Goal: Register for event/course

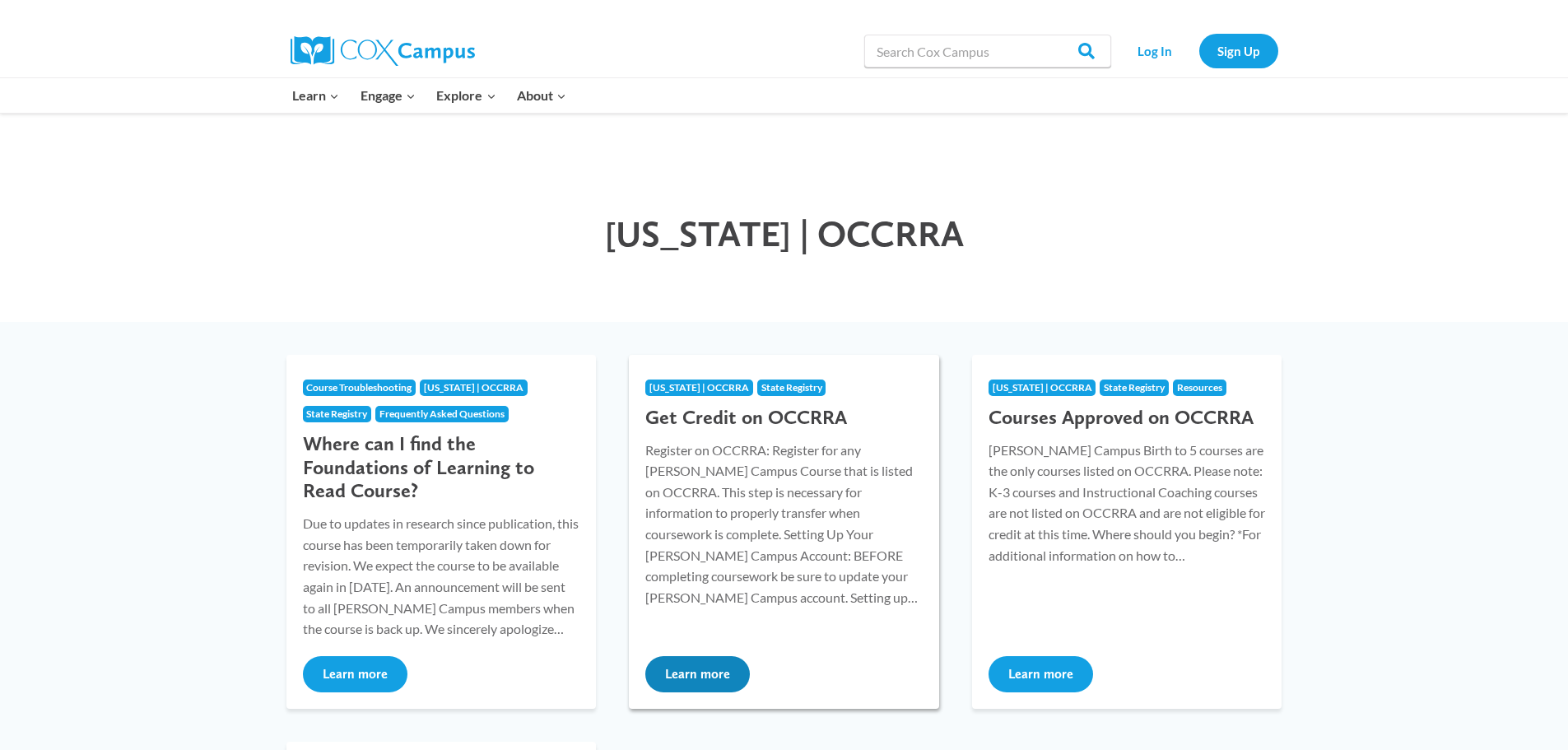
click at [681, 673] on button "Learn more" at bounding box center [697, 674] width 105 height 36
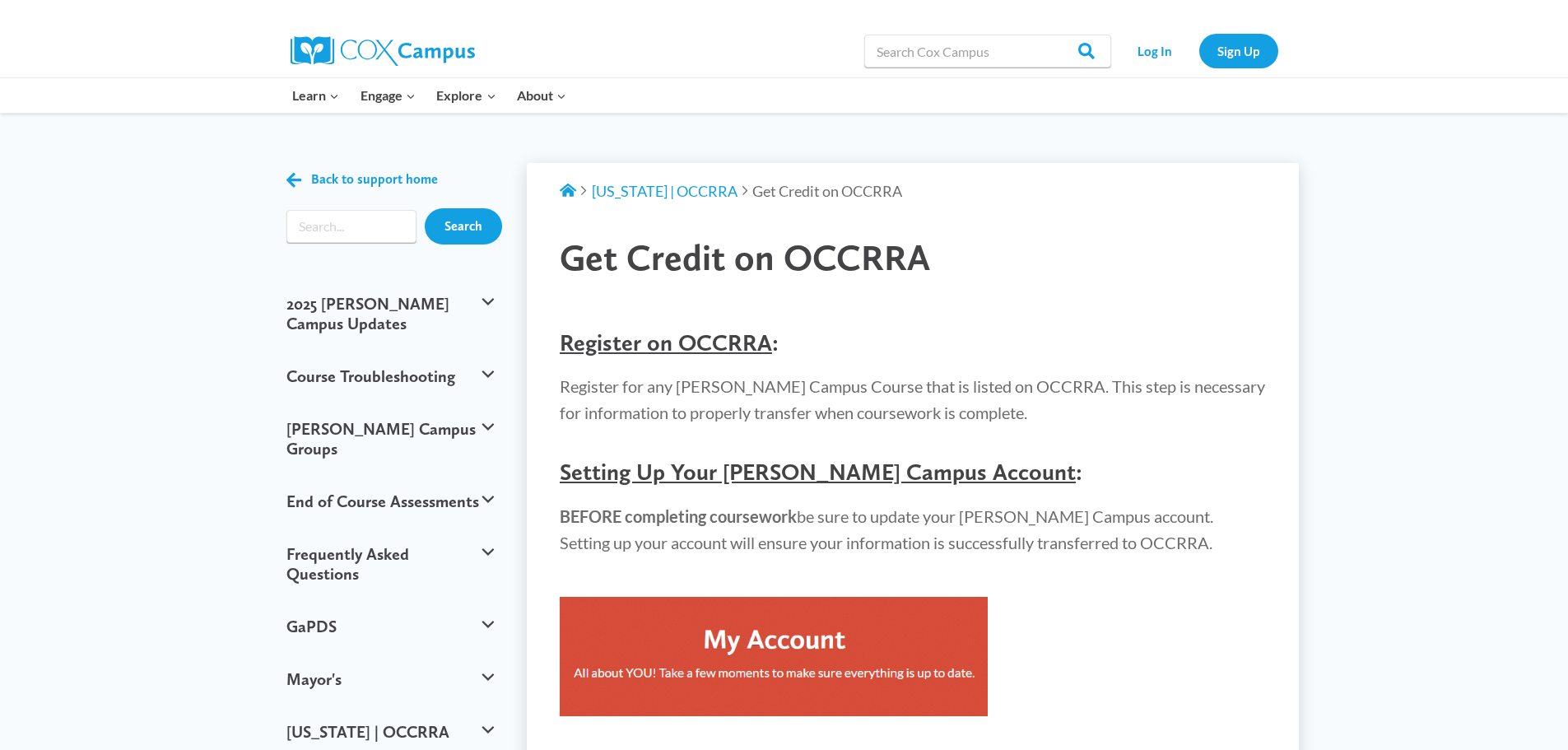
click at [642, 627] on img at bounding box center [773, 657] width 428 height 119
click at [833, 624] on img at bounding box center [773, 657] width 428 height 119
click at [825, 638] on img at bounding box center [773, 657] width 428 height 119
click at [1252, 51] on link "Sign Up" at bounding box center [1238, 50] width 79 height 34
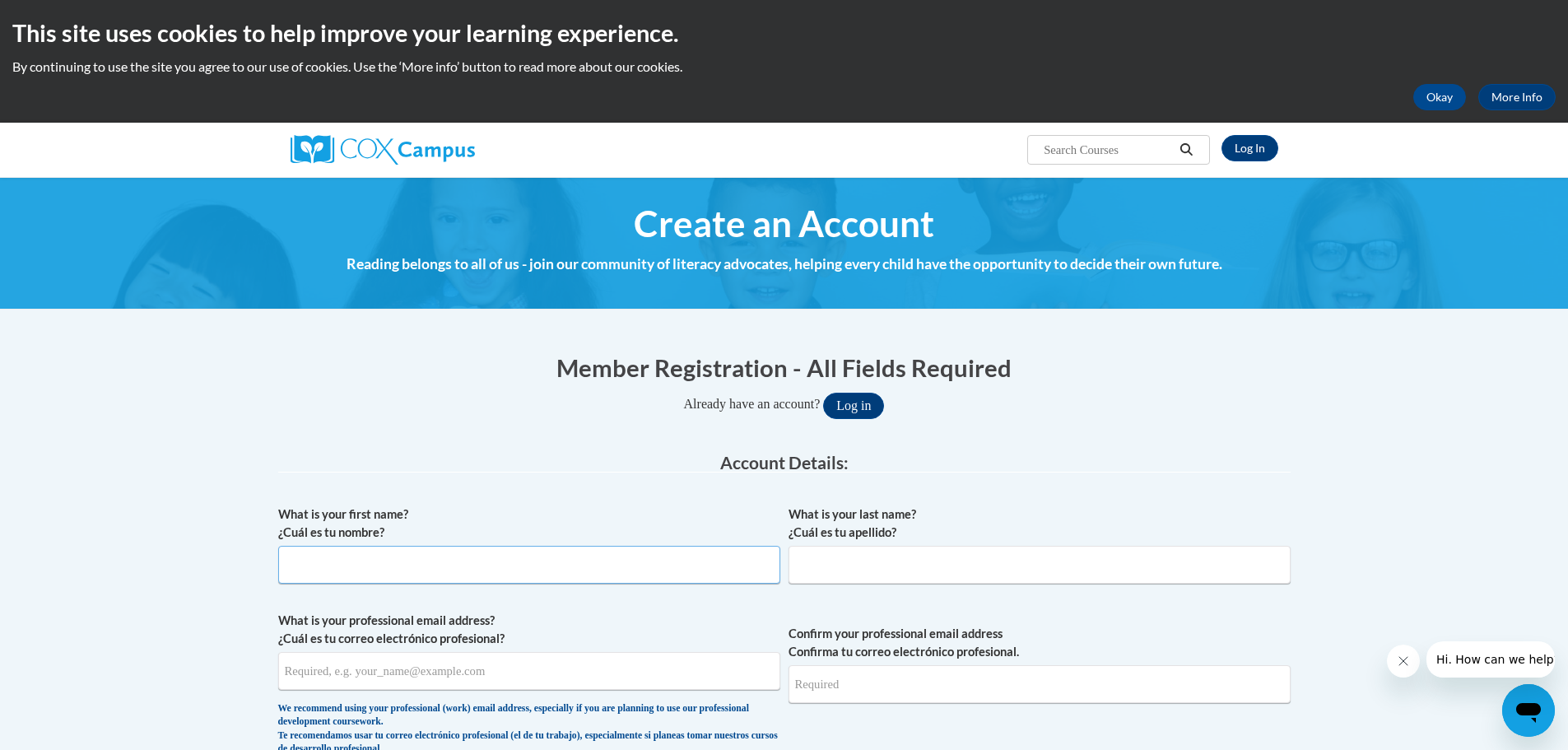
click at [524, 570] on input "What is your first name? ¿Cuál es tu nombre?" at bounding box center [529, 565] width 502 height 38
type input "[PERSON_NAME]"
type input "[EMAIL_ADDRESS][DOMAIN_NAME]"
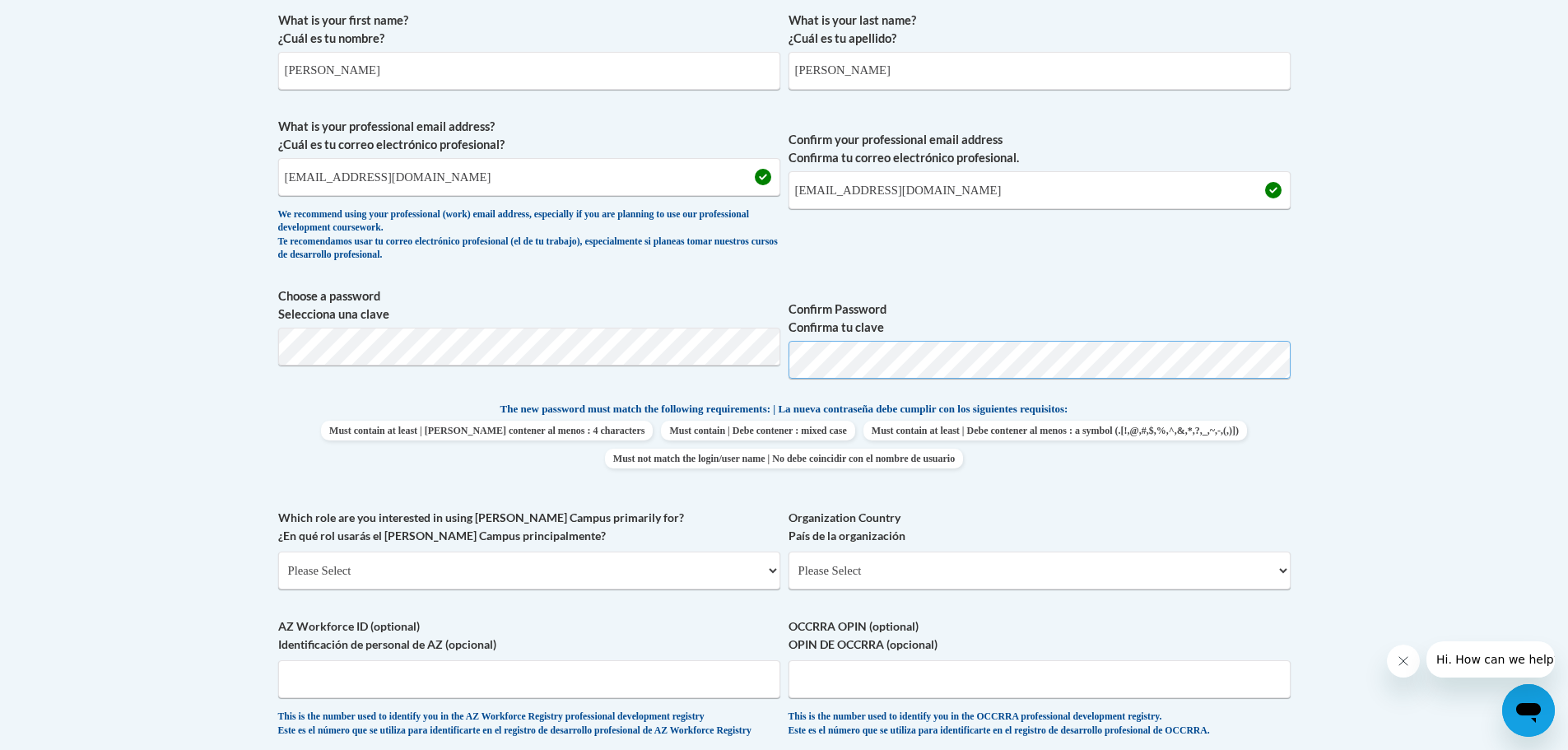
scroll to position [576, 0]
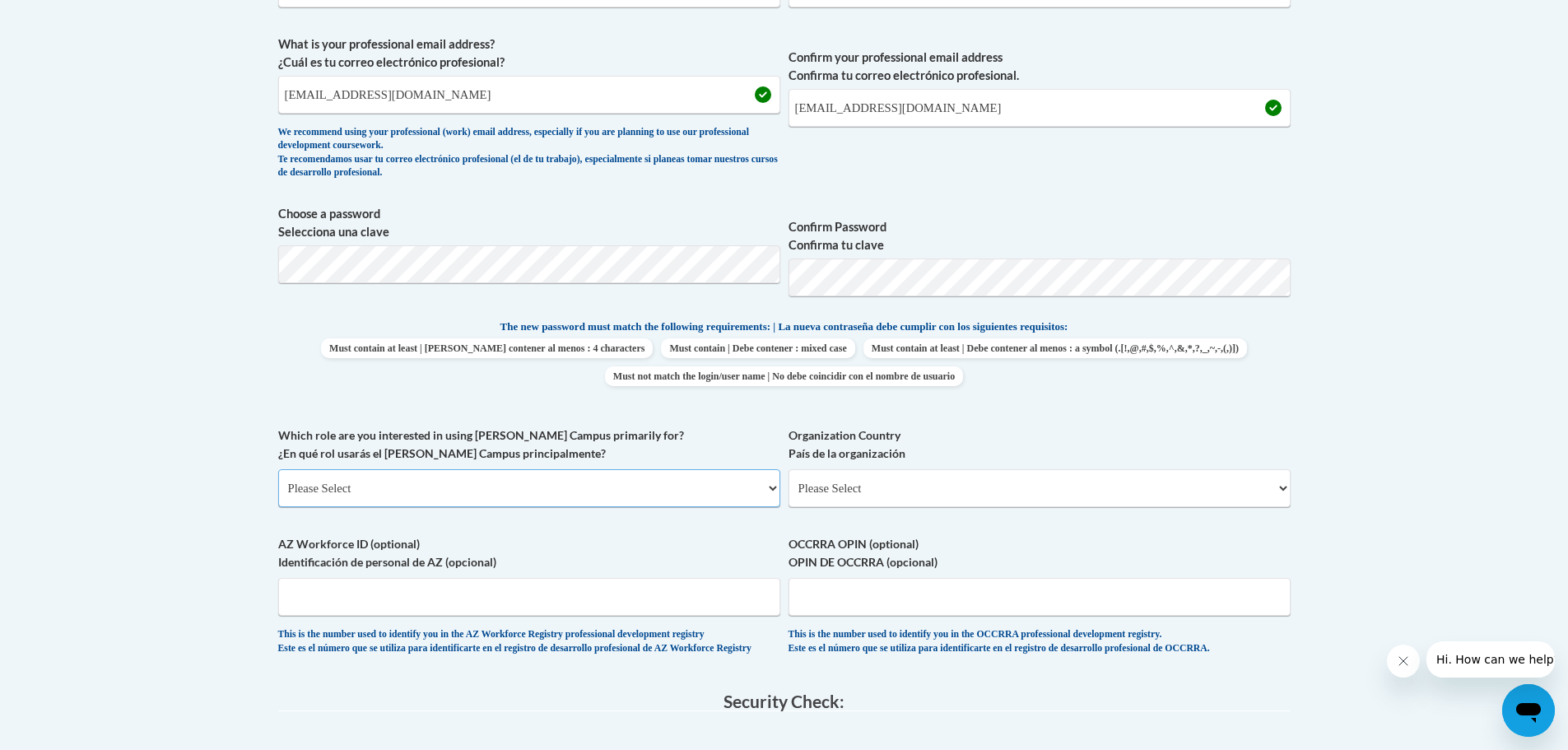
click at [769, 487] on select "Please Select College/University | Colegio/Universidad Community/Nonprofit Part…" at bounding box center [529, 488] width 502 height 38
select select "fbf2d438-af2f-41f8-98f1-81c410e29de3"
click at [278, 469] on select "Please Select College/University | Colegio/Universidad Community/Nonprofit Part…" at bounding box center [529, 488] width 502 height 38
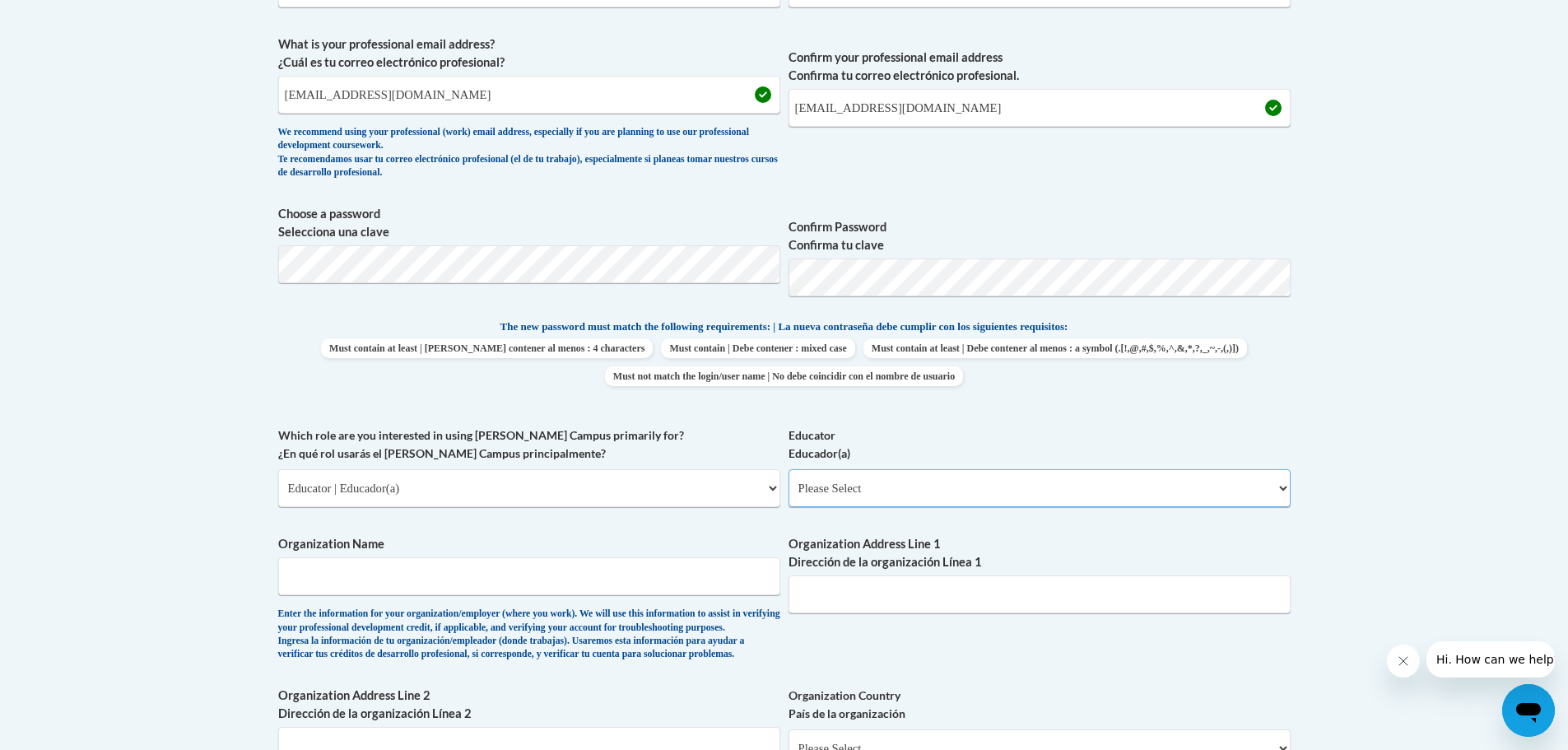
click at [1281, 487] on select "Please Select Early Learning/Daycare Teacher/Family Home Care Provider | Maestr…" at bounding box center [1040, 488] width 502 height 38
select select "5e2af403-4f2c-4e49-a02f-103e55d7b75b"
click at [789, 469] on select "Please Select Early Learning/Daycare Teacher/Family Home Care Provider | Maestr…" at bounding box center [1040, 488] width 502 height 38
click at [317, 580] on input "Organization Name" at bounding box center [529, 576] width 502 height 38
type input "ccs latchkey"
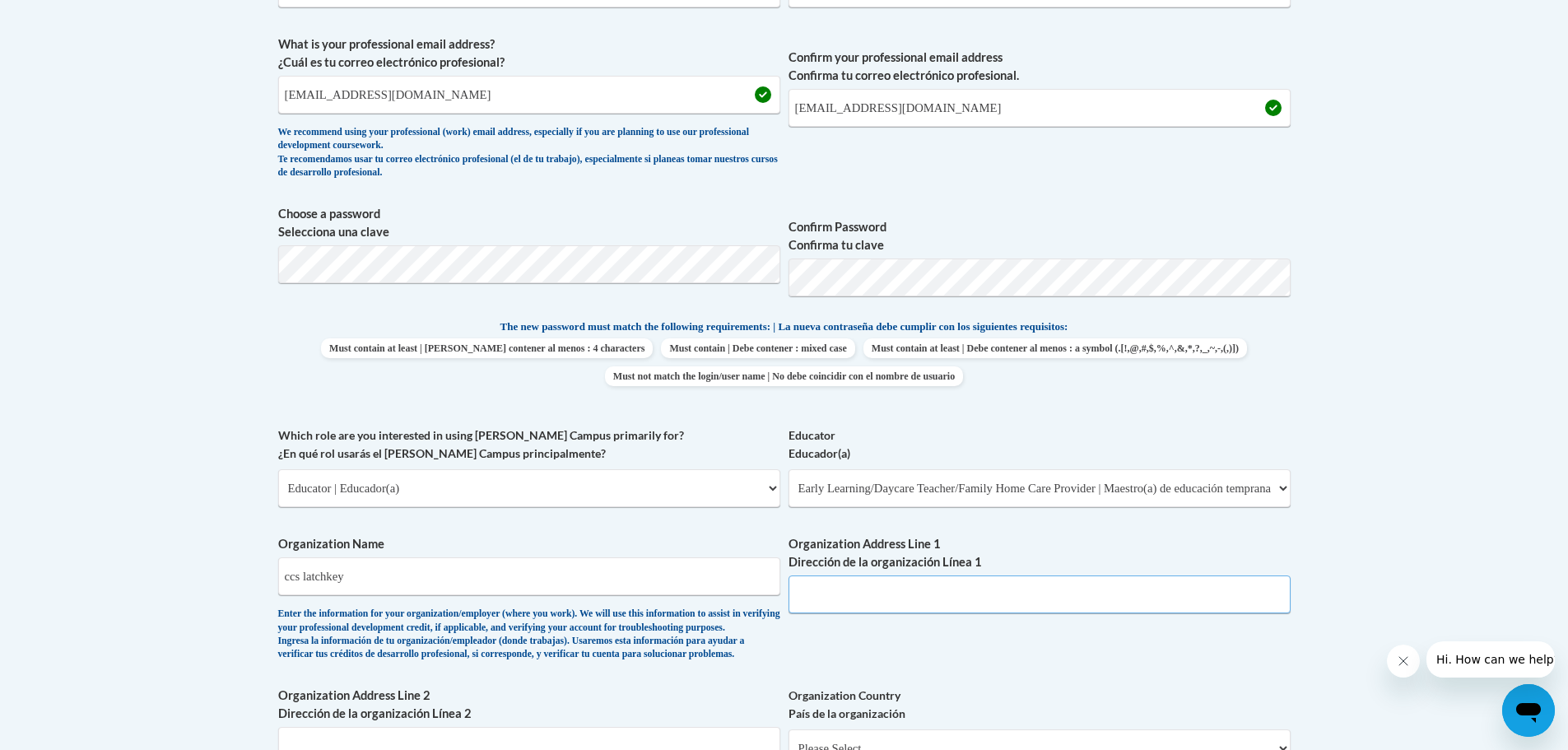
click at [888, 593] on input "Organization Address Line 1 Dirección de la organización Línea 1" at bounding box center [1040, 594] width 502 height 38
type input "3047 Bennington Ave."
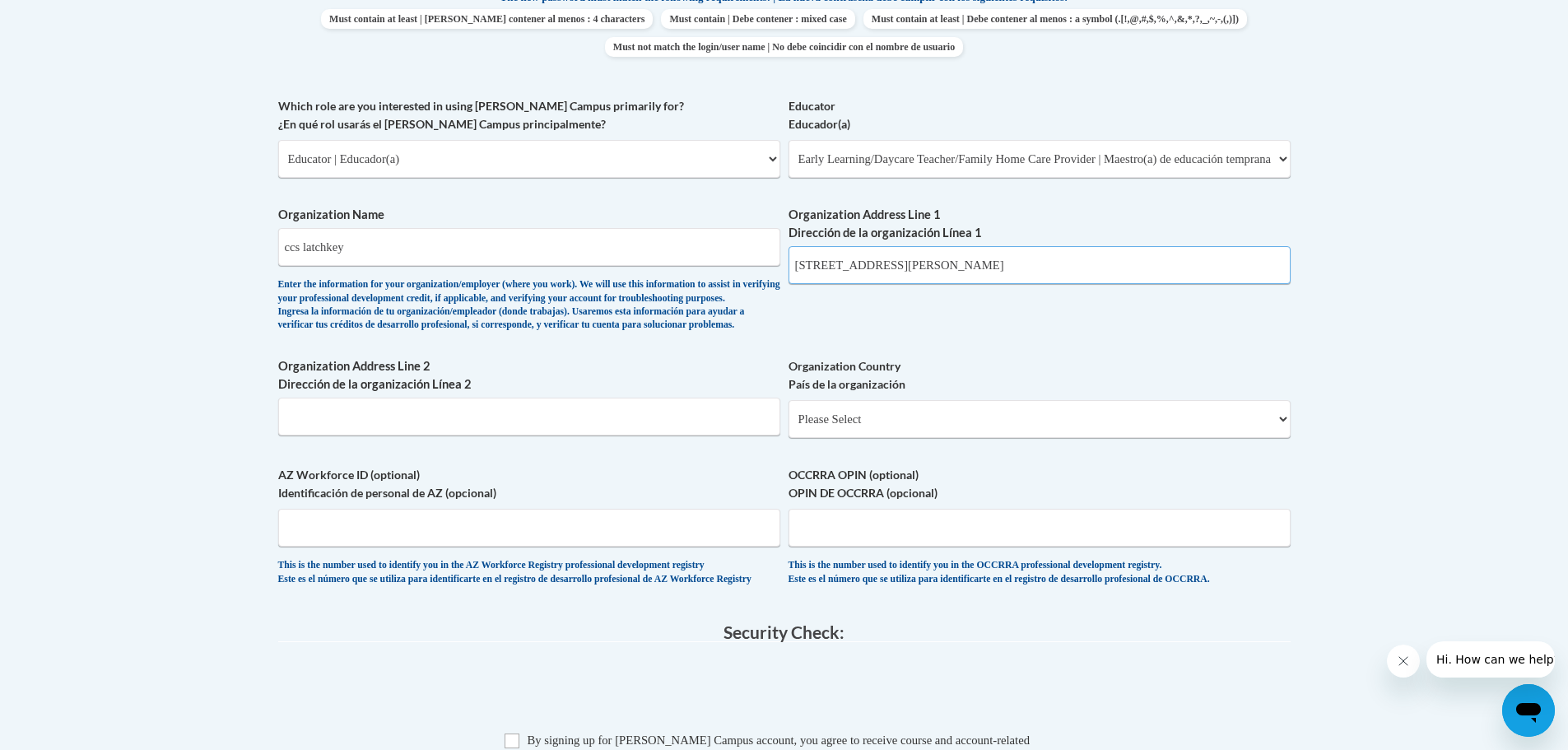
scroll to position [988, 0]
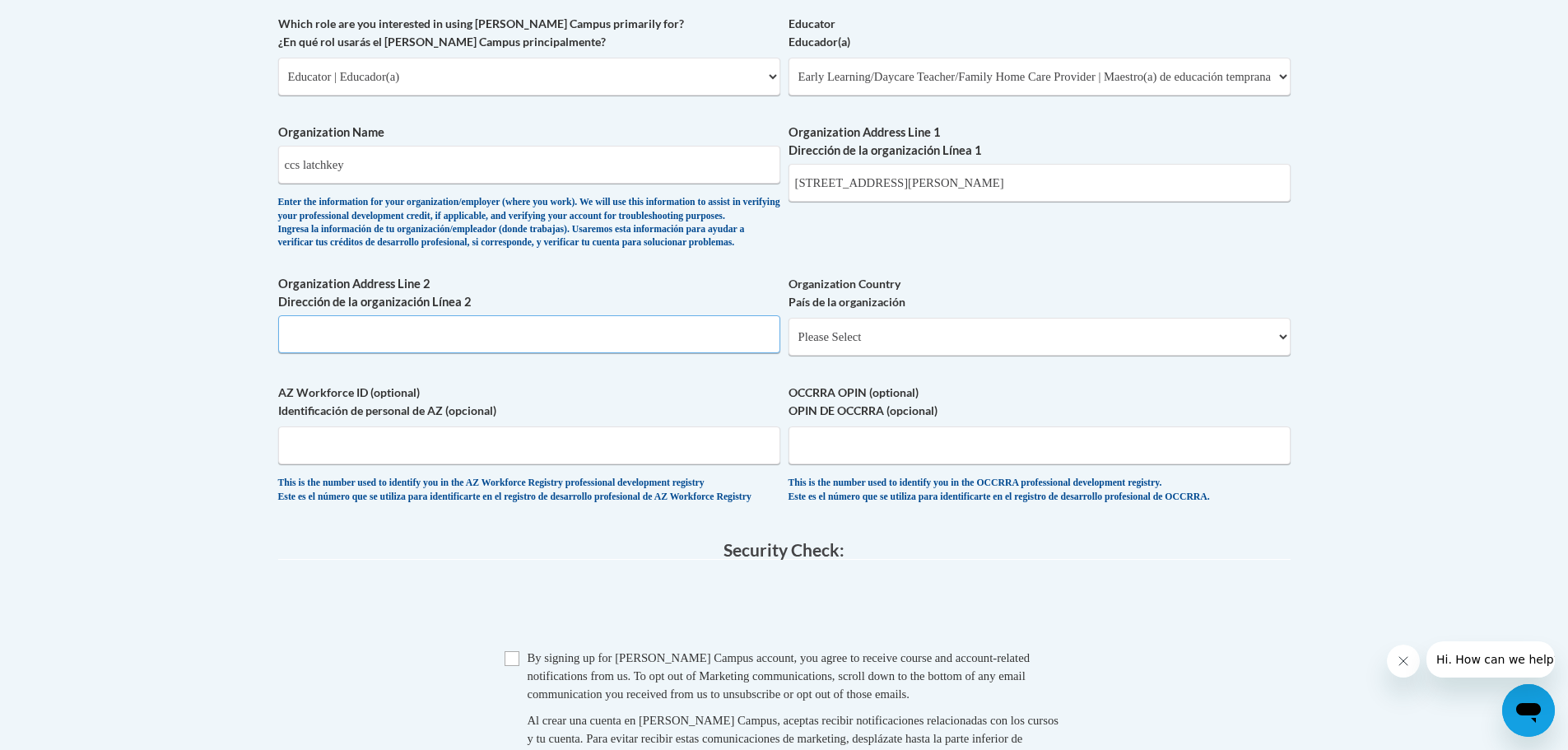
click at [465, 353] on input "Organization Address Line 2 Dirección de la organización Línea 2" at bounding box center [529, 334] width 502 height 38
type input "2"
type input "3700 S. High St."
click at [857, 356] on select "Please Select United States | Estados Unidos Outside of the United States | Fue…" at bounding box center [1040, 337] width 502 height 38
select select "ad49bcad-a171-4b2e-b99c-48b446064914"
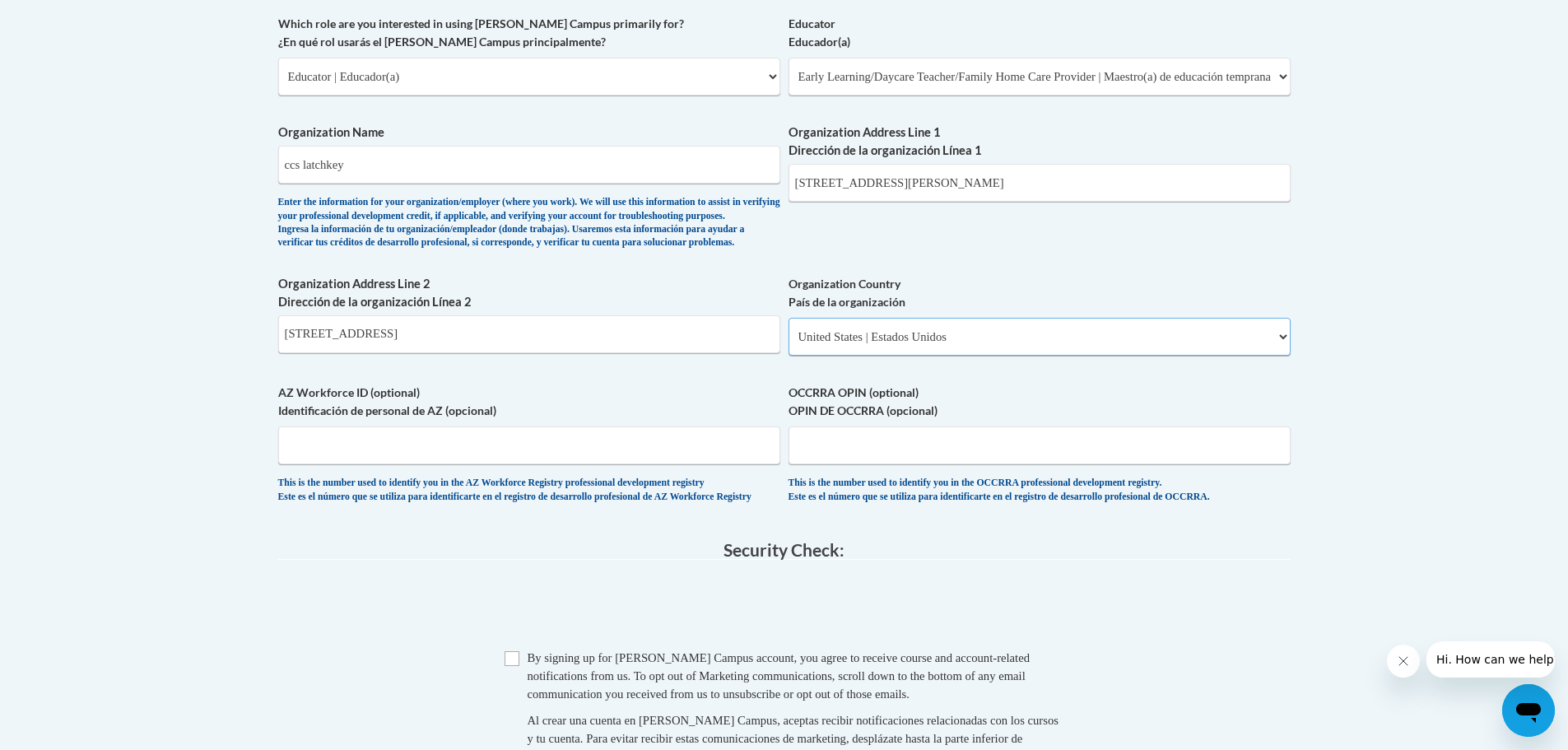
click at [789, 344] on select "Please Select United States | Estados Unidos Outside of the United States | Fue…" at bounding box center [1040, 337] width 502 height 38
select select
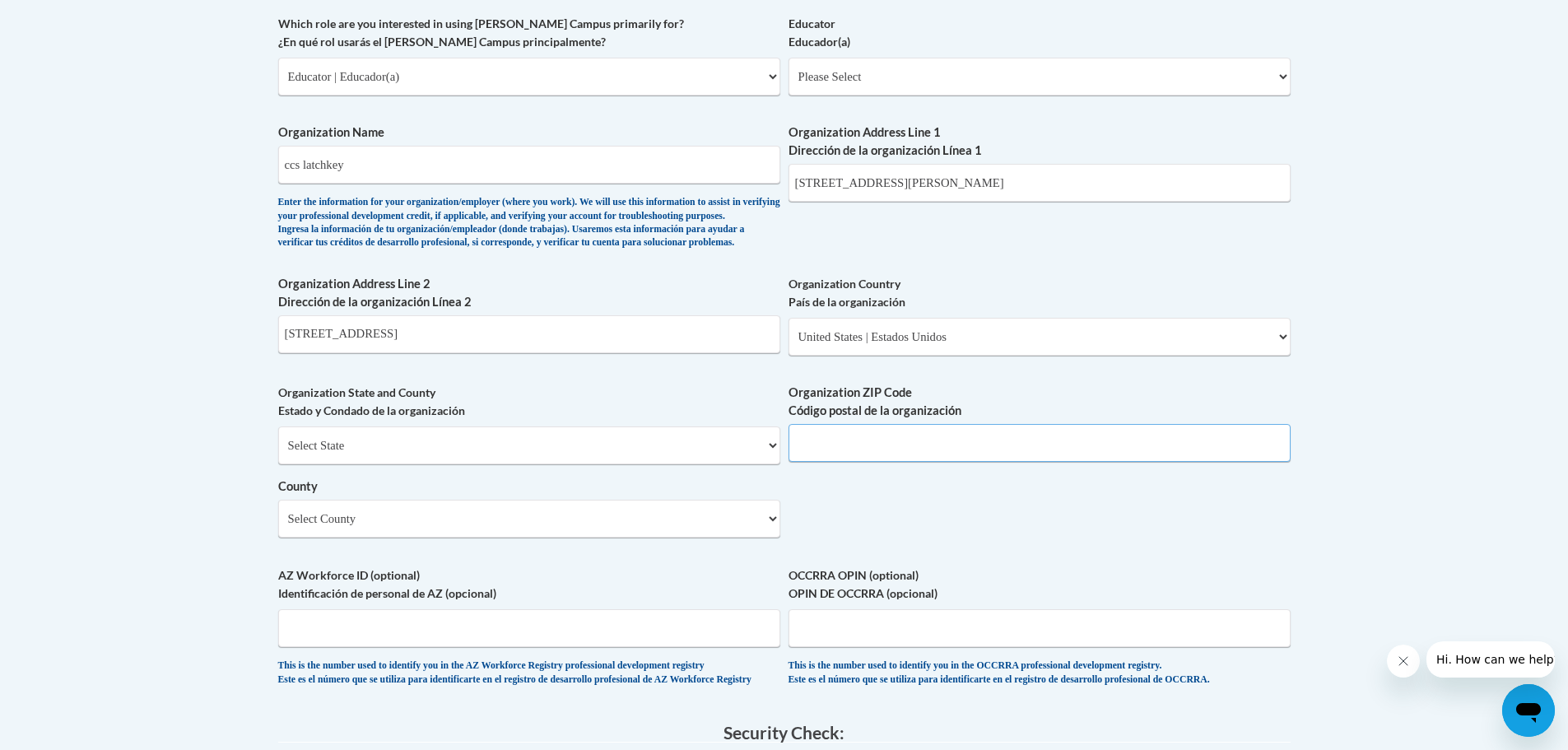
click at [902, 462] on input "Organization ZIP Code Código postal de la organización" at bounding box center [1040, 443] width 502 height 38
type input "43207"
click at [605, 537] on select "Select County Adams Allen Ashland Ashtabula Athens Auglaize Belmont Brown Butle…" at bounding box center [529, 519] width 502 height 38
select select "Franklin"
click at [278, 527] on select "Select County Adams Allen Ashland Ashtabula Athens Auglaize Belmont Brown Butle…" at bounding box center [529, 519] width 502 height 38
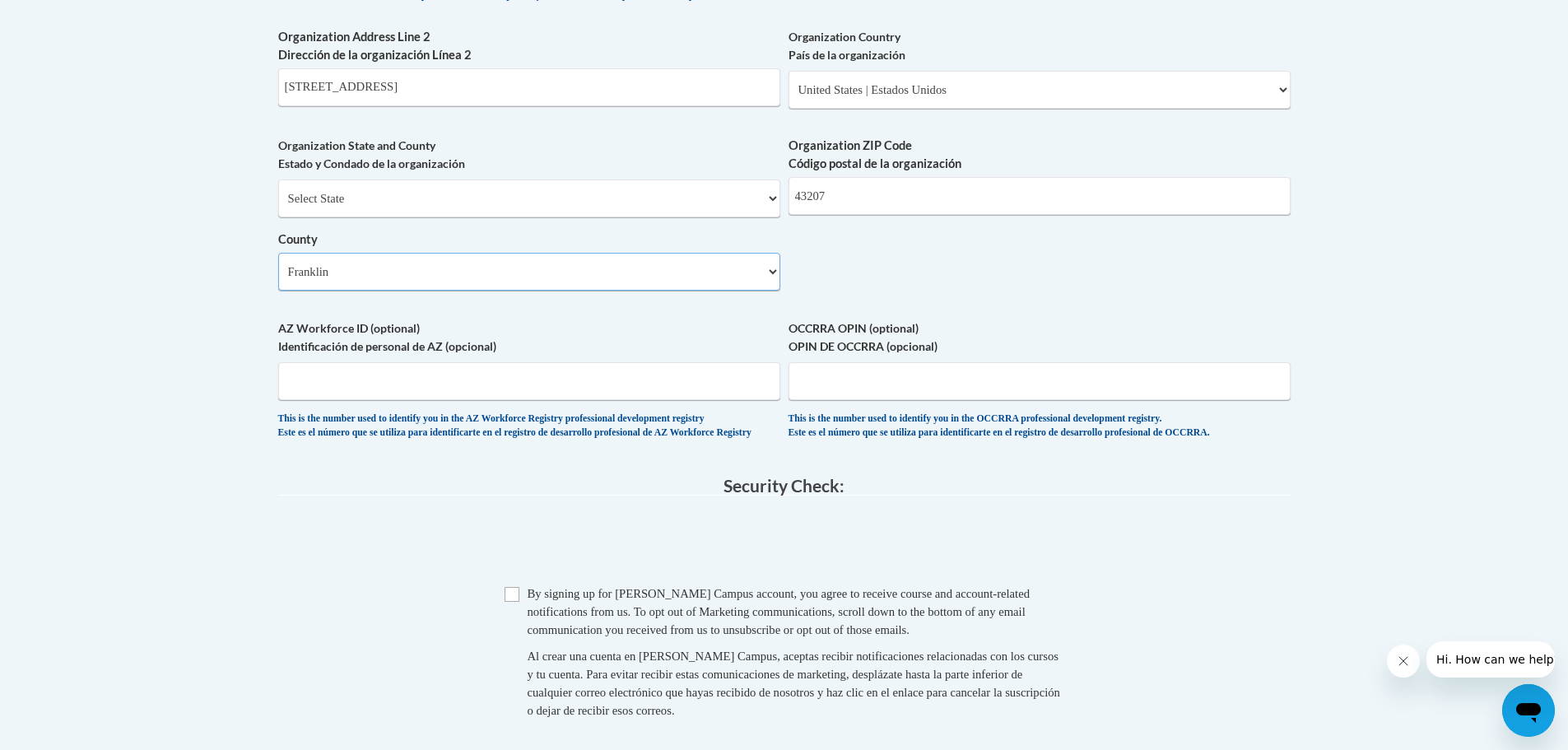
scroll to position [1400, 0]
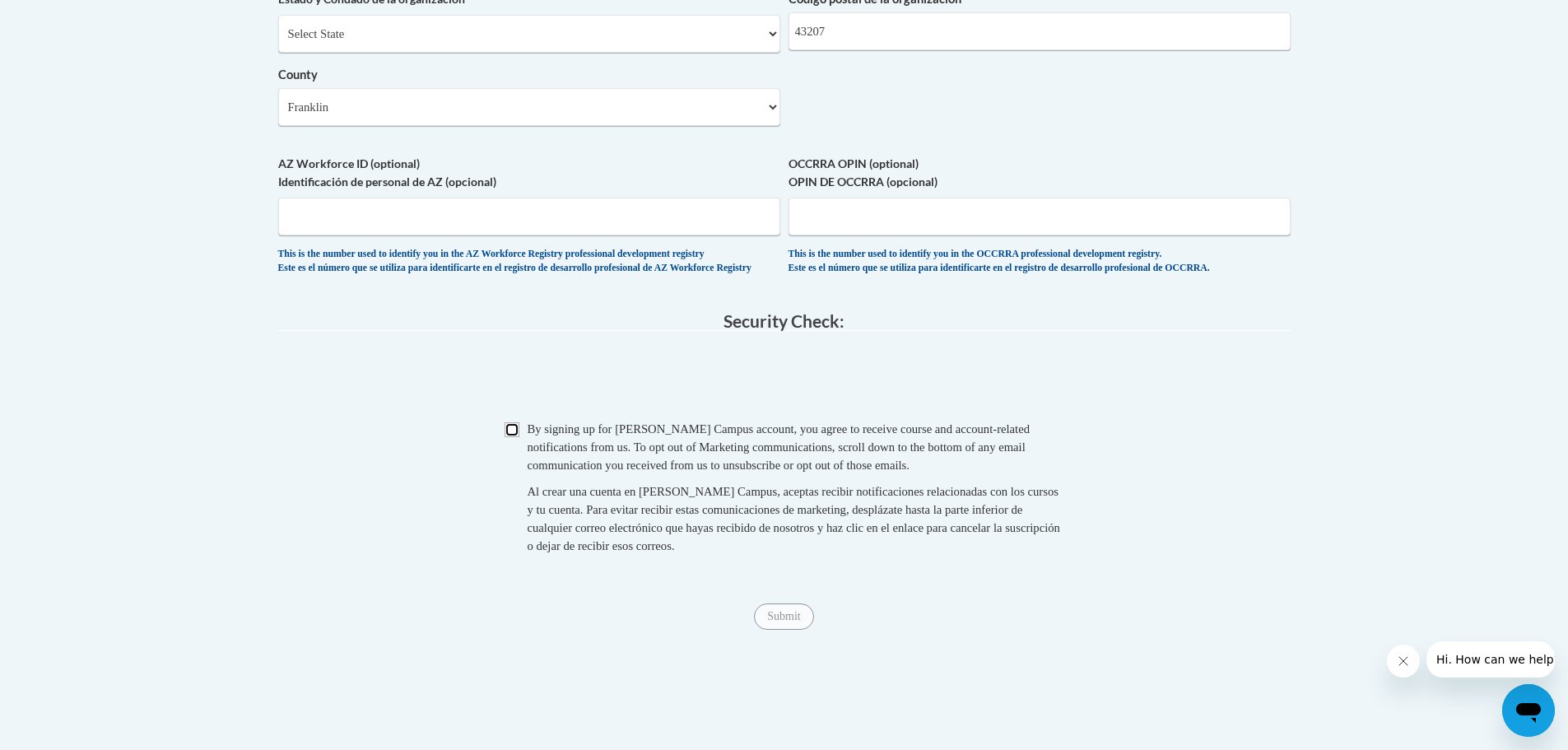
click at [516, 437] on input "Checkbox" at bounding box center [511, 429] width 15 height 15
checkbox input "true"
click at [797, 621] on span "Submit" at bounding box center [784, 614] width 60 height 13
drag, startPoint x: 797, startPoint y: 657, endPoint x: 759, endPoint y: 651, distance: 38.5
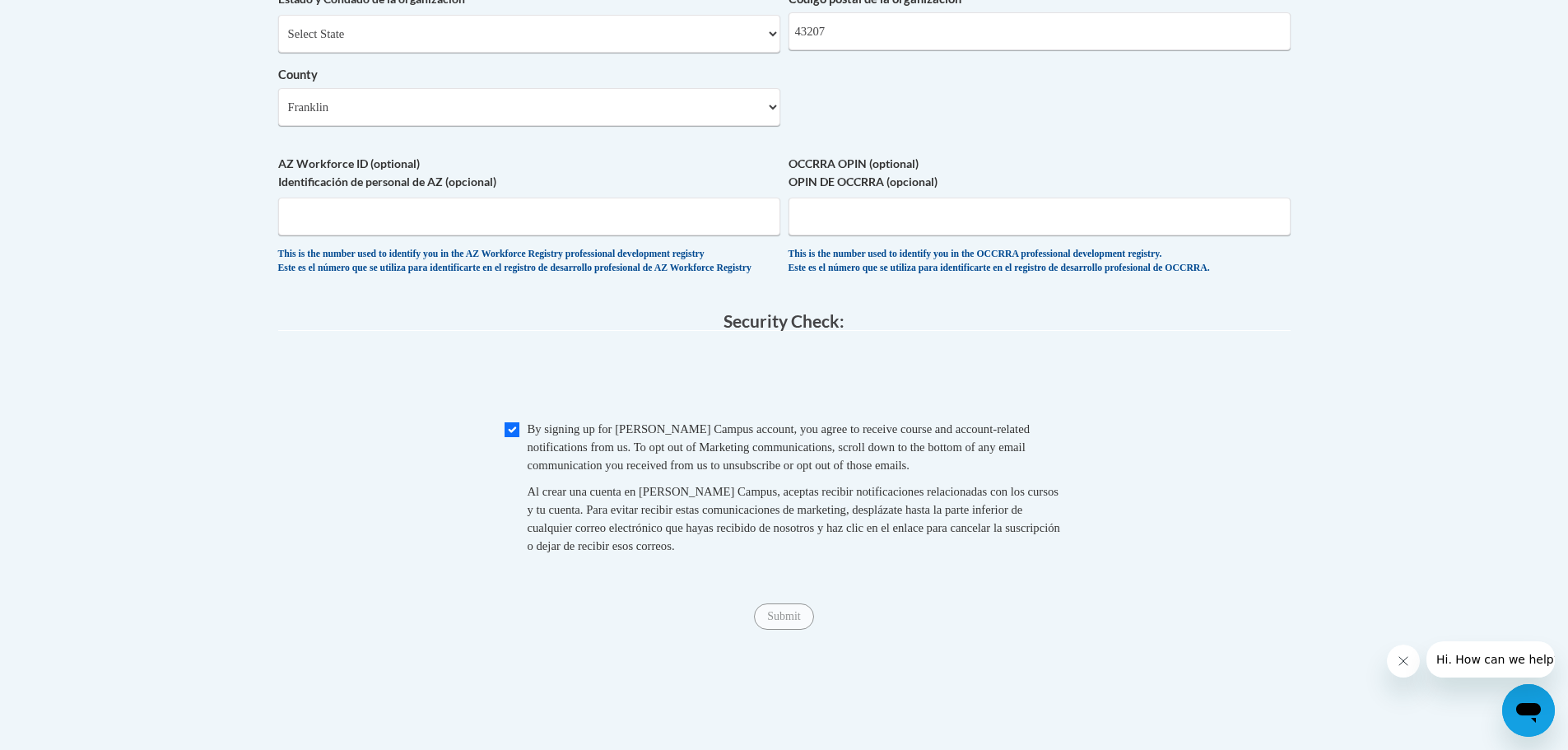
click at [772, 621] on span "Submit" at bounding box center [784, 614] width 60 height 13
click at [768, 621] on span "Submit" at bounding box center [784, 614] width 60 height 13
click at [780, 621] on span "Submit" at bounding box center [784, 614] width 60 height 13
click at [781, 621] on span "Submit" at bounding box center [784, 614] width 60 height 13
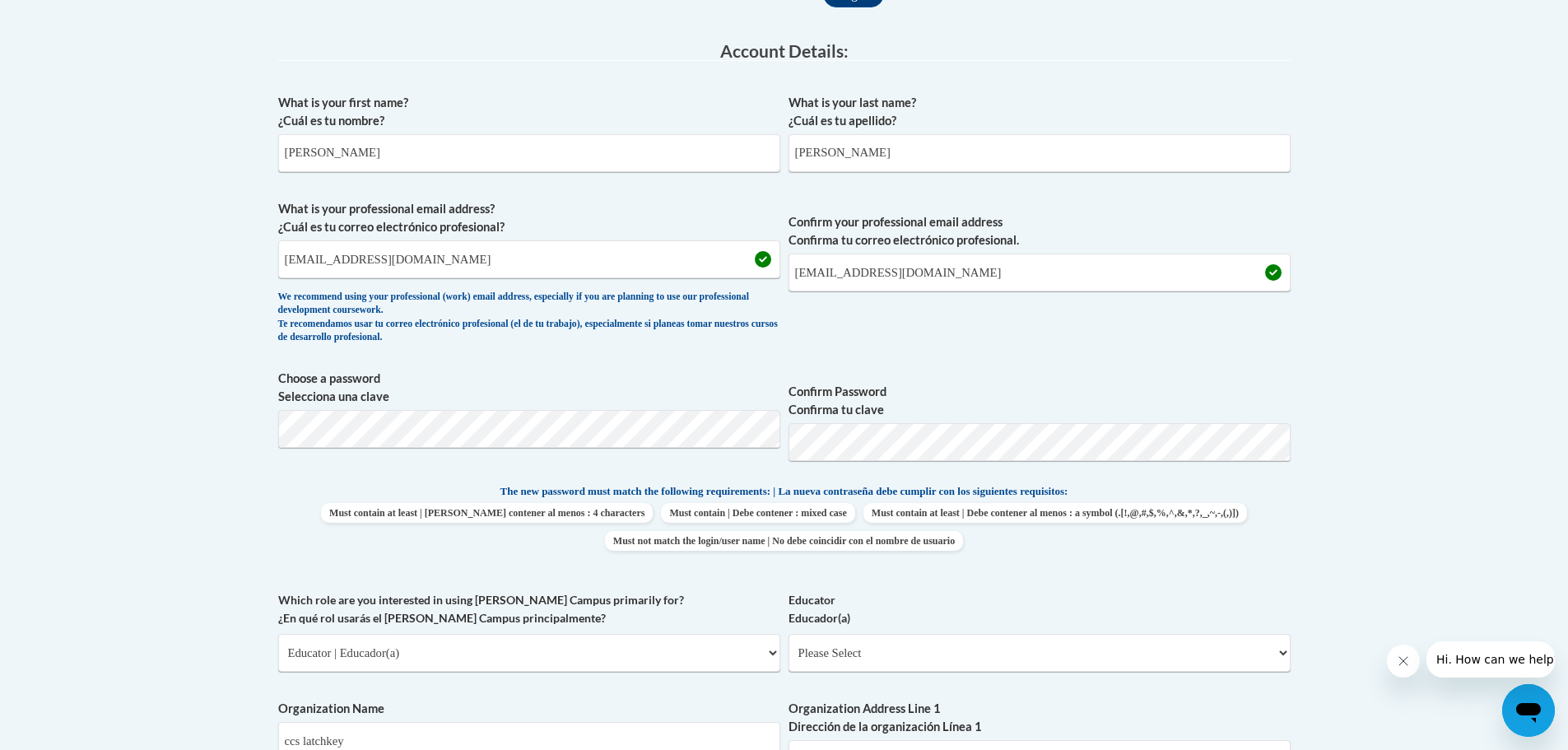
scroll to position [247, 0]
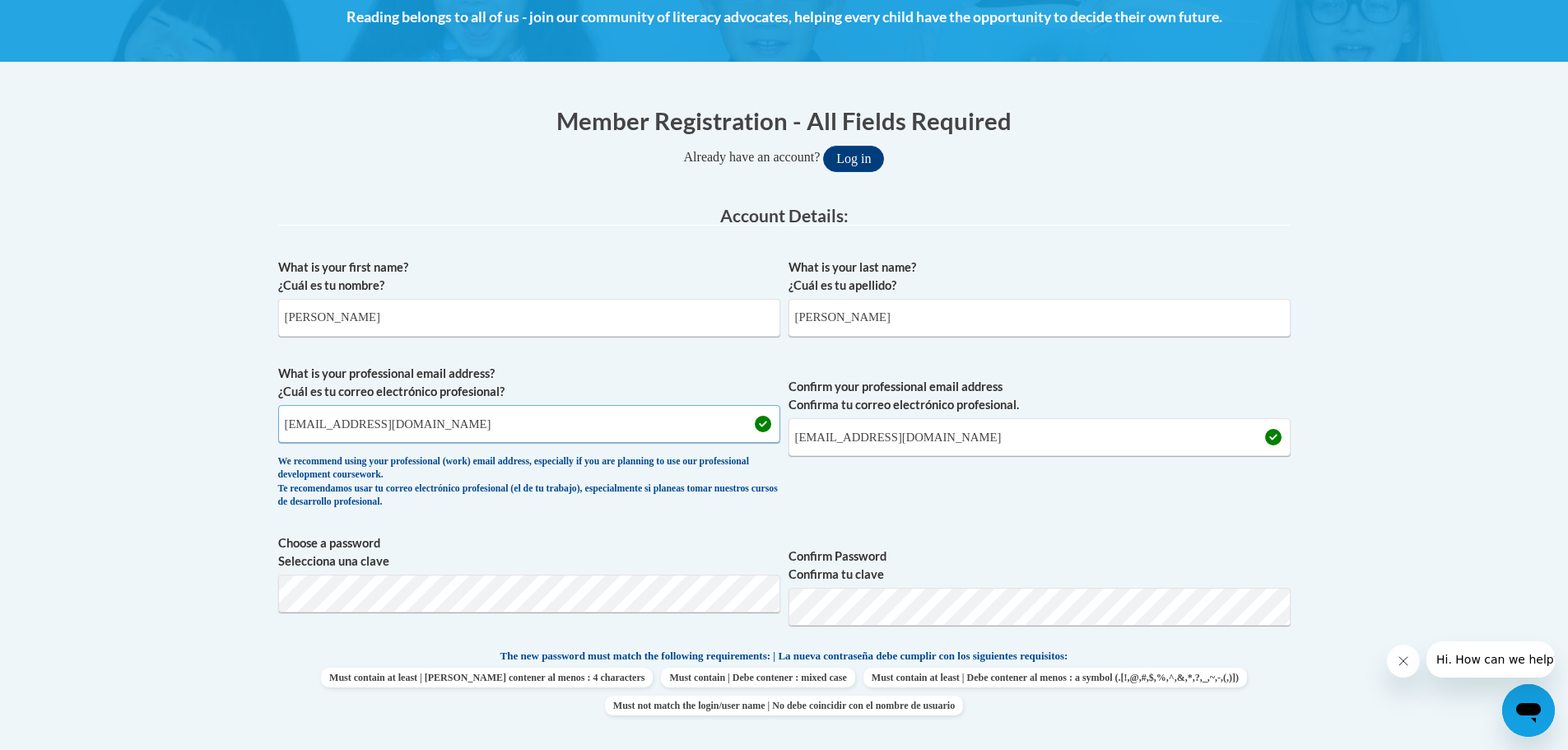
click at [643, 432] on input "alhofmeister13@gmail.com" at bounding box center [529, 424] width 502 height 38
type input "a"
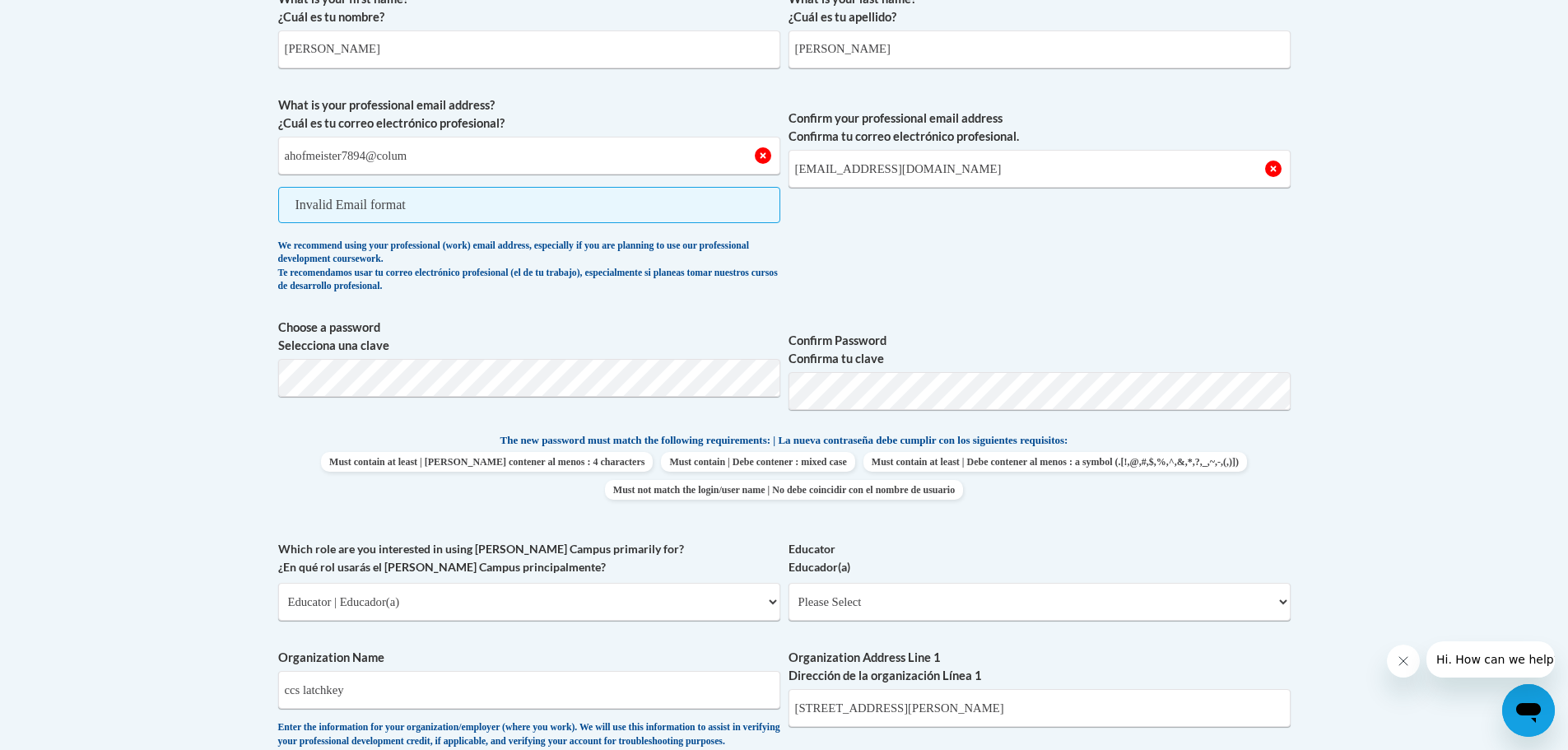
scroll to position [186, 0]
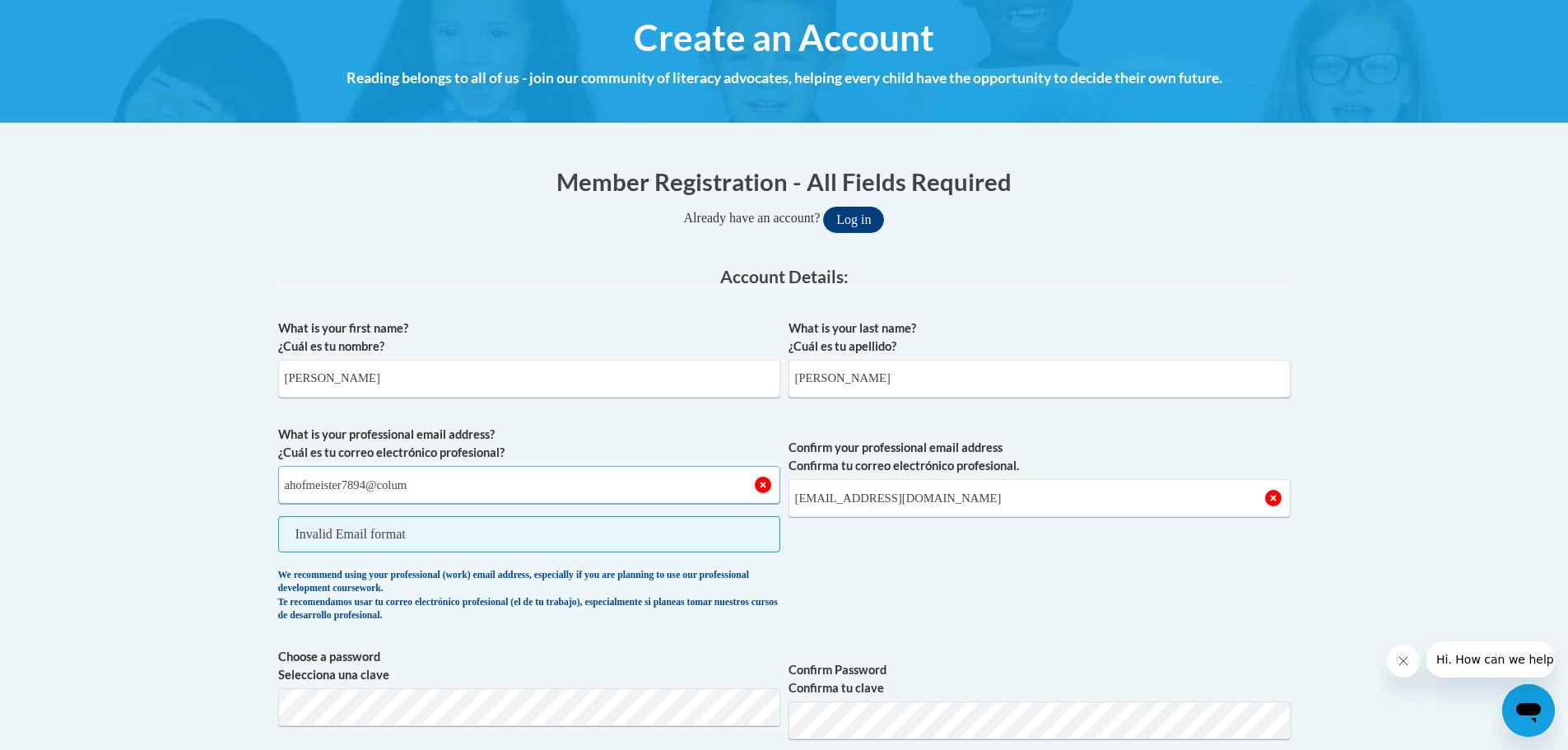
click at [416, 487] on input "ahofmeister7894@colum" at bounding box center [529, 485] width 502 height 38
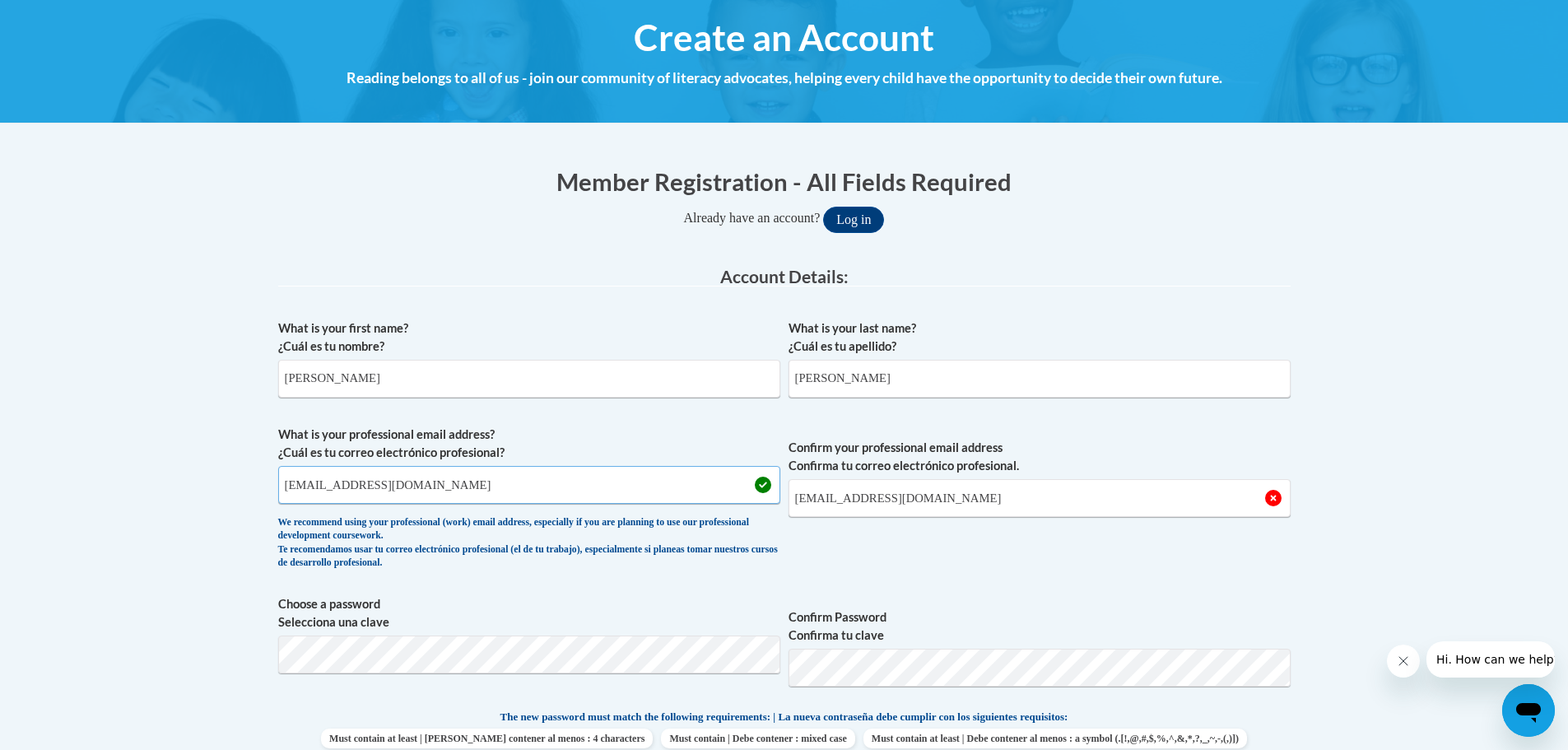
type input "ahofmeister7894@columbus.k12.oh.us"
click at [969, 497] on input "alhofmeister13@gmail.com" at bounding box center [1040, 498] width 502 height 38
type input "a"
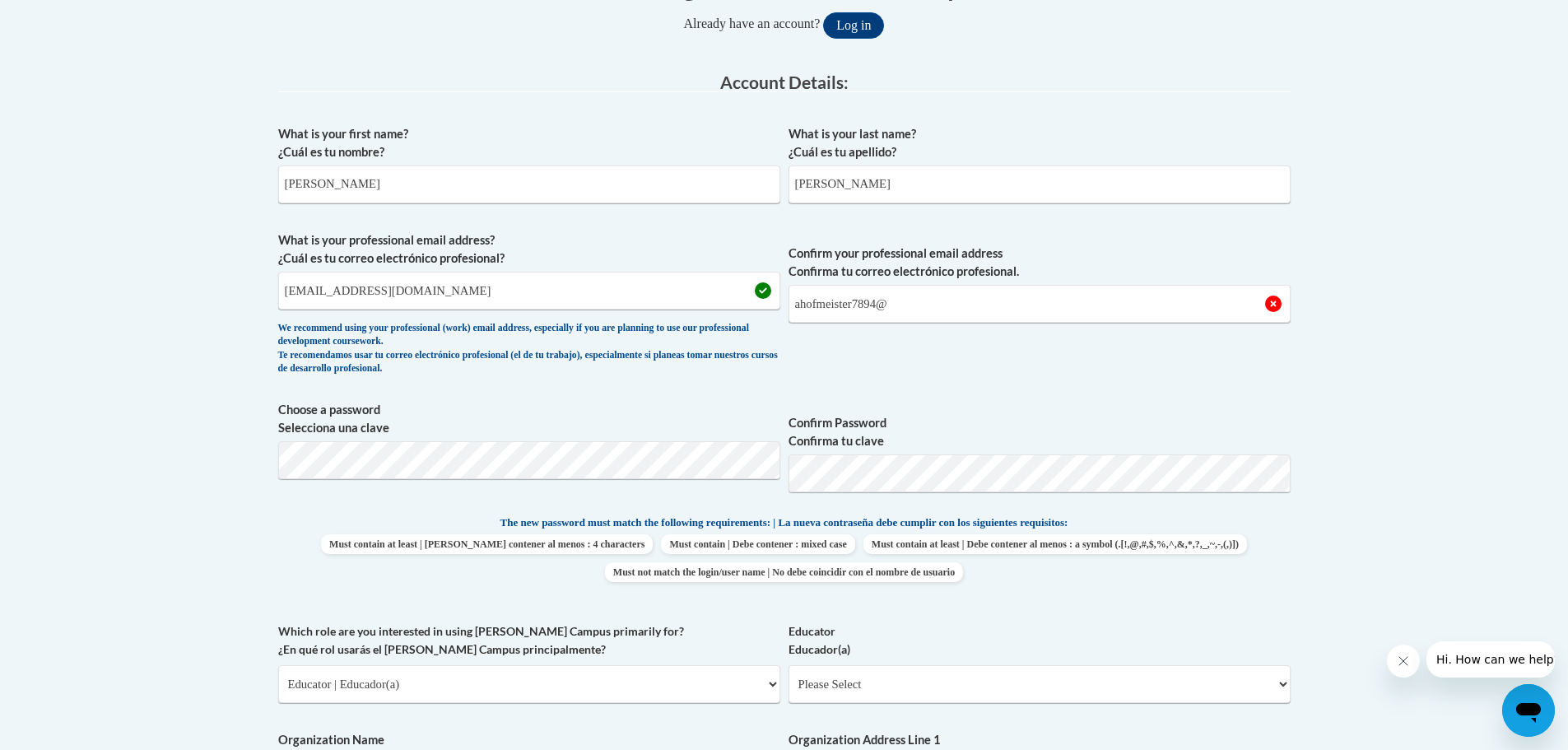
scroll to position [298, 0]
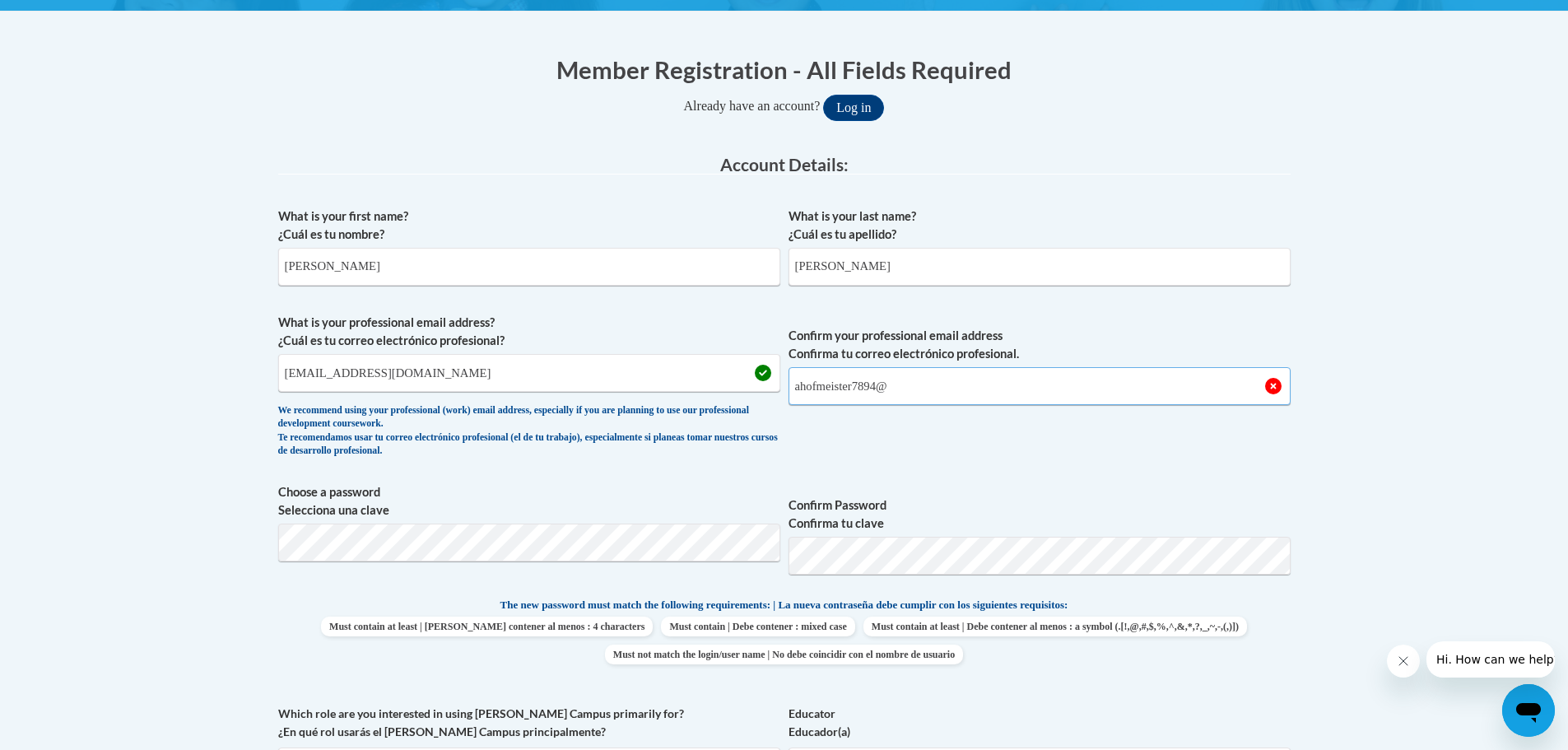
click at [961, 389] on input "ahofmeister7894@" at bounding box center [1040, 386] width 502 height 38
type input "ahofmeister7894@columbus.k12.oh.us"
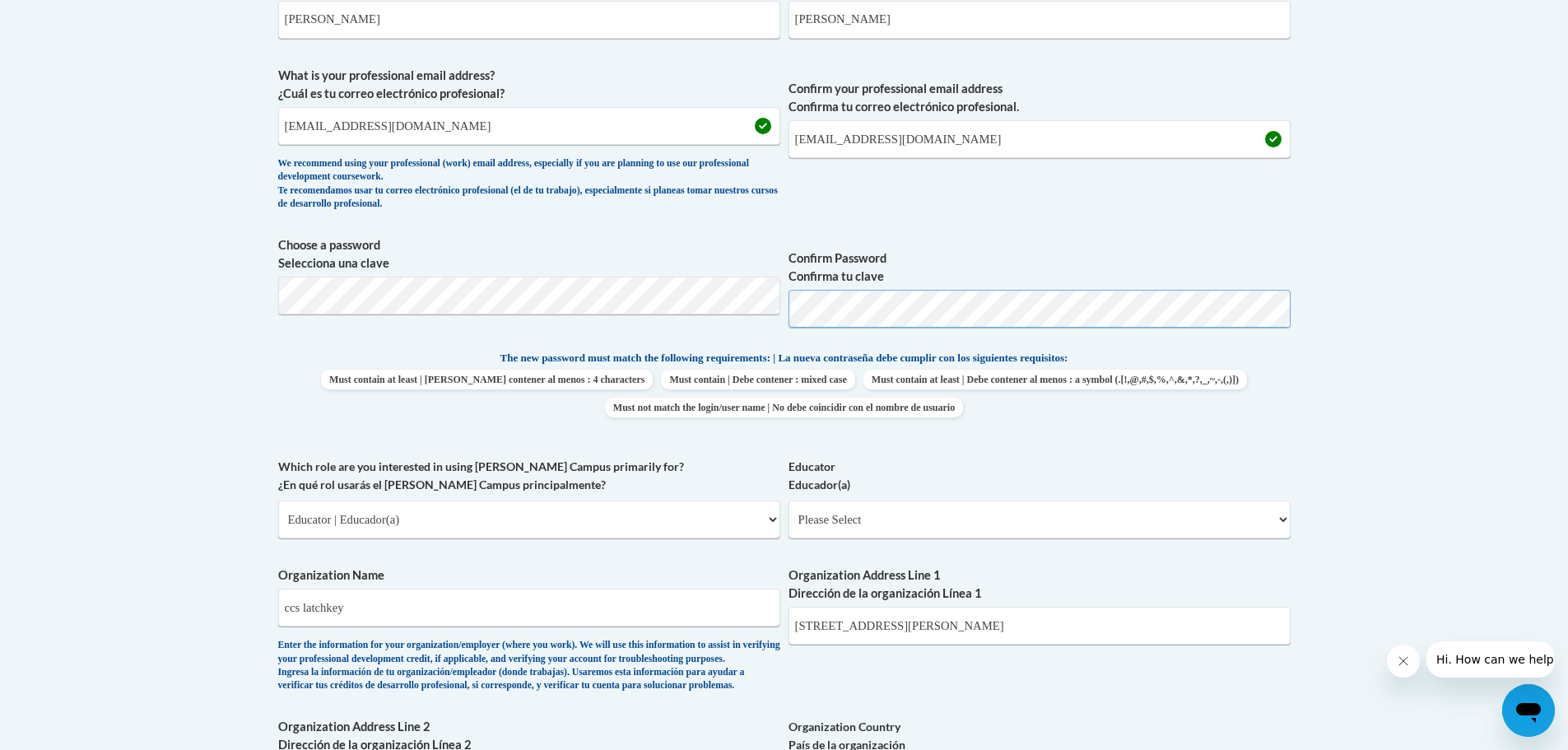
scroll to position [627, 0]
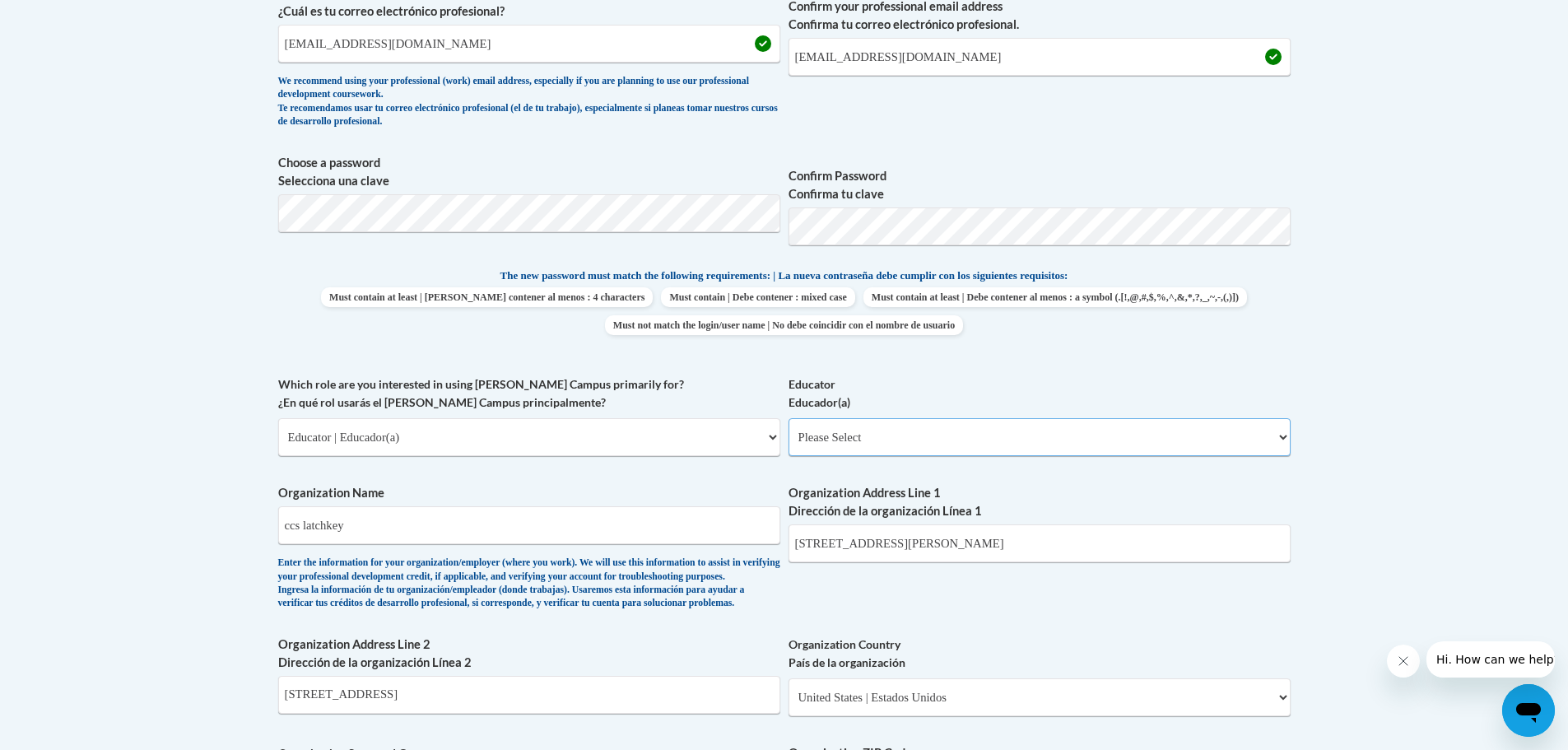
click at [1281, 437] on select "Please Select Early Learning/Daycare Teacher/Family Home Care Provider | Maestr…" at bounding box center [1040, 437] width 502 height 38
select select "5e2af403-4f2c-4e49-a02f-103e55d7b75b"
click at [789, 418] on select "Please Select Early Learning/Daycare Teacher/Family Home Care Provider | Maestr…" at bounding box center [1040, 437] width 502 height 38
select select "null"
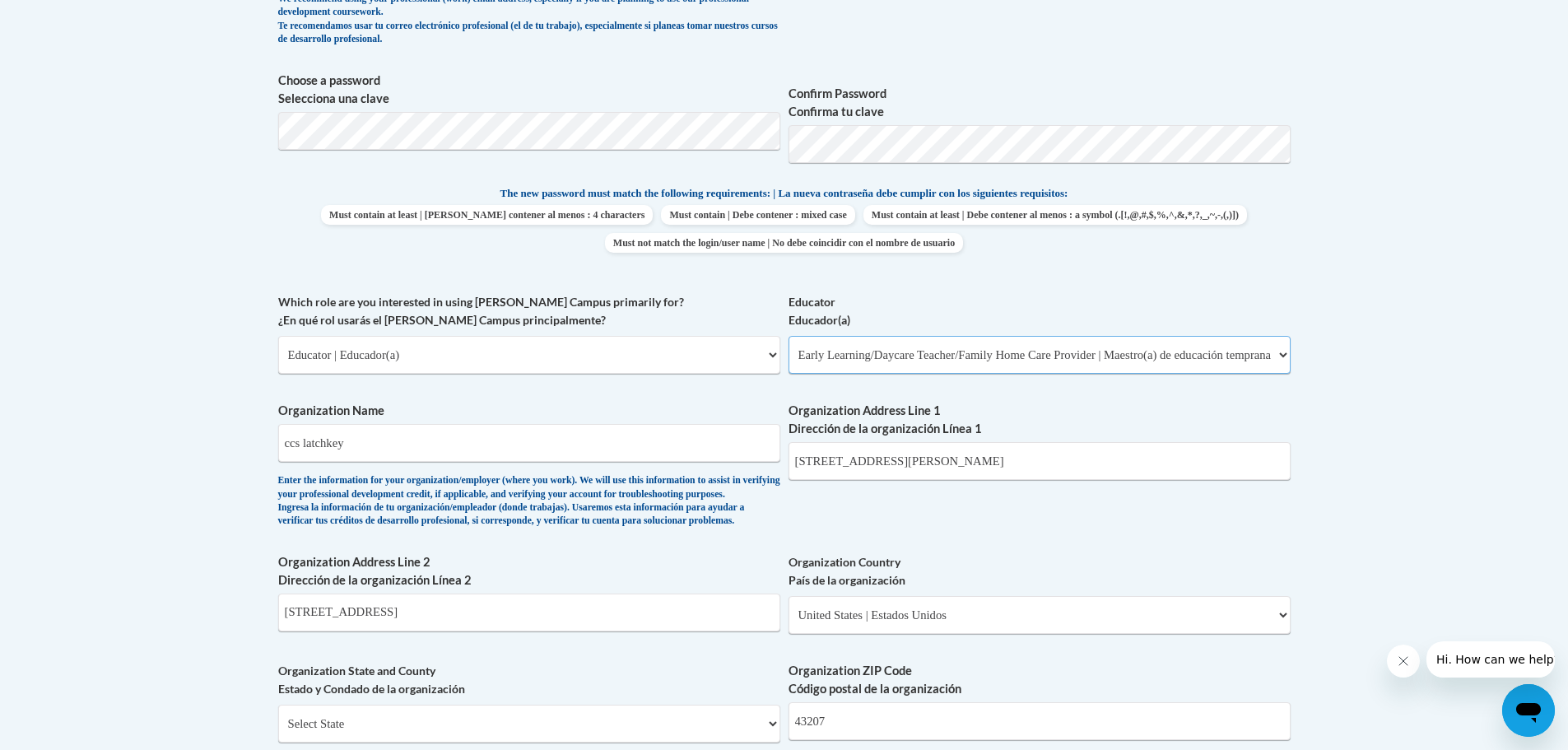
scroll to position [792, 0]
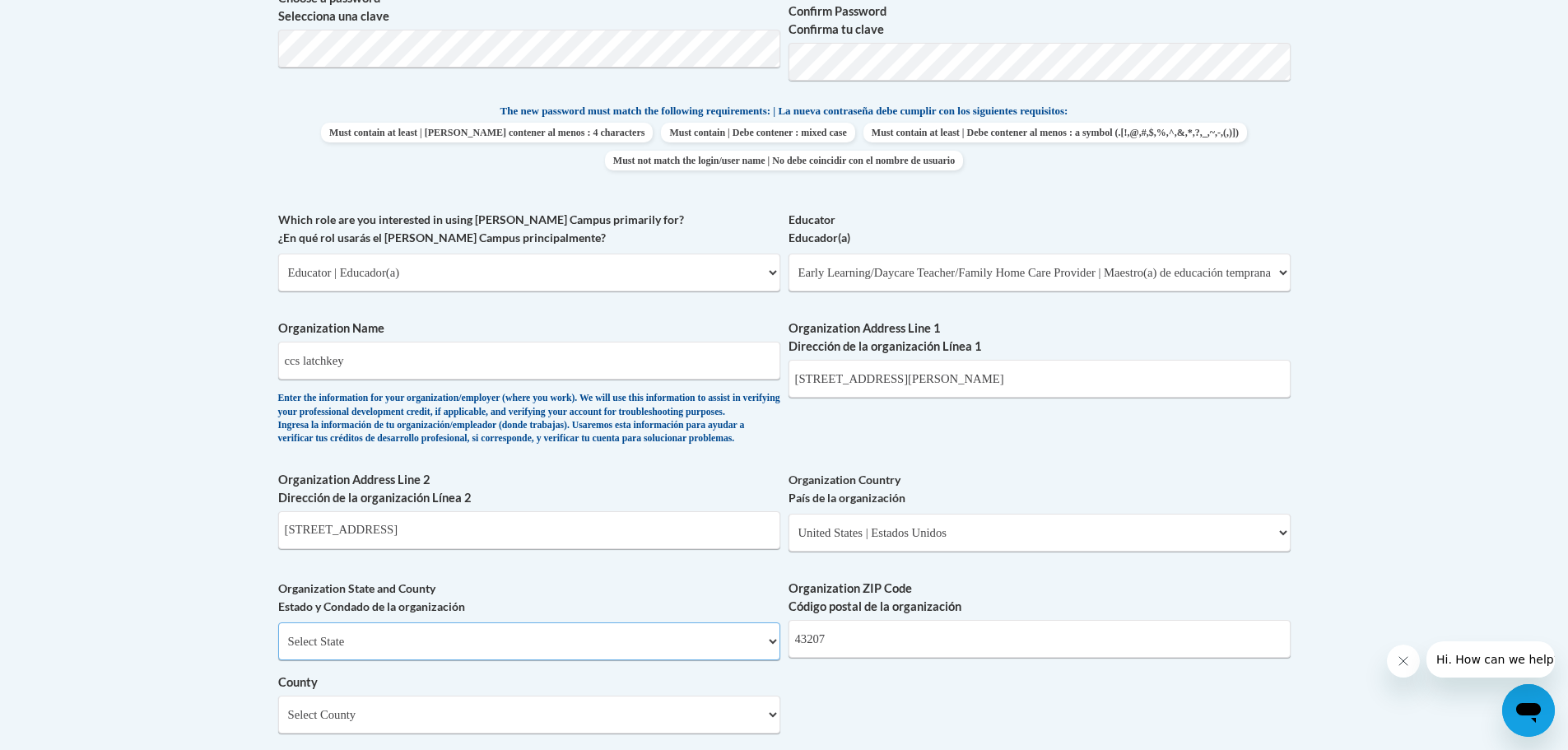
click at [774, 660] on select "Select State Alabama Alaska Arizona Arkansas California Colorado Connecticut De…" at bounding box center [529, 641] width 502 height 38
select select "Ohio"
click at [278, 650] on select "Select State Alabama Alaska Arizona Arkansas California Colorado Connecticut De…" at bounding box center [529, 641] width 502 height 38
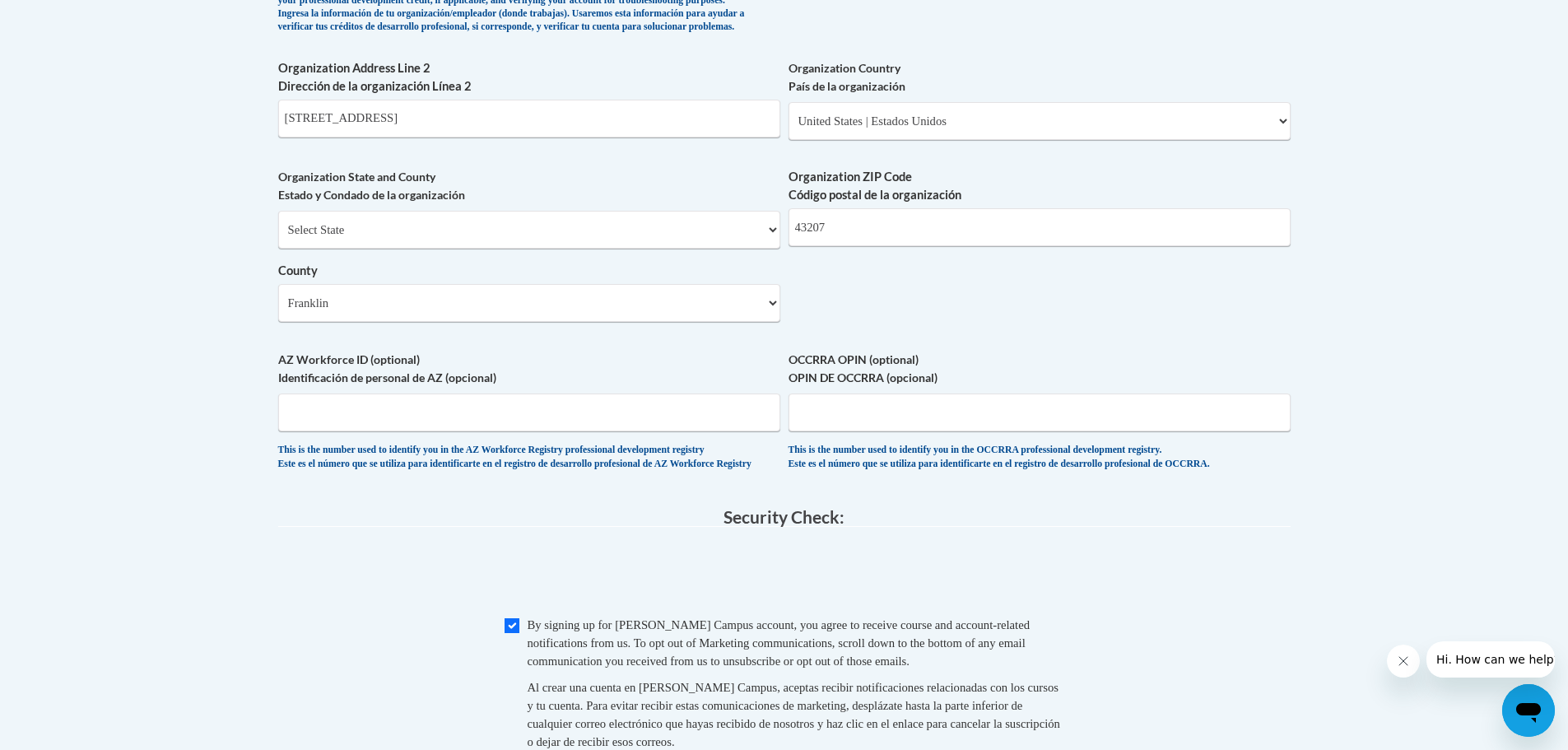
scroll to position [1369, 0]
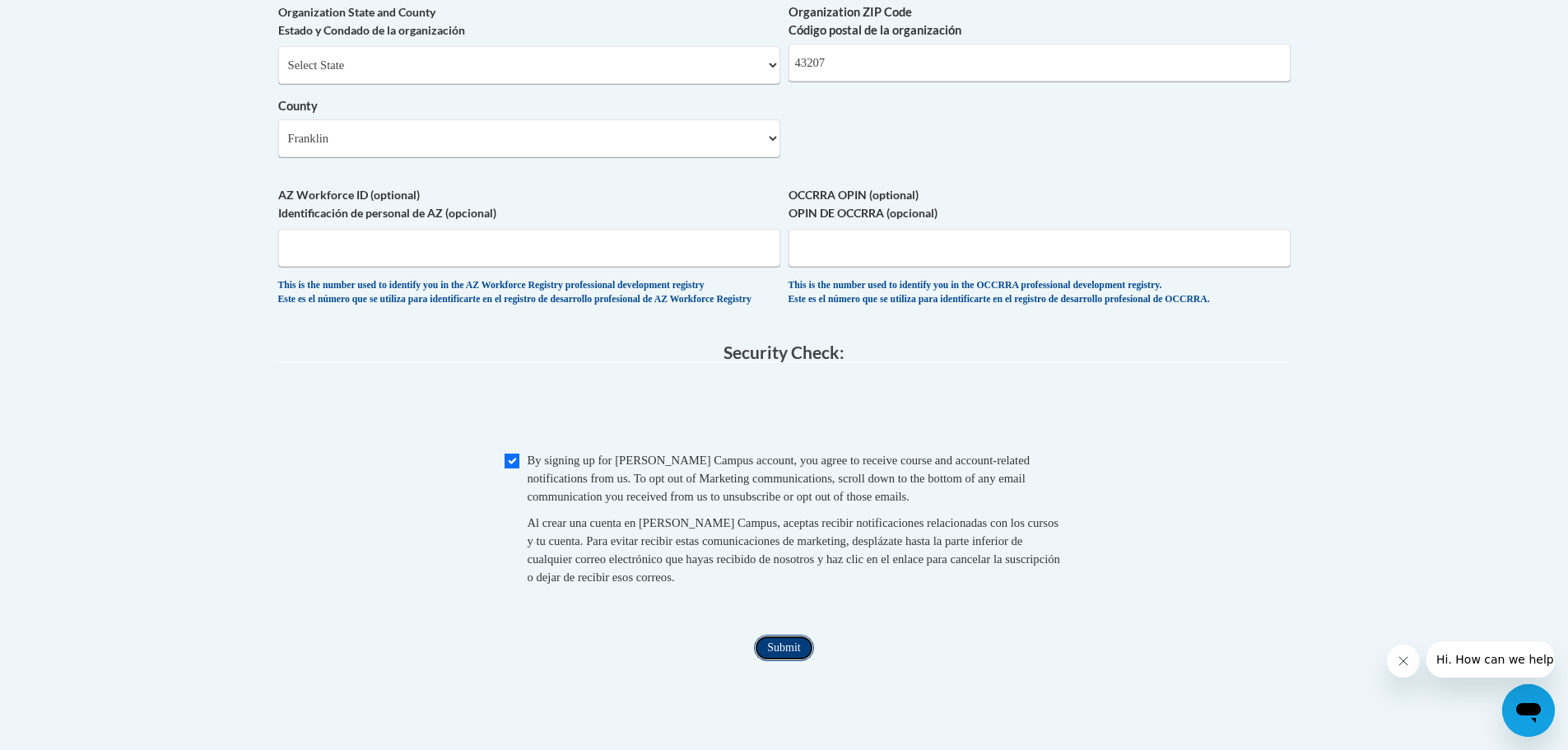
click at [773, 661] on input "Submit" at bounding box center [784, 648] width 60 height 26
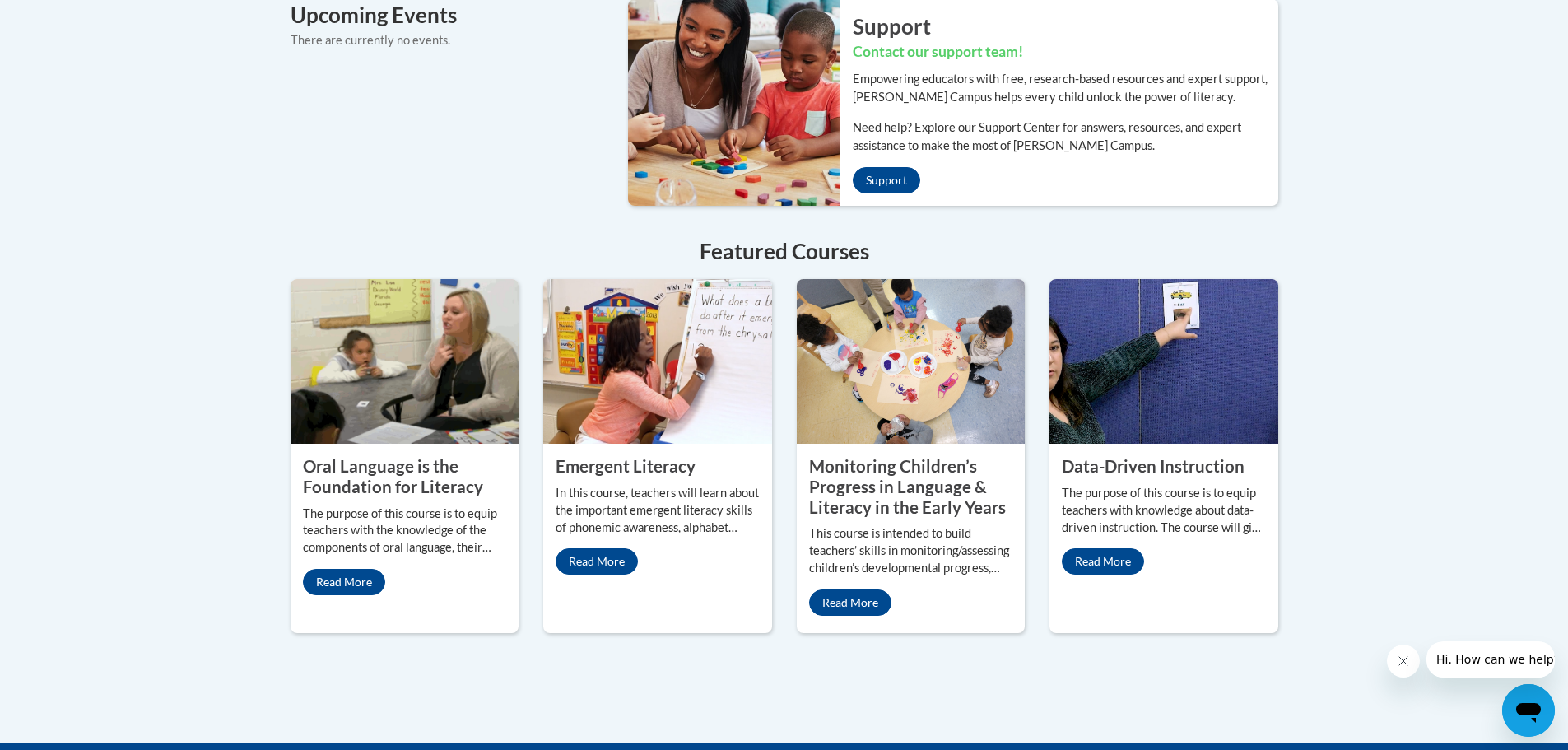
scroll to position [1201, 0]
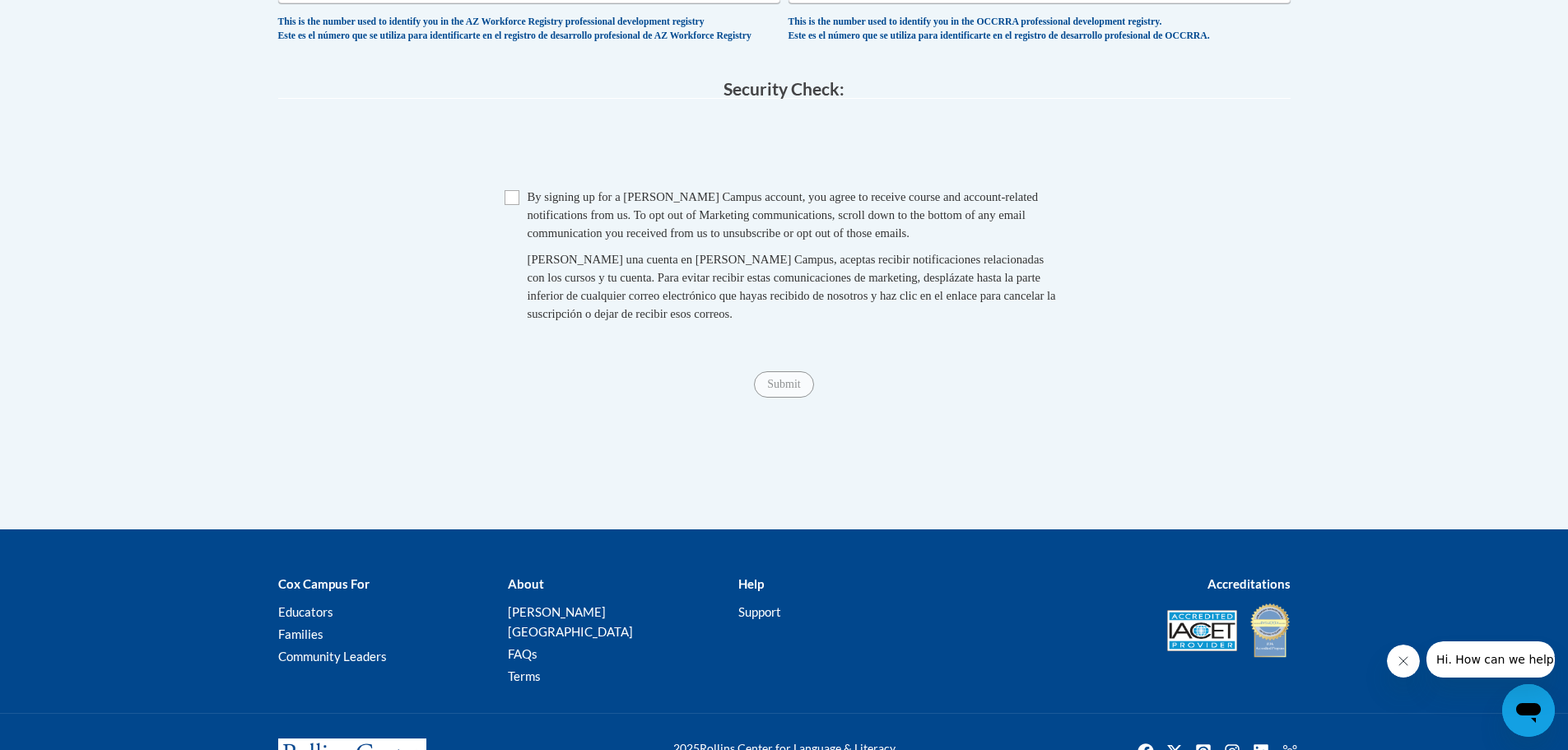
type input "[EMAIL_ADDRESS][DOMAIN_NAME]"
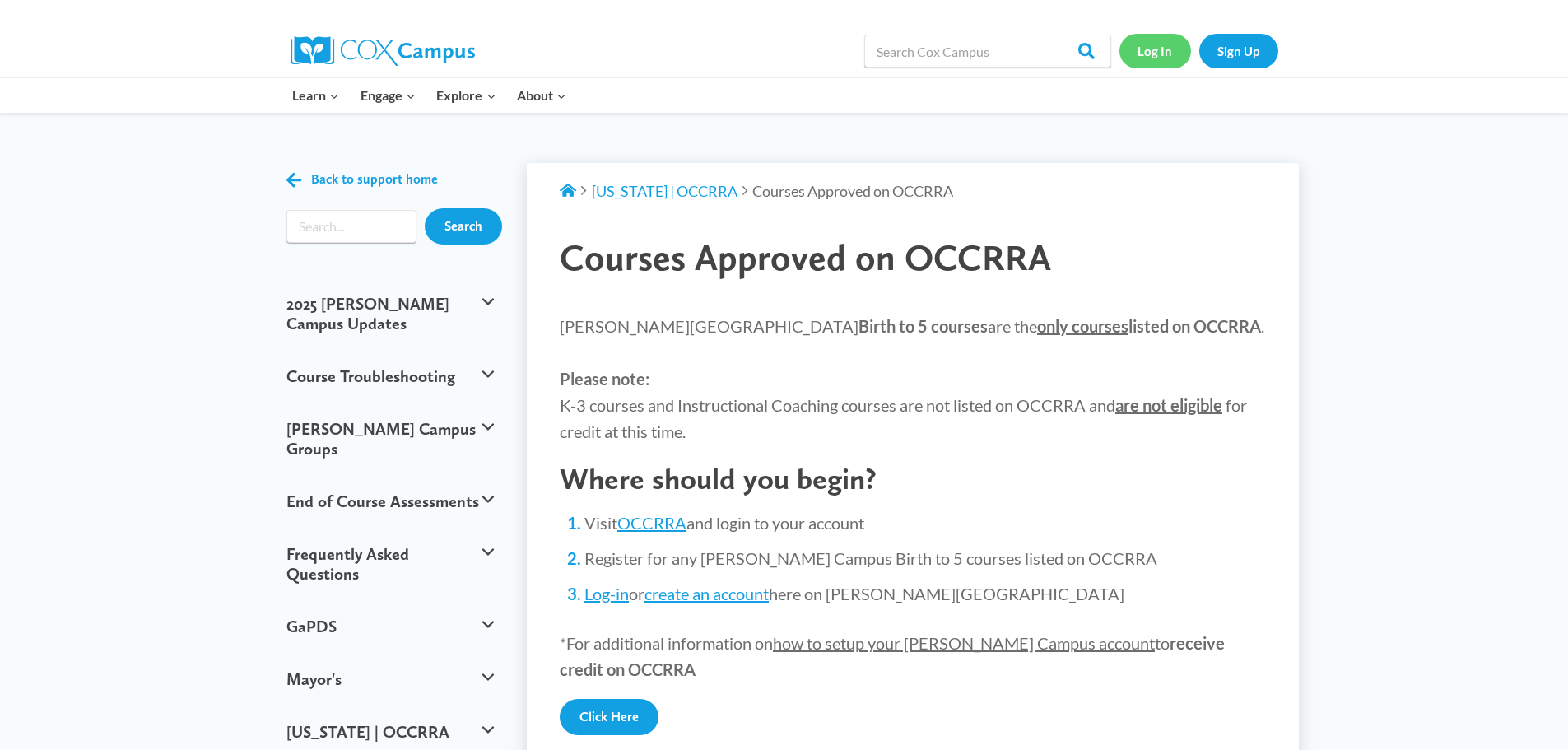
click at [1165, 48] on link "Log In" at bounding box center [1155, 50] width 72 height 34
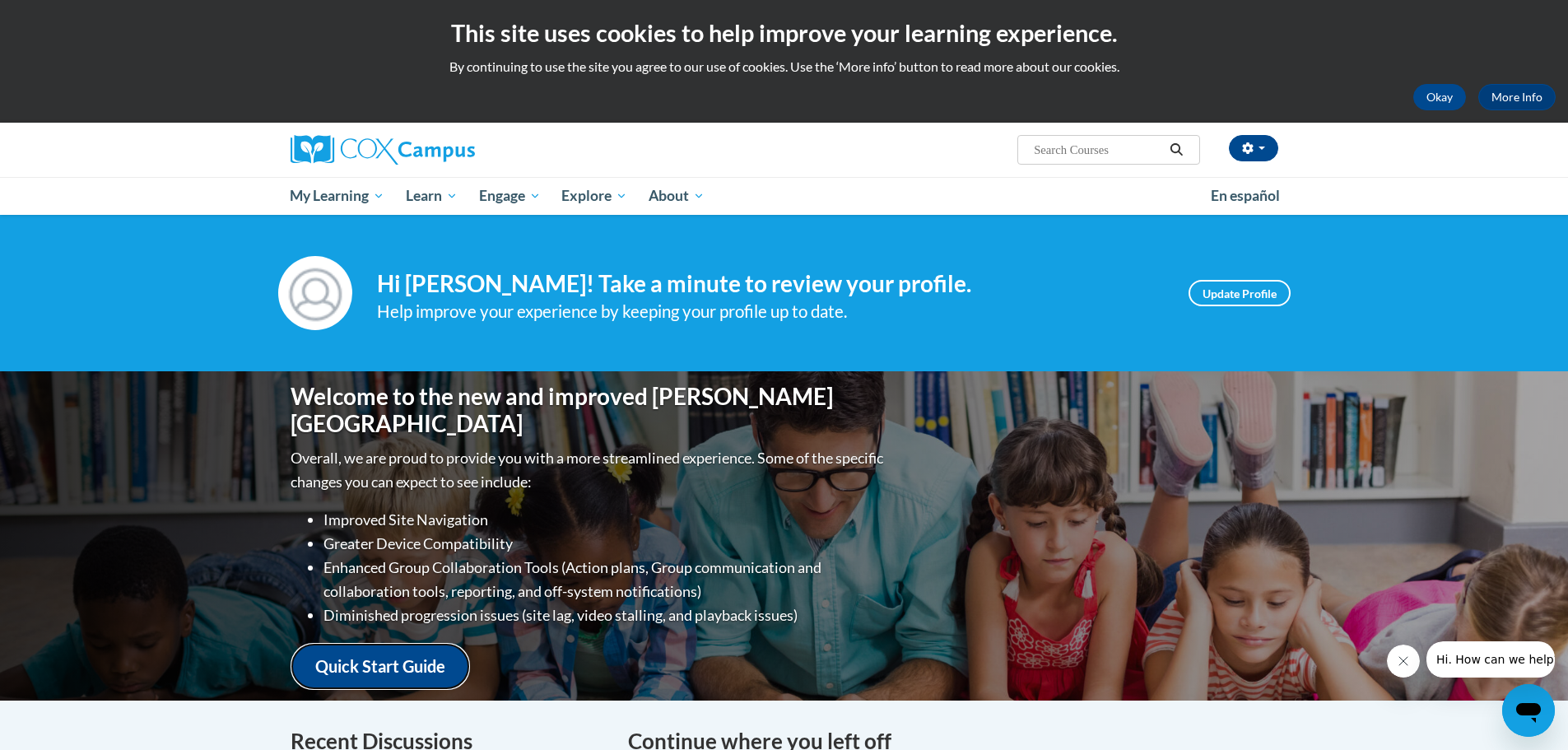
click at [387, 657] on link "Quick Start Guide" at bounding box center [380, 666] width 179 height 47
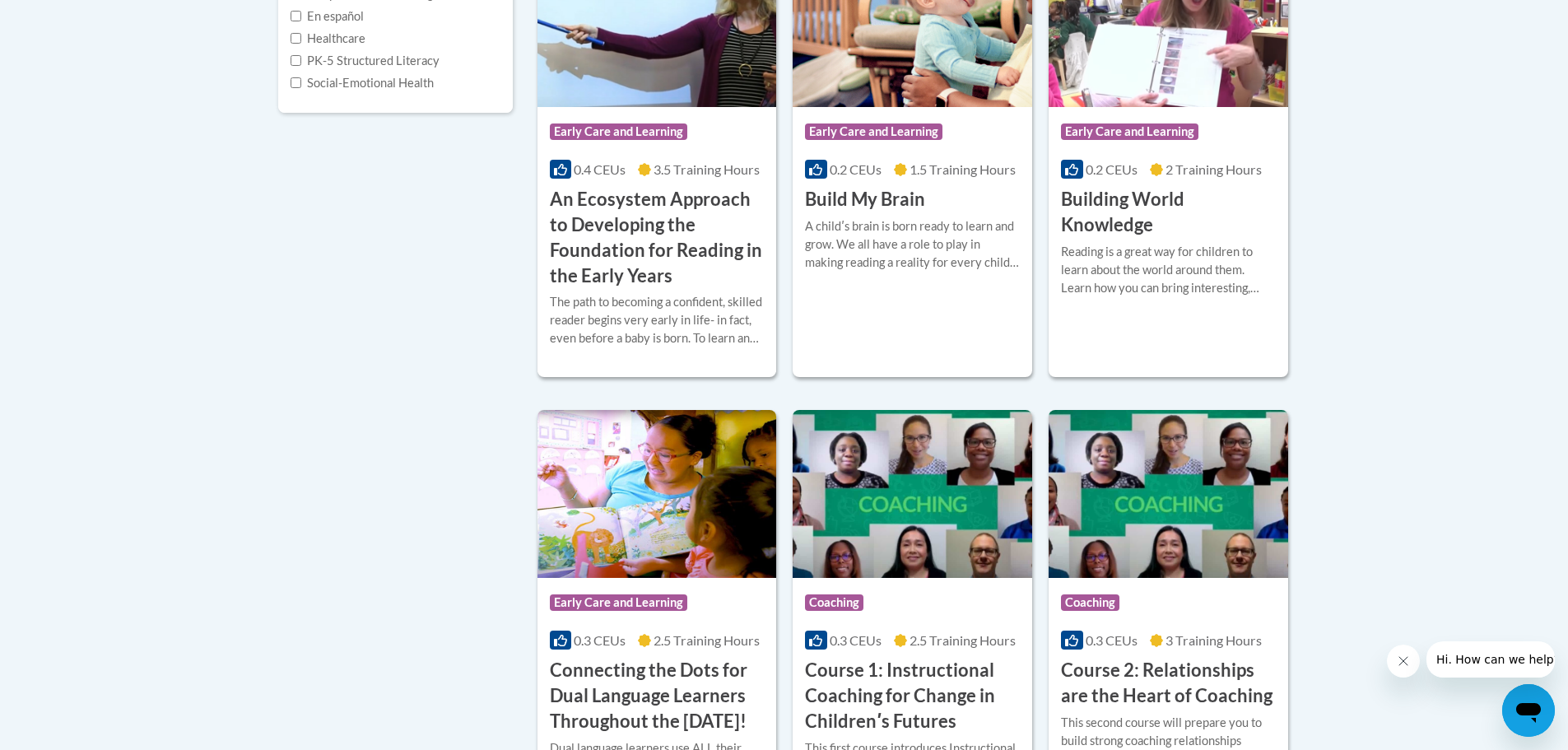
scroll to position [164, 0]
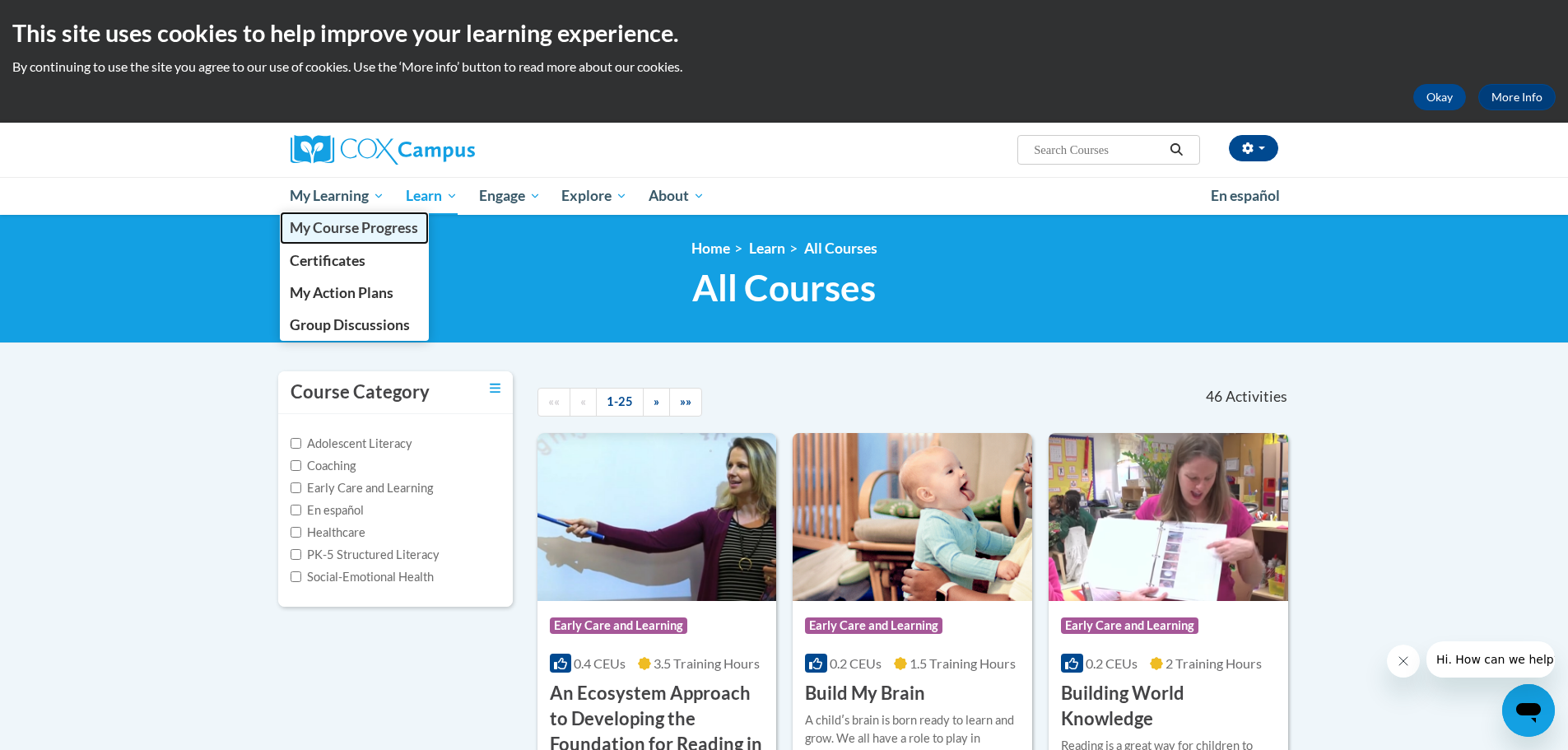
click at [351, 223] on span "My Course Progress" at bounding box center [354, 228] width 128 height 17
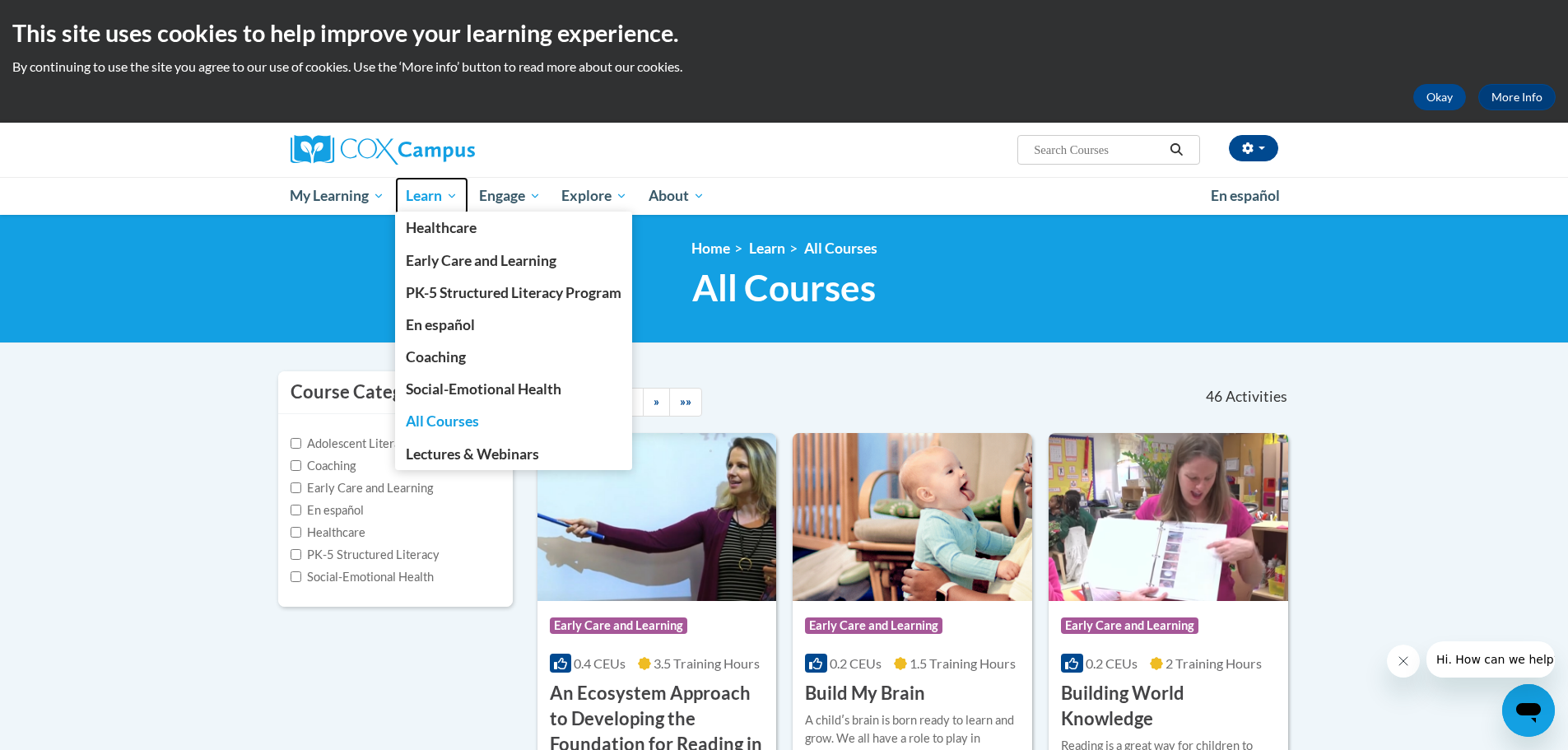
click at [436, 196] on span "Learn" at bounding box center [432, 196] width 52 height 20
click at [503, 260] on span "Early Care and Learning" at bounding box center [481, 260] width 150 height 17
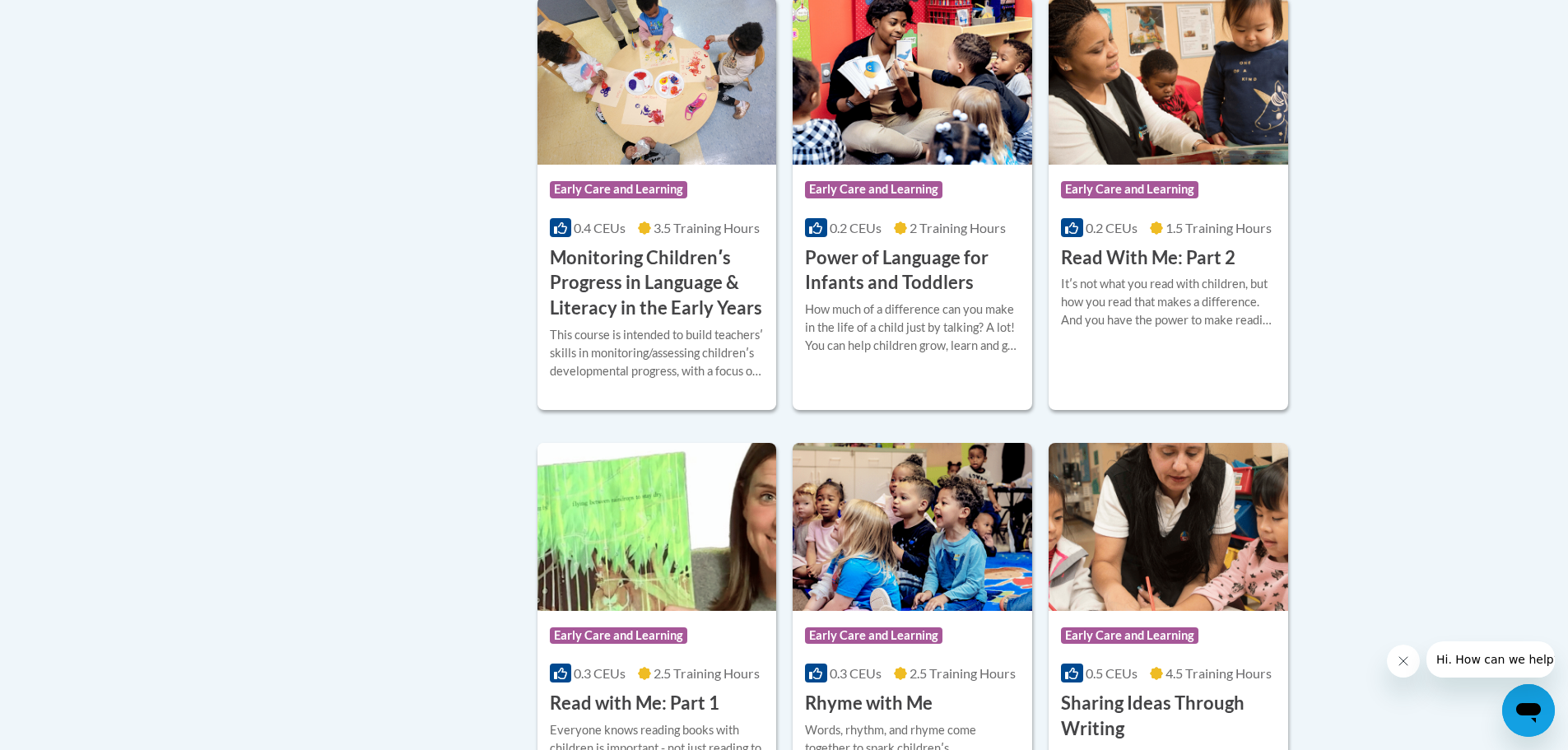
scroll to position [1646, 0]
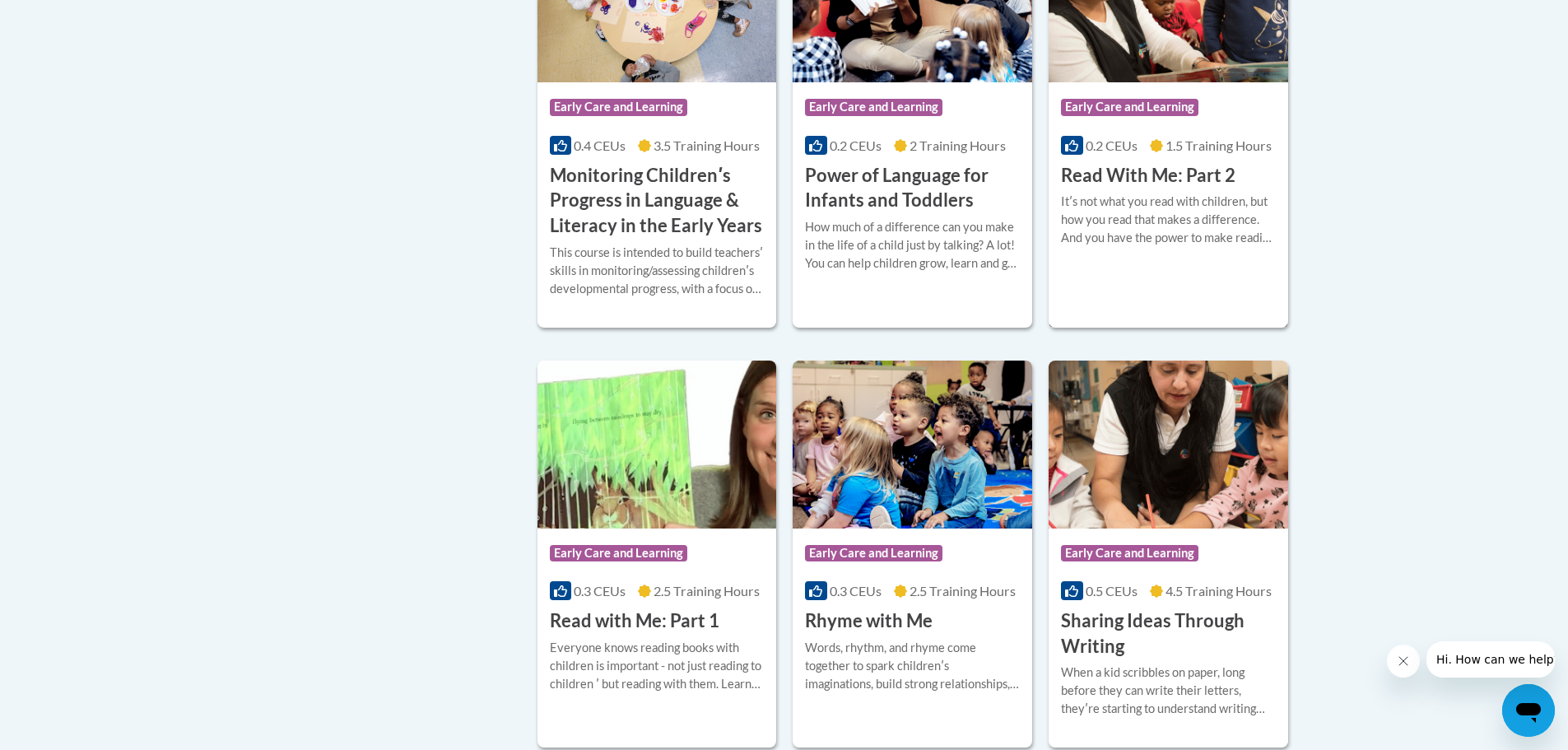
click at [1130, 189] on h3 "Read With Me: Part 2" at bounding box center [1149, 175] width 175 height 25
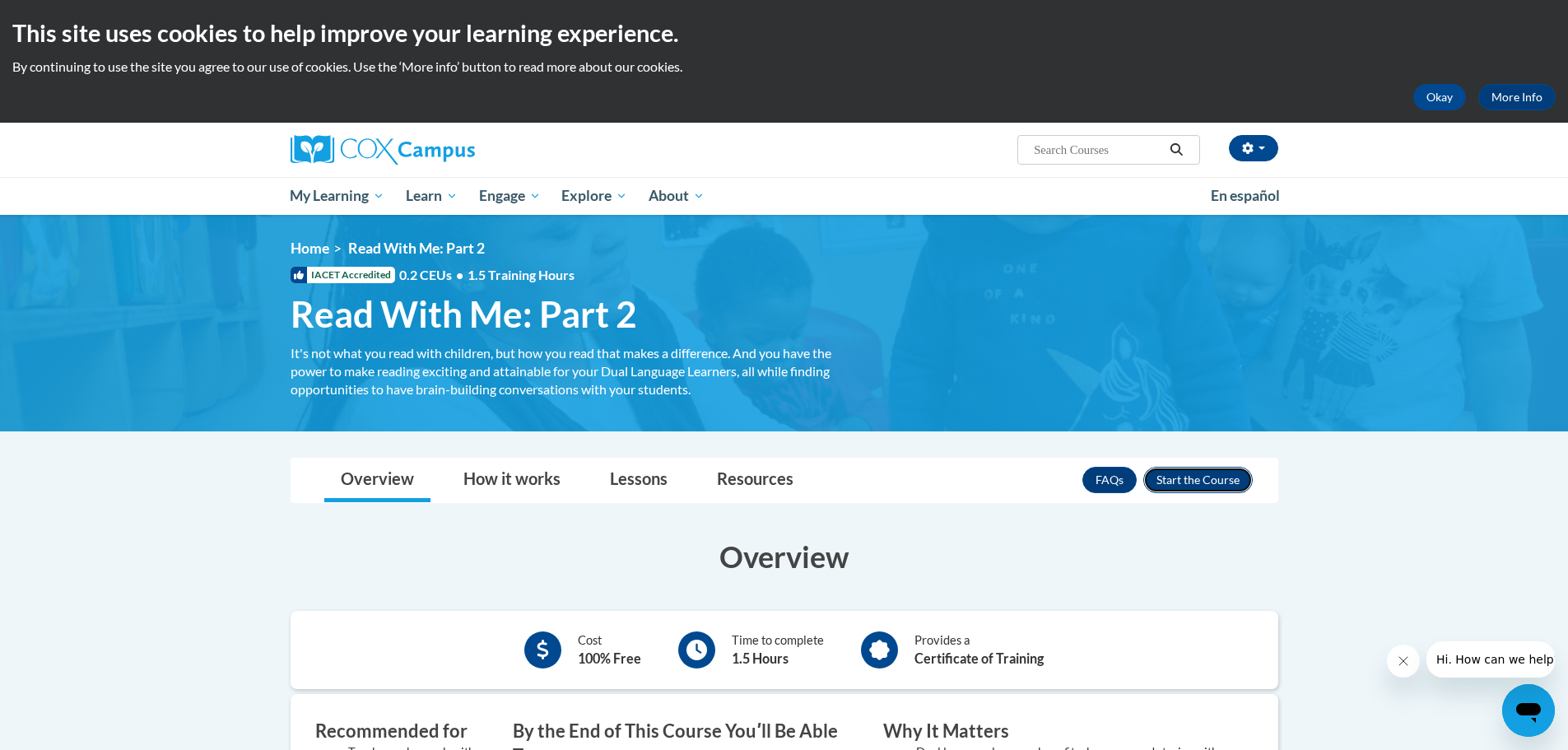
click at [1210, 477] on button "Enroll" at bounding box center [1198, 480] width 110 height 26
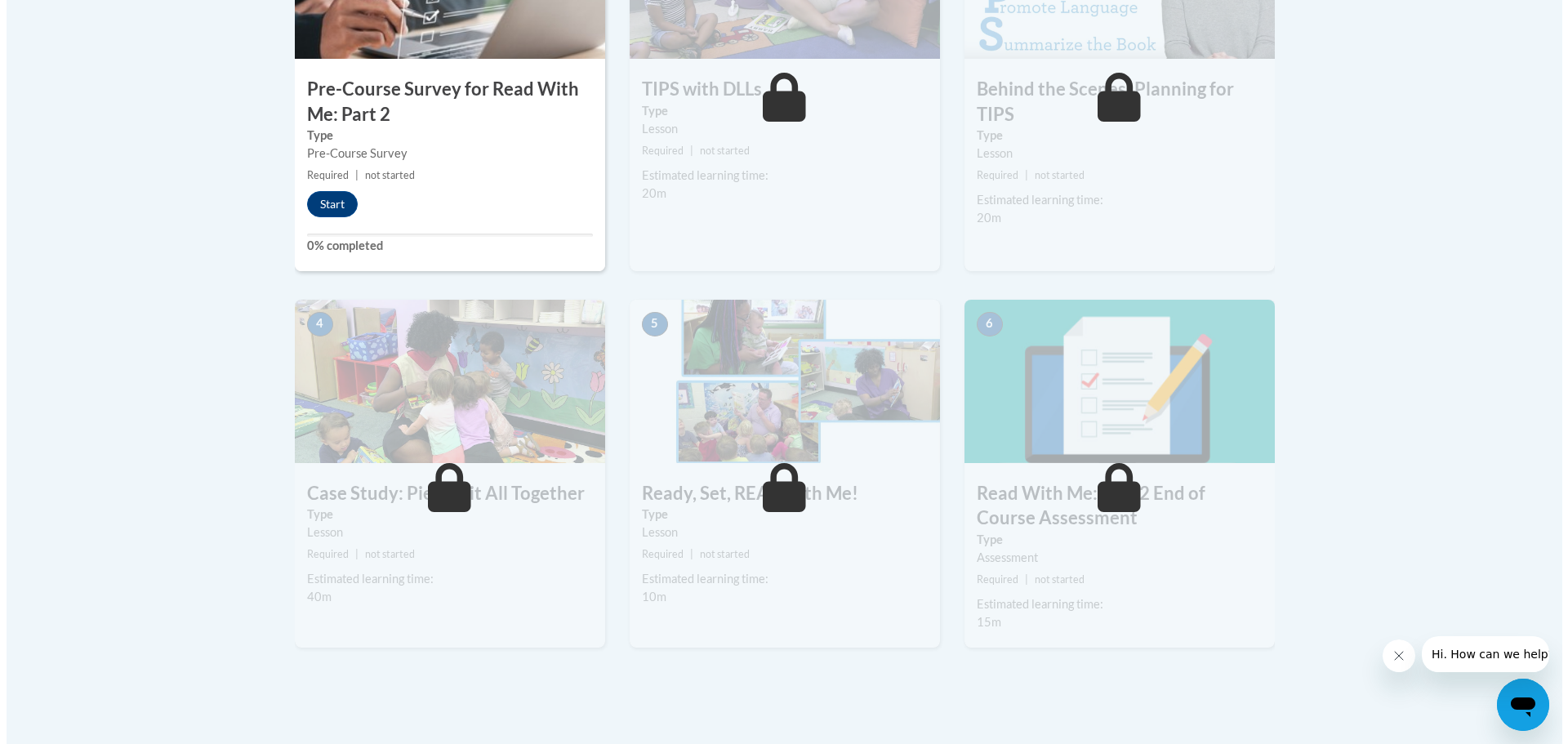
scroll to position [572, 0]
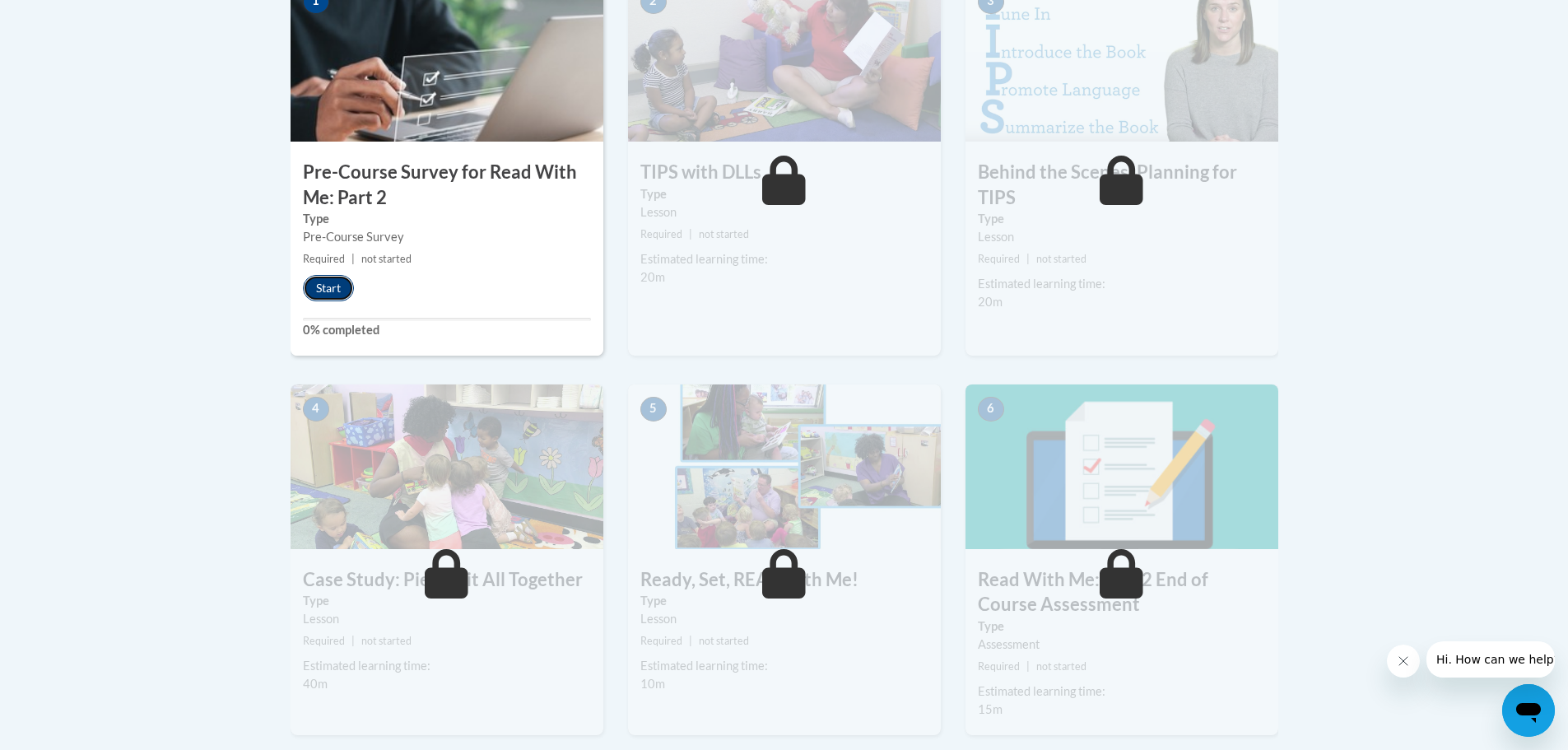
click at [330, 290] on button "Start" at bounding box center [328, 288] width 51 height 26
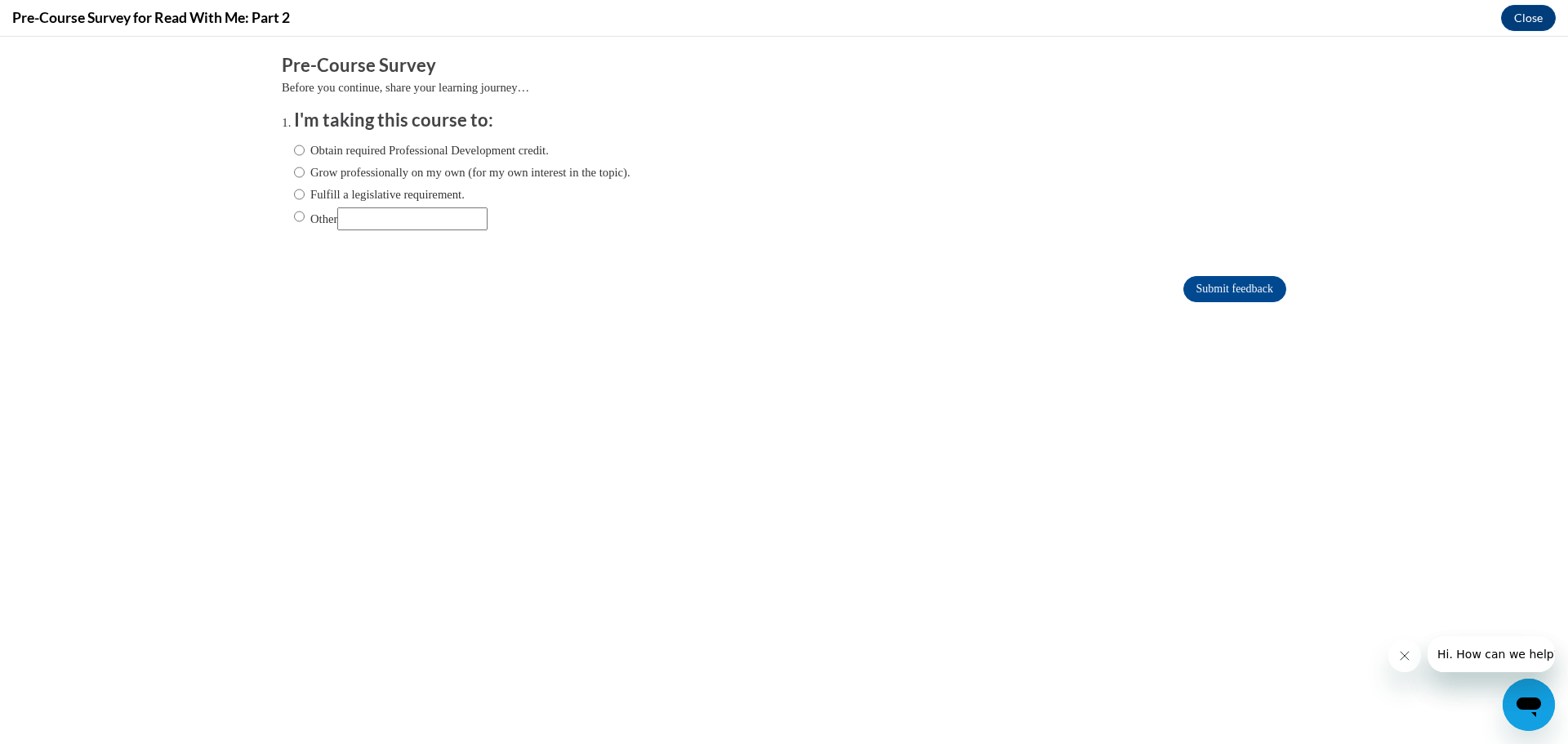
scroll to position [0, 0]
click at [294, 149] on input "Obtain required Professional Development credit." at bounding box center [300, 150] width 10 height 18
radio input "true"
click at [1195, 287] on input "Submit feedback" at bounding box center [1235, 289] width 103 height 26
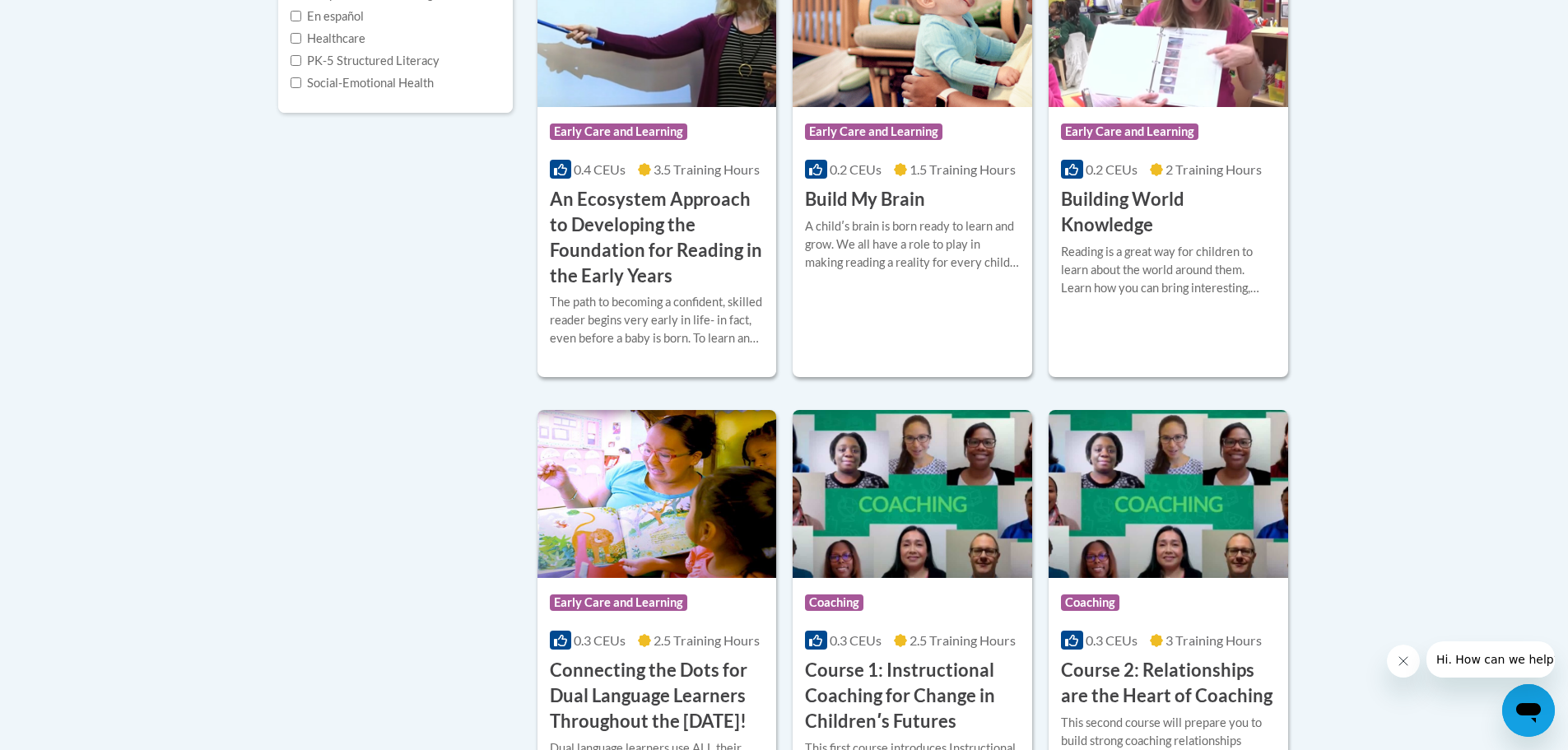
scroll to position [164, 0]
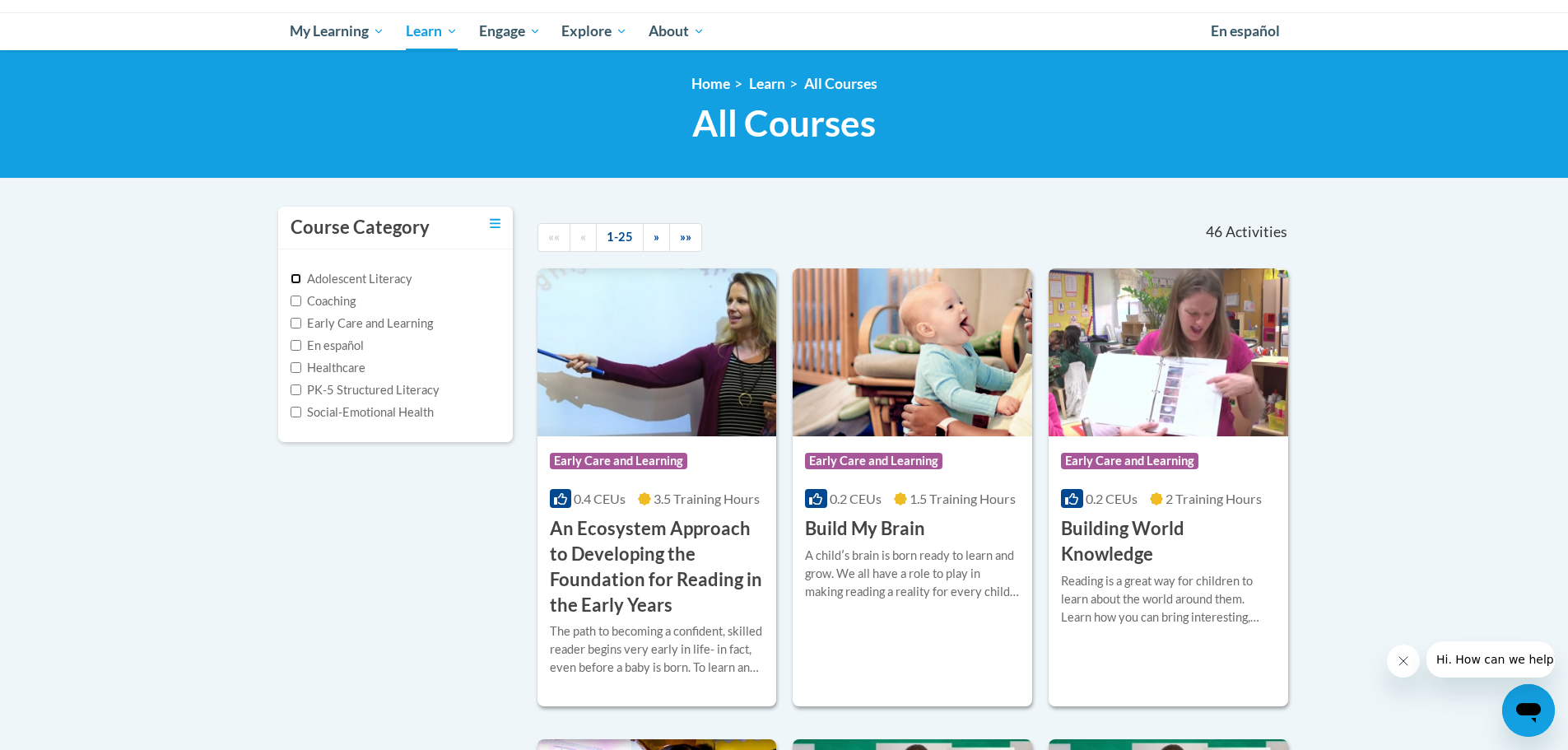
click at [296, 279] on input "Adolescent Literacy" at bounding box center [296, 279] width 10 height 10
checkbox input "true"
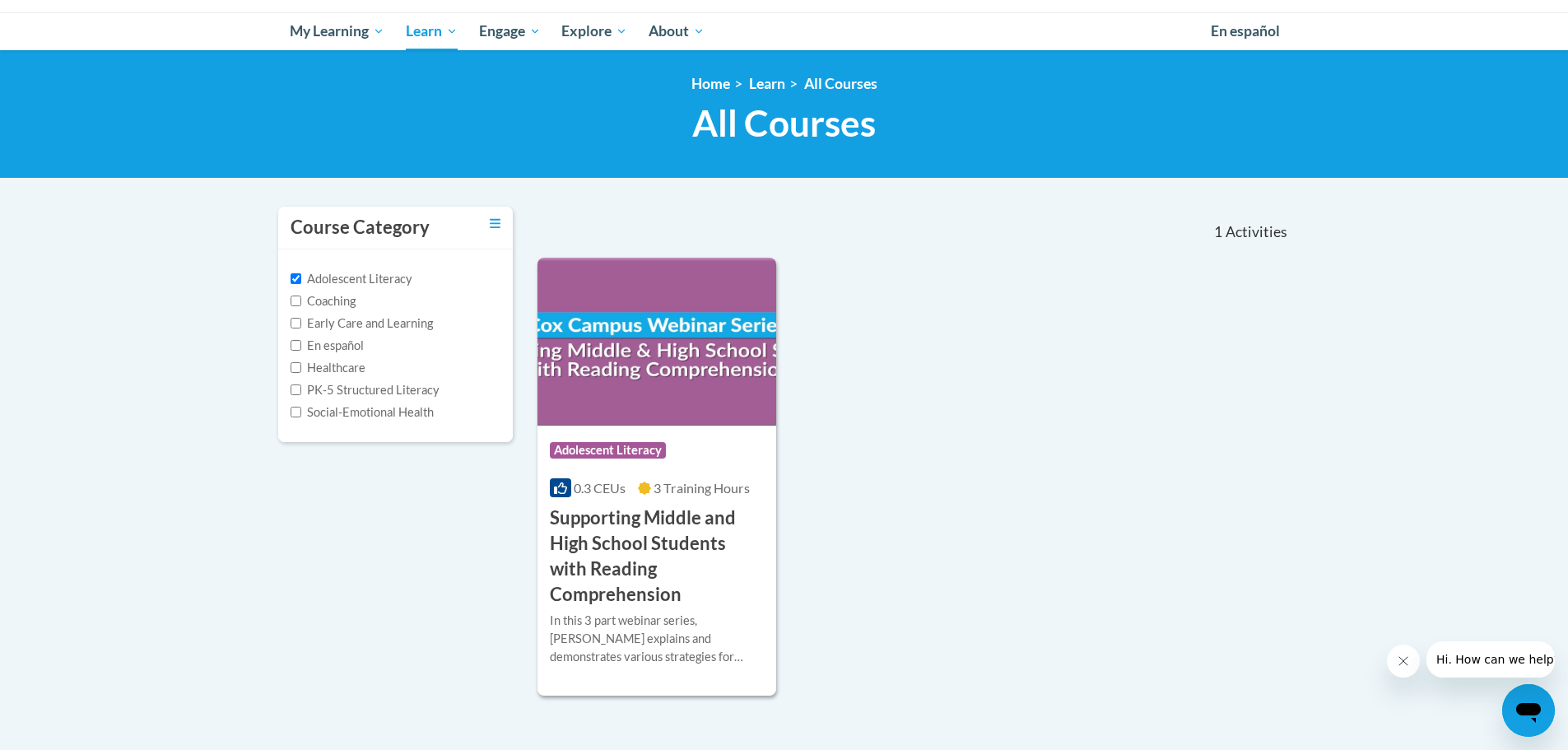
click at [1177, 229] on div "1 Activities CEUs" at bounding box center [1174, 232] width 259 height 51
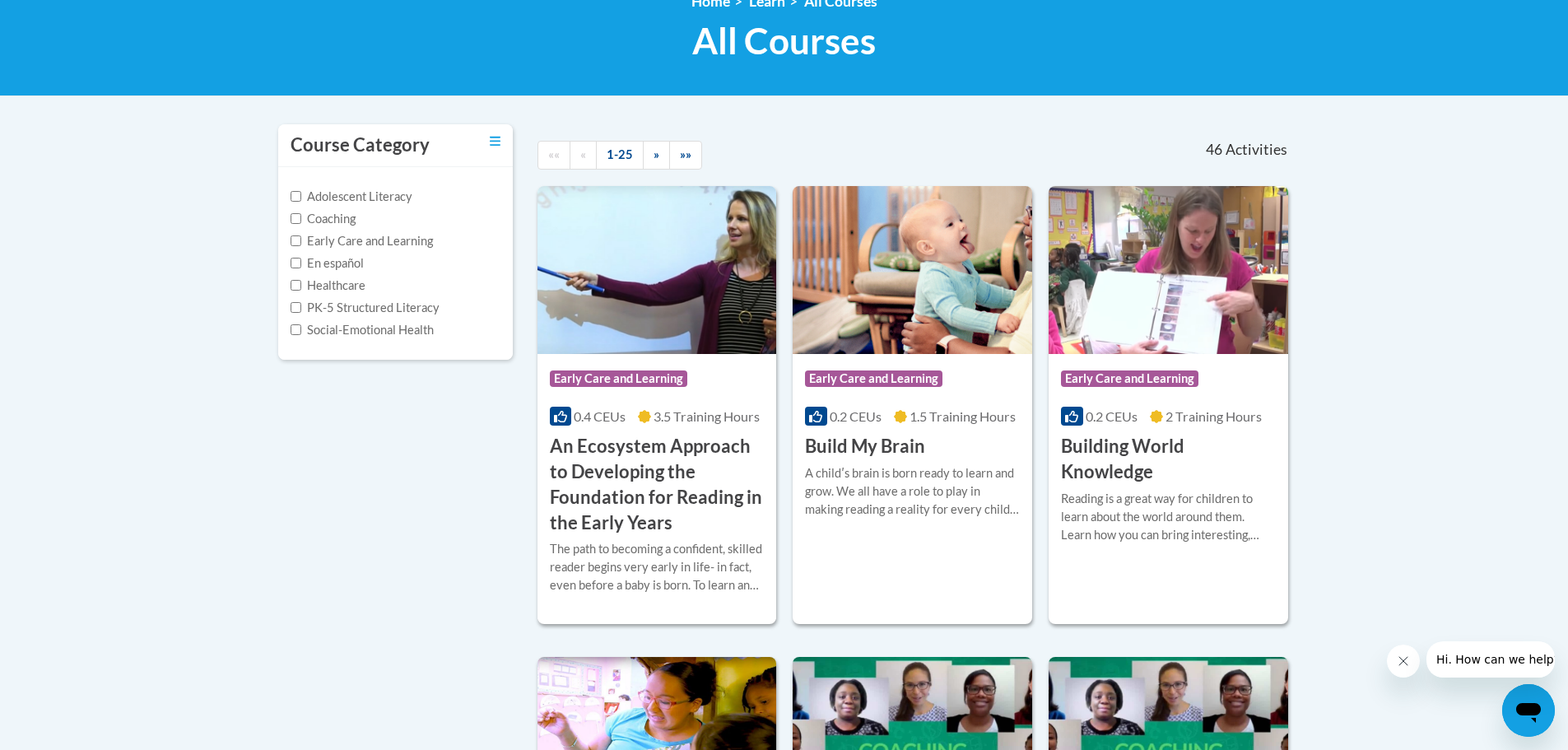
scroll to position [164, 0]
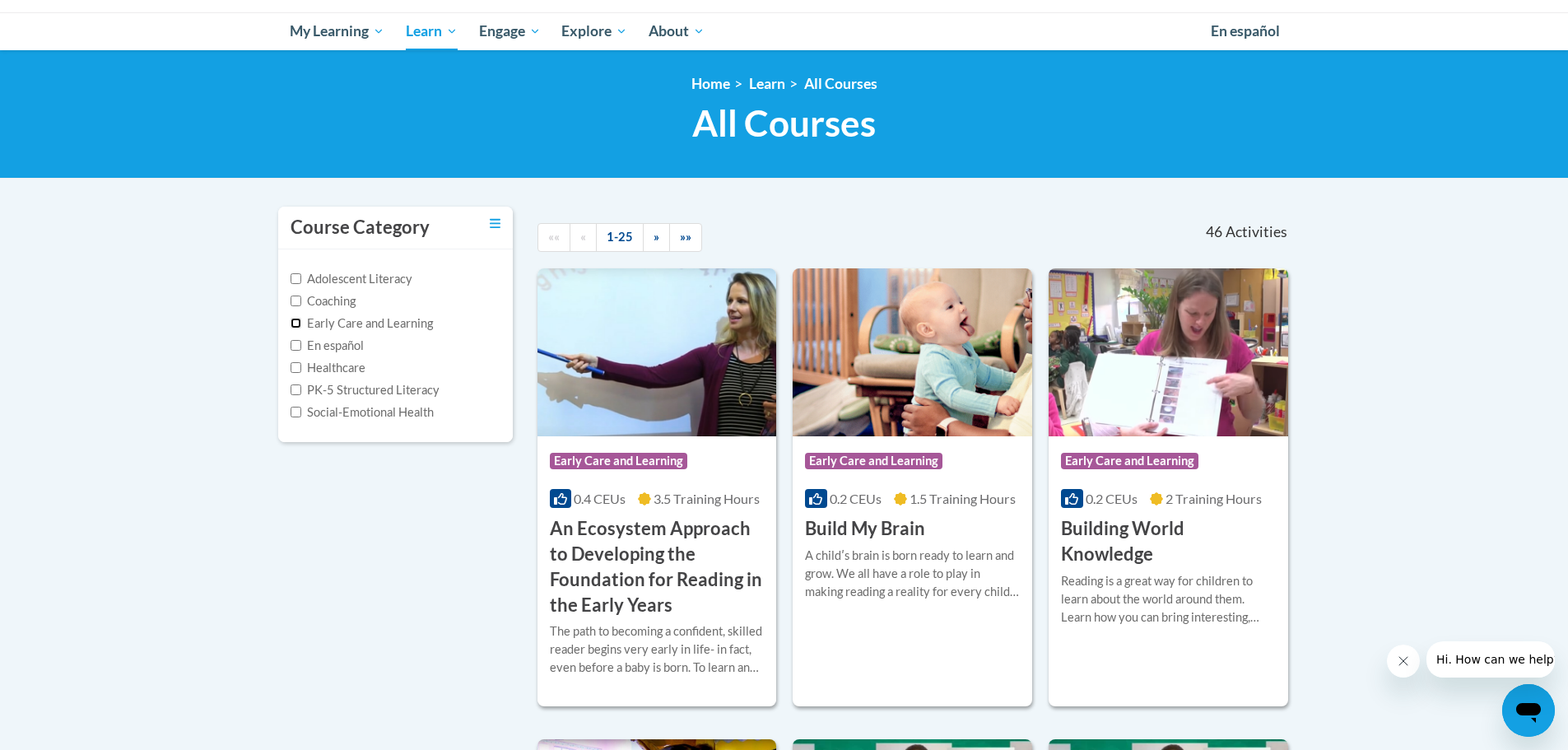
click at [296, 321] on input "Early Care and Learning" at bounding box center [296, 323] width 10 height 10
checkbox input "true"
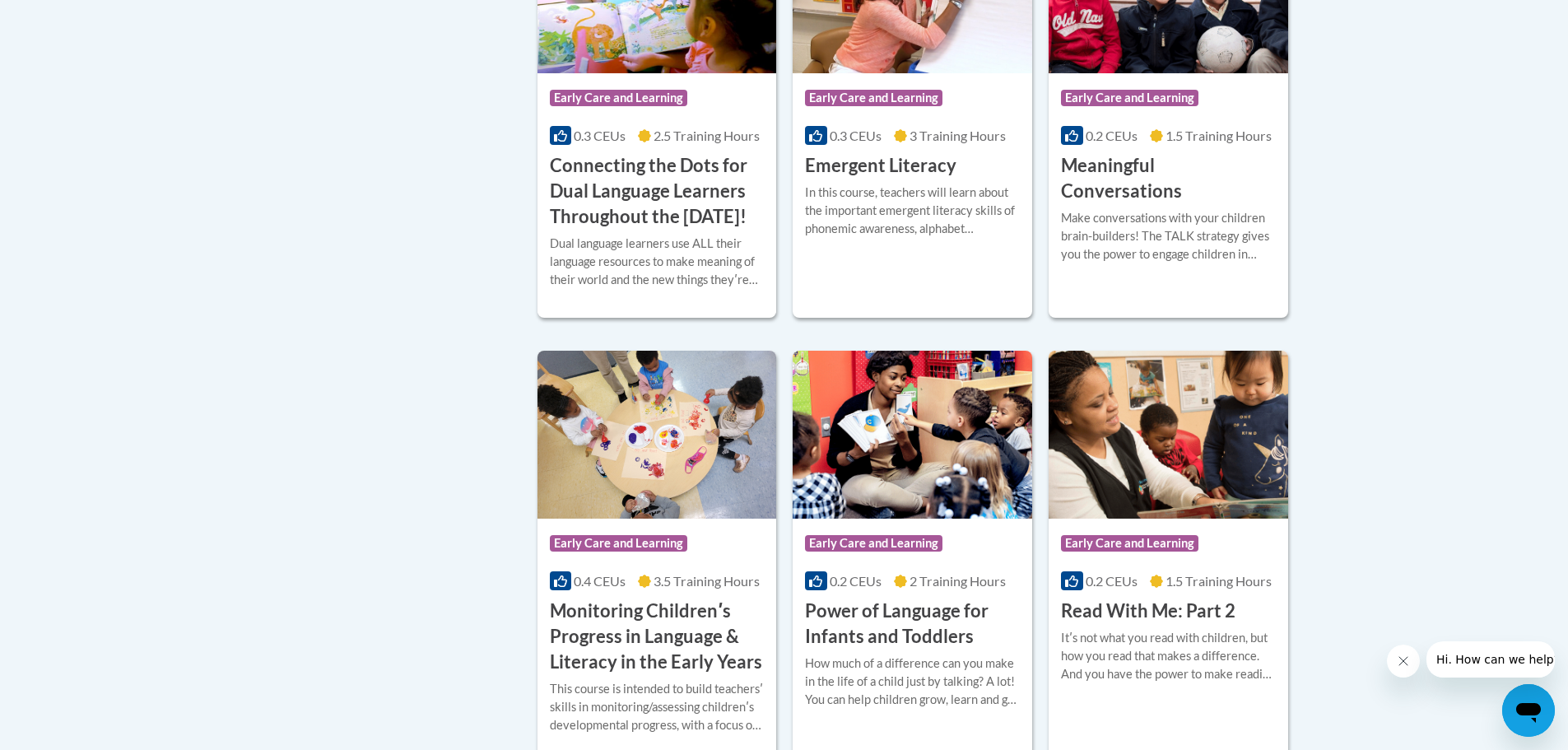
scroll to position [1070, 0]
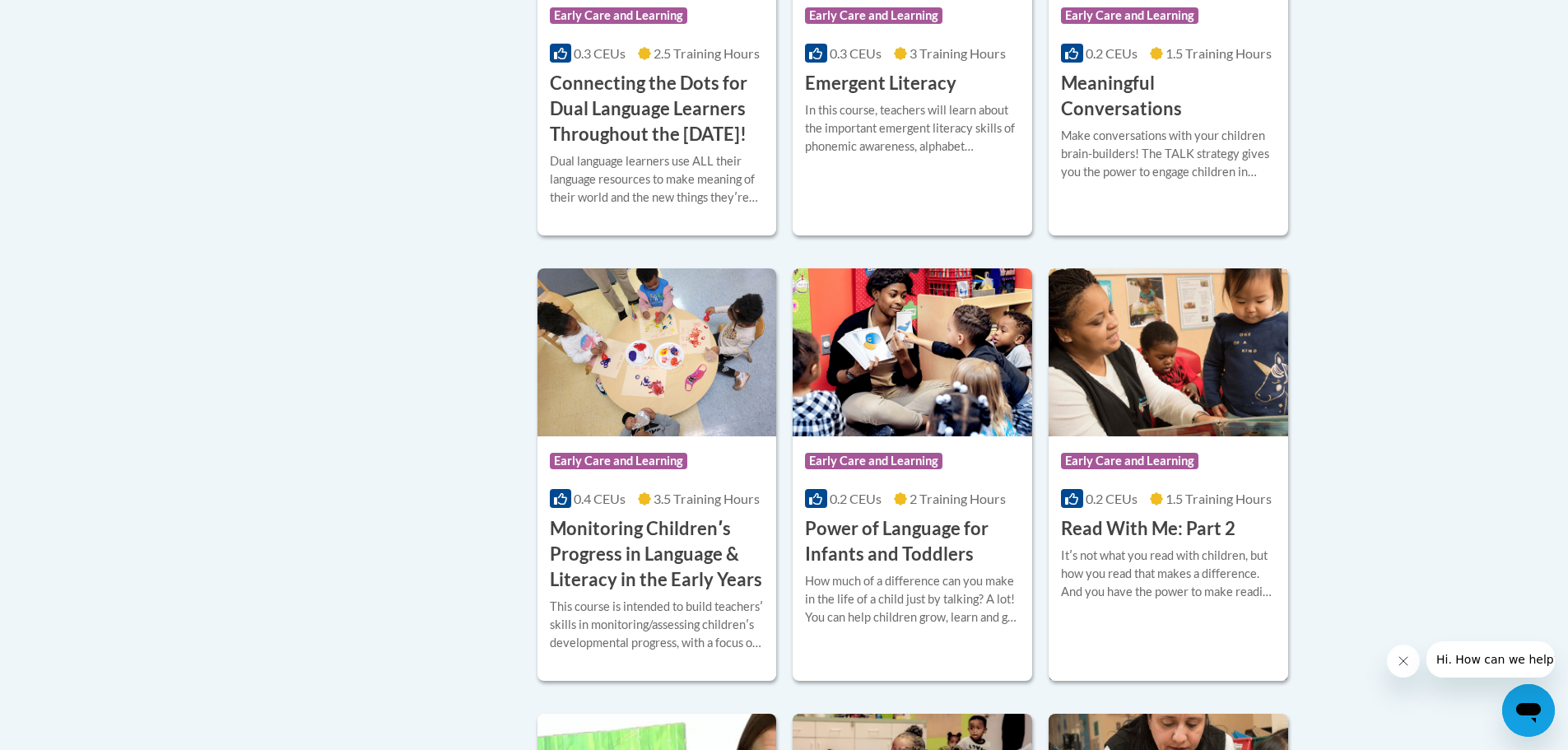
click at [1146, 542] on h3 "Read With Me: Part 2" at bounding box center [1149, 529] width 175 height 25
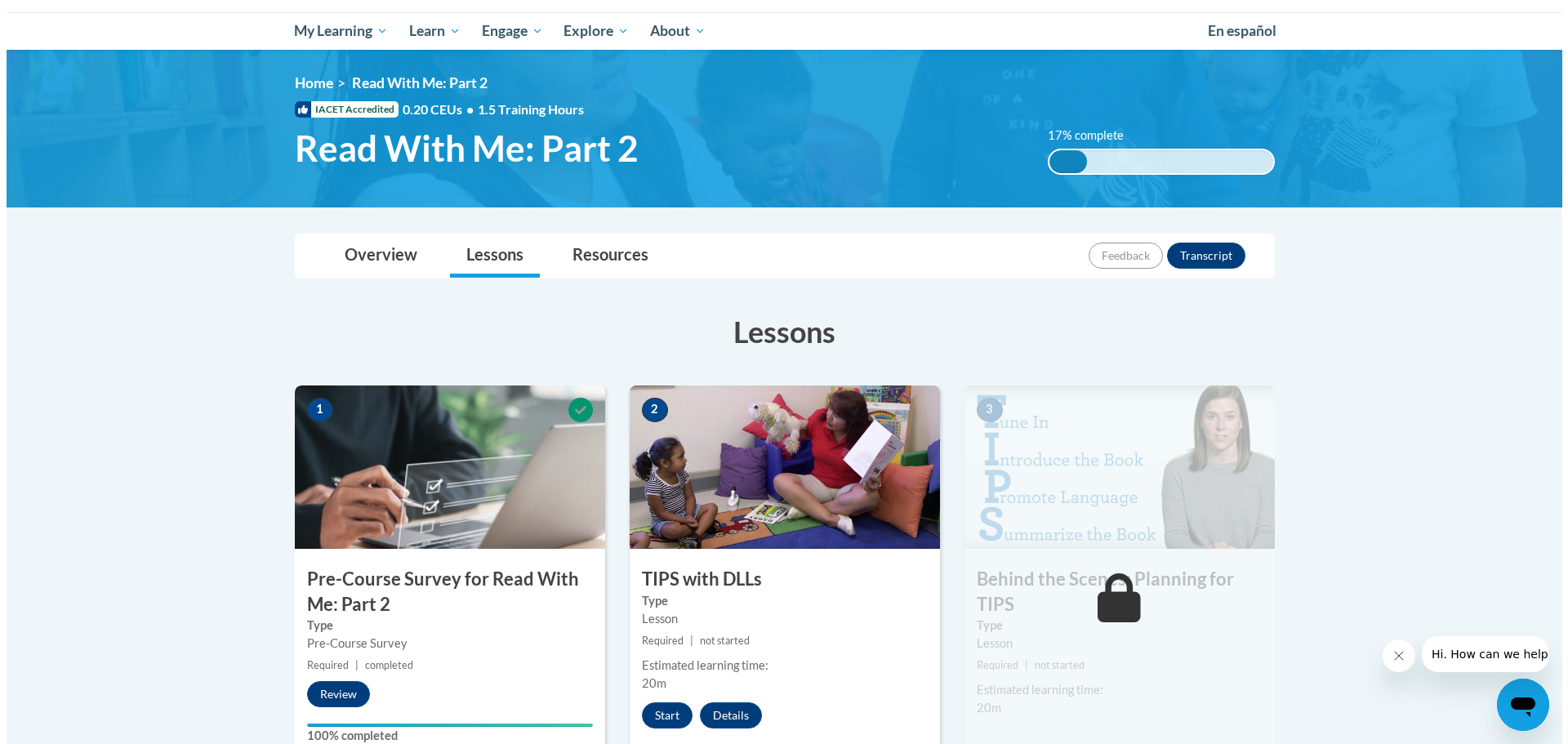
scroll to position [245, 0]
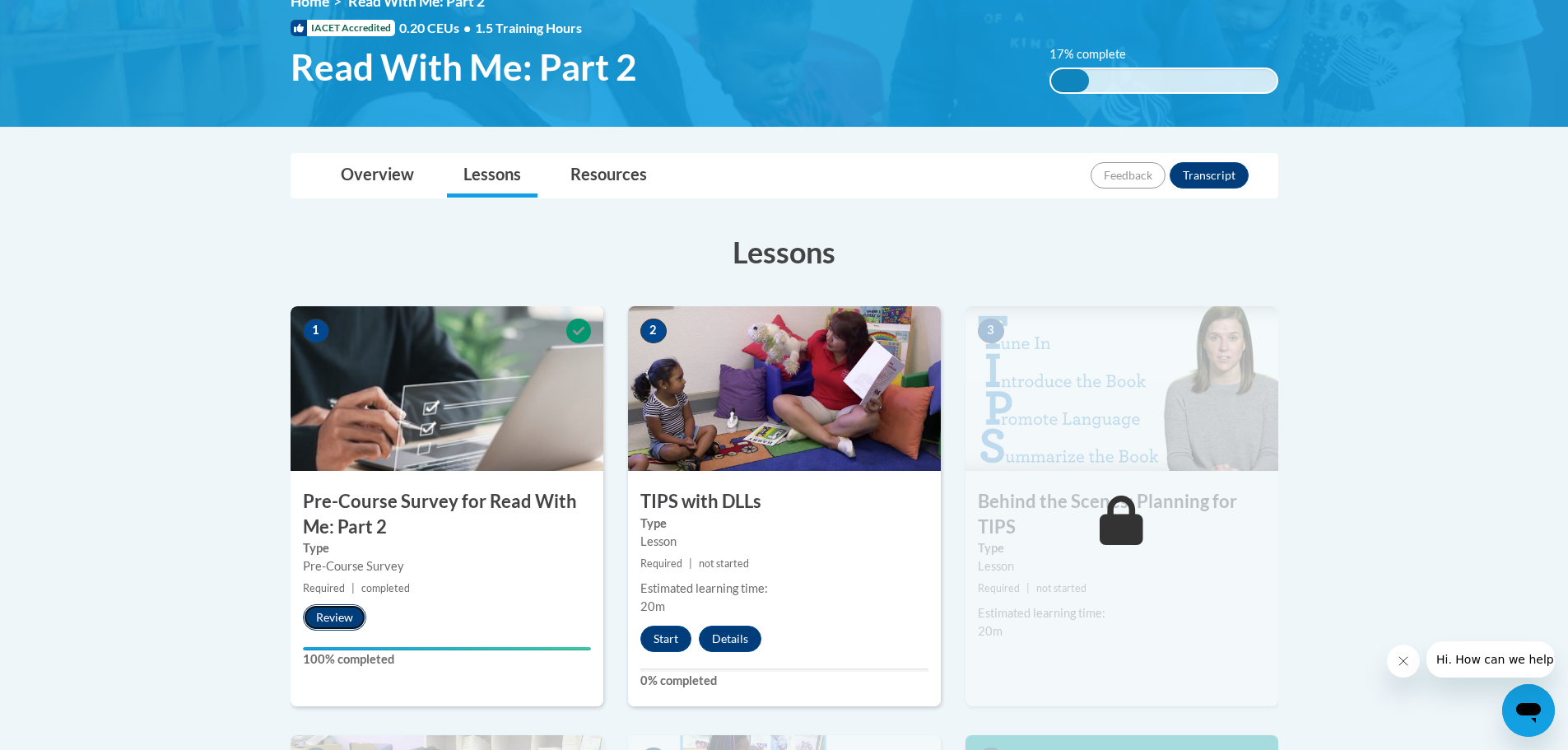
click at [328, 615] on button "Review" at bounding box center [334, 617] width 63 height 26
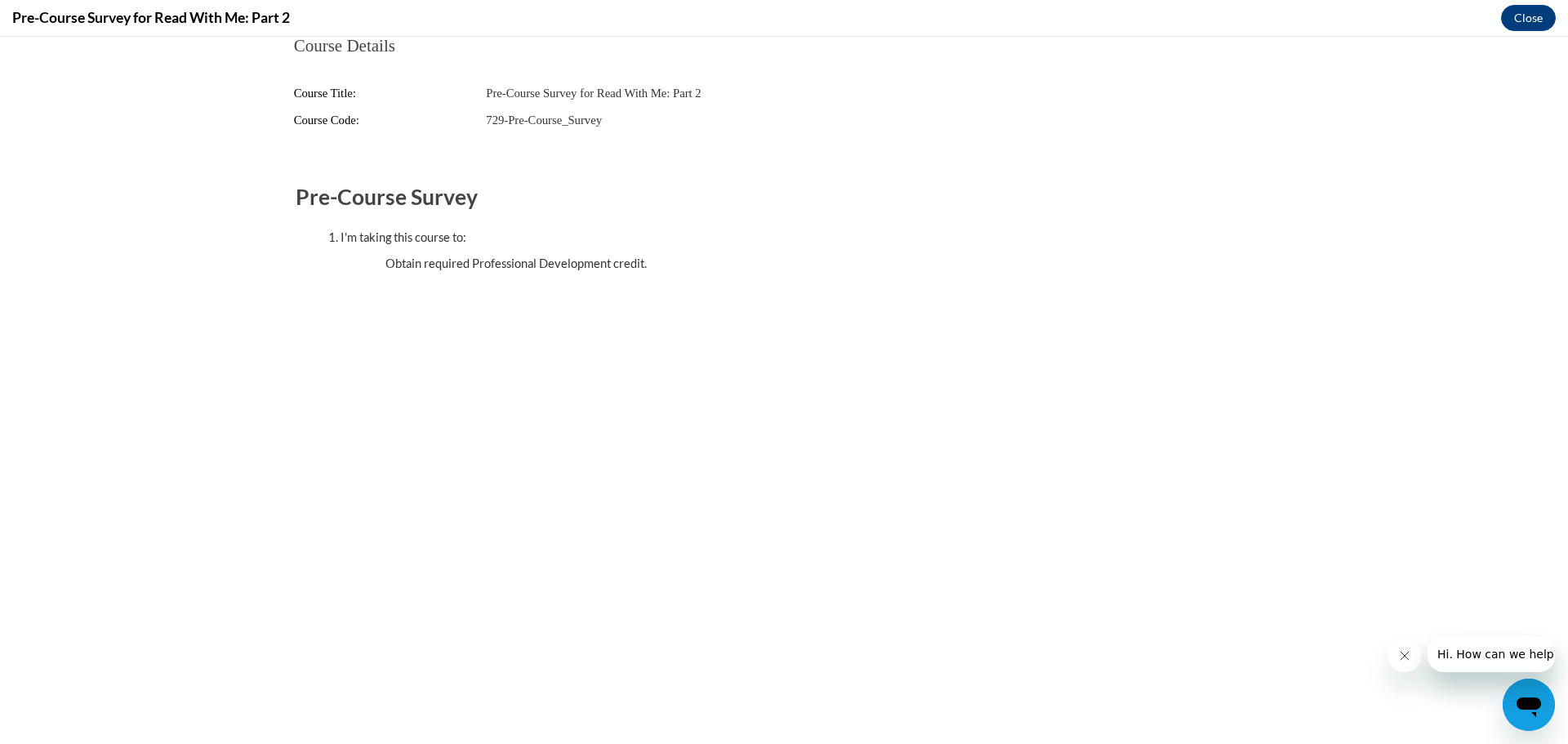
scroll to position [0, 0]
click at [1522, 22] on button "Close" at bounding box center [1529, 18] width 55 height 26
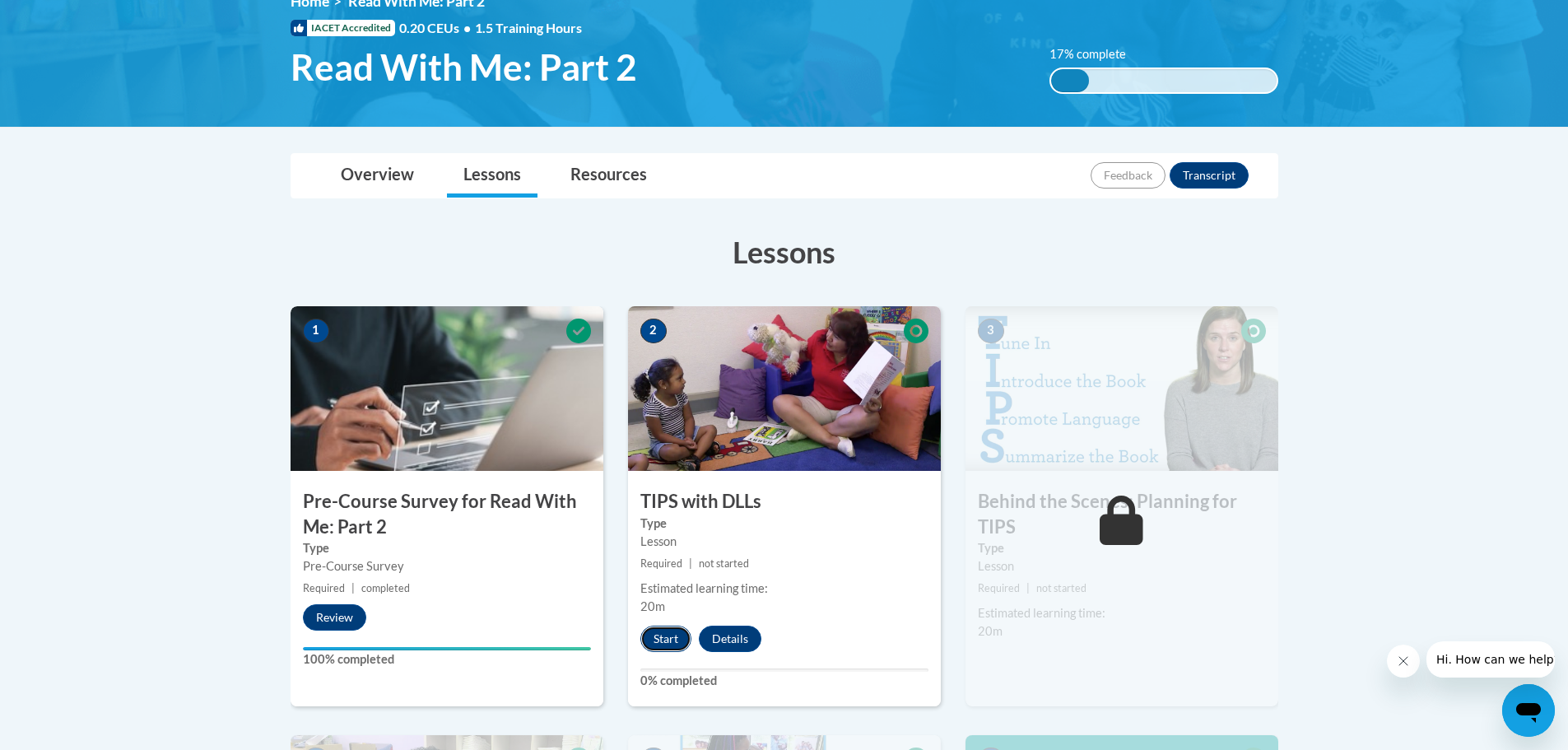
click at [659, 640] on button "Start" at bounding box center [665, 638] width 51 height 26
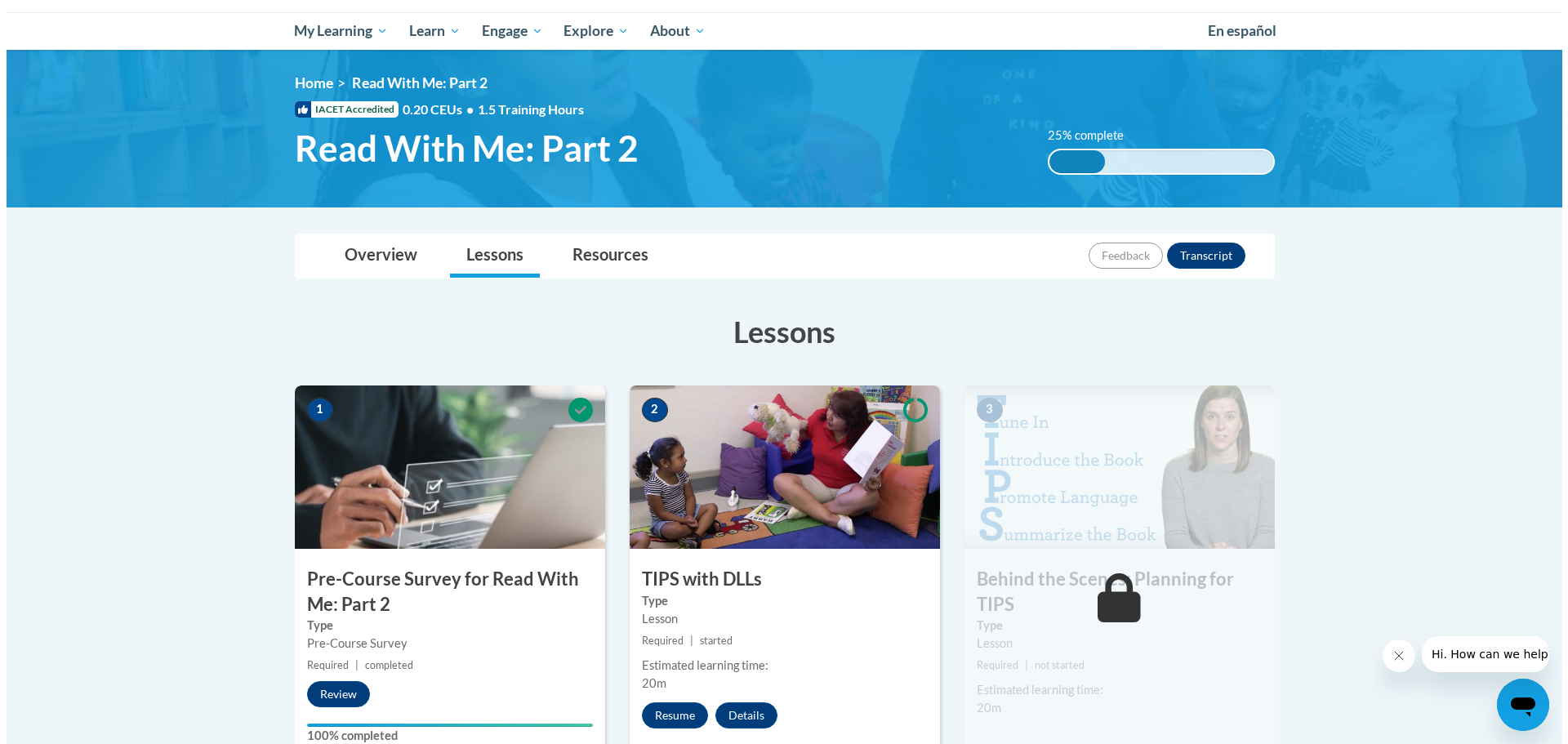
scroll to position [245, 0]
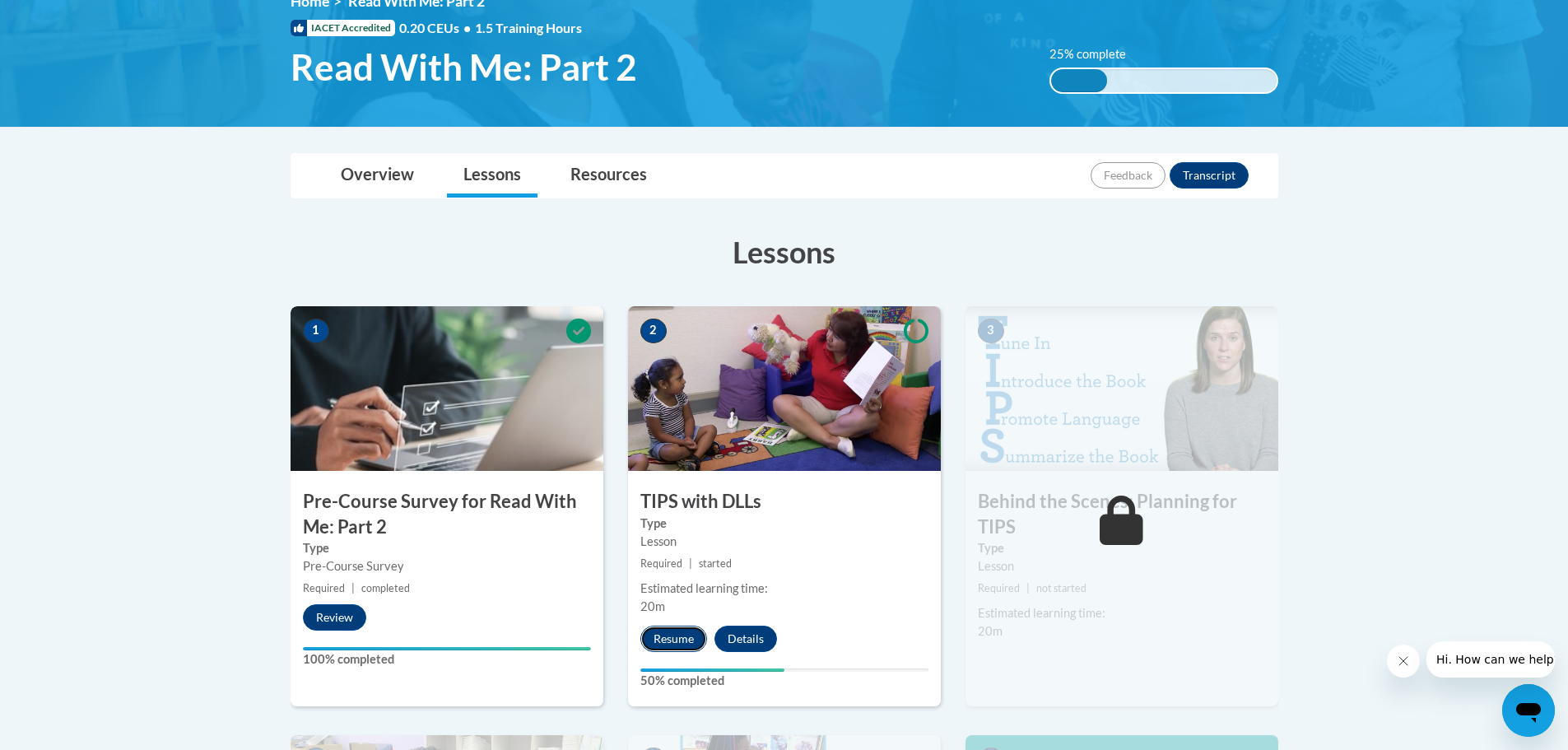
click at [685, 629] on button "Resume" at bounding box center [673, 638] width 67 height 26
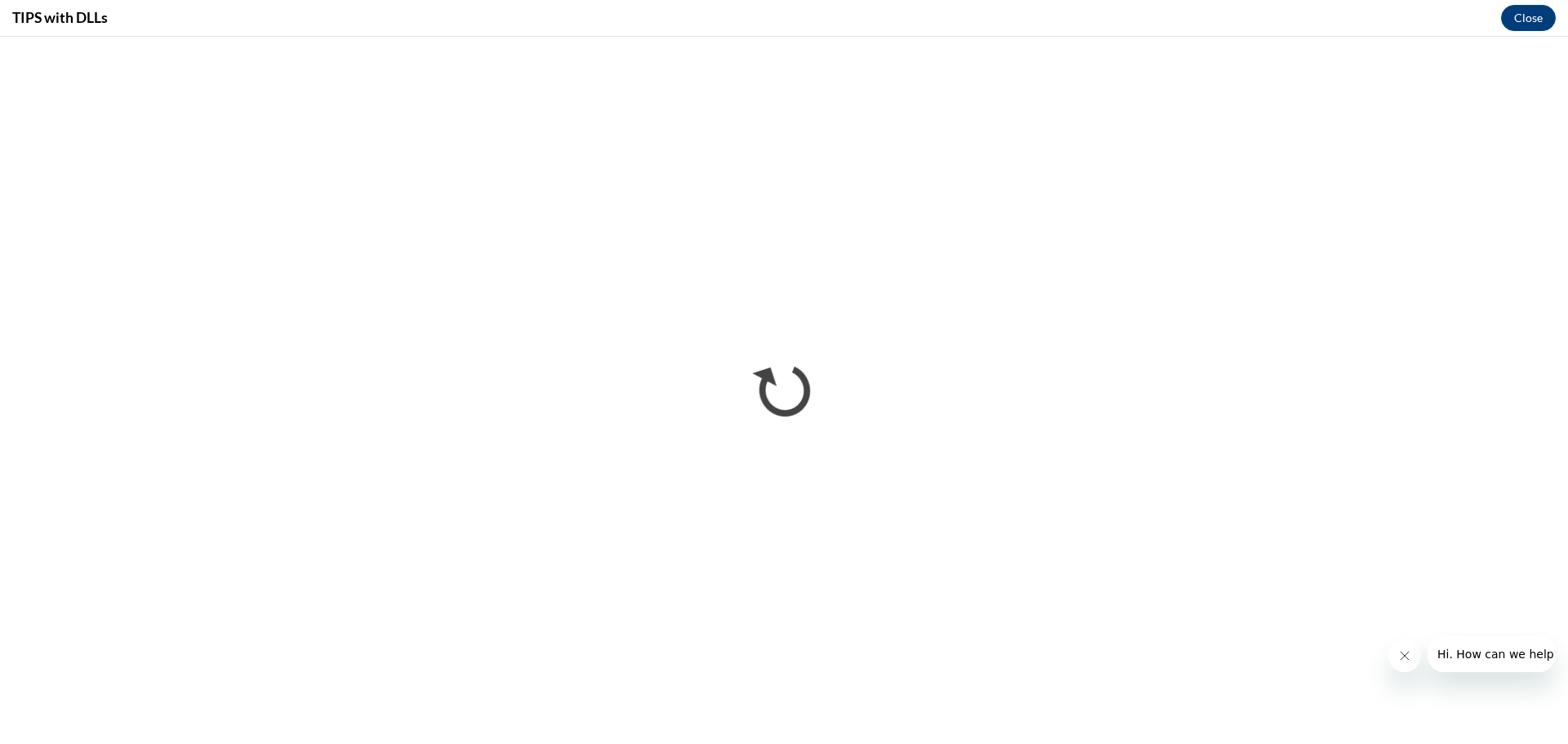
scroll to position [0, 0]
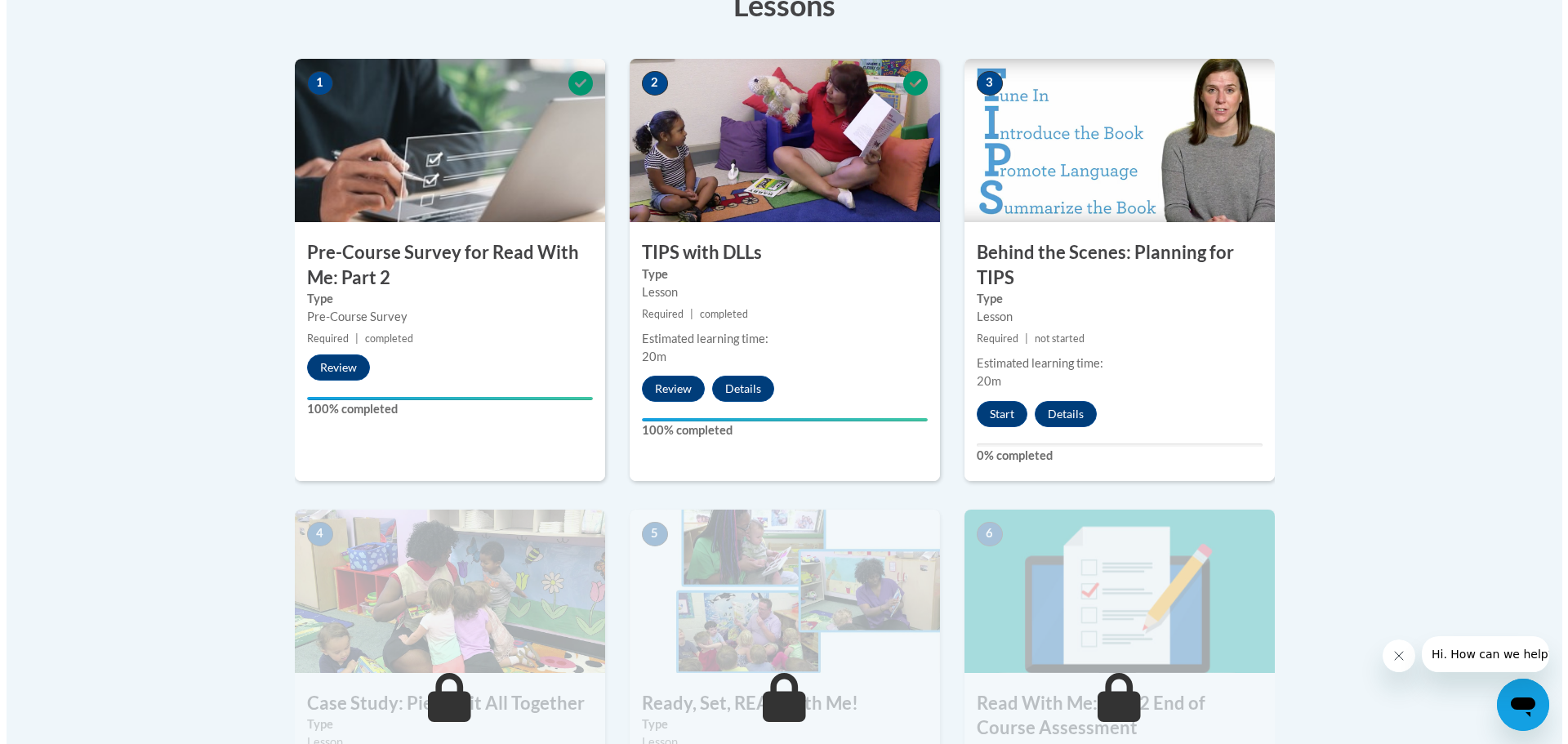
scroll to position [408, 0]
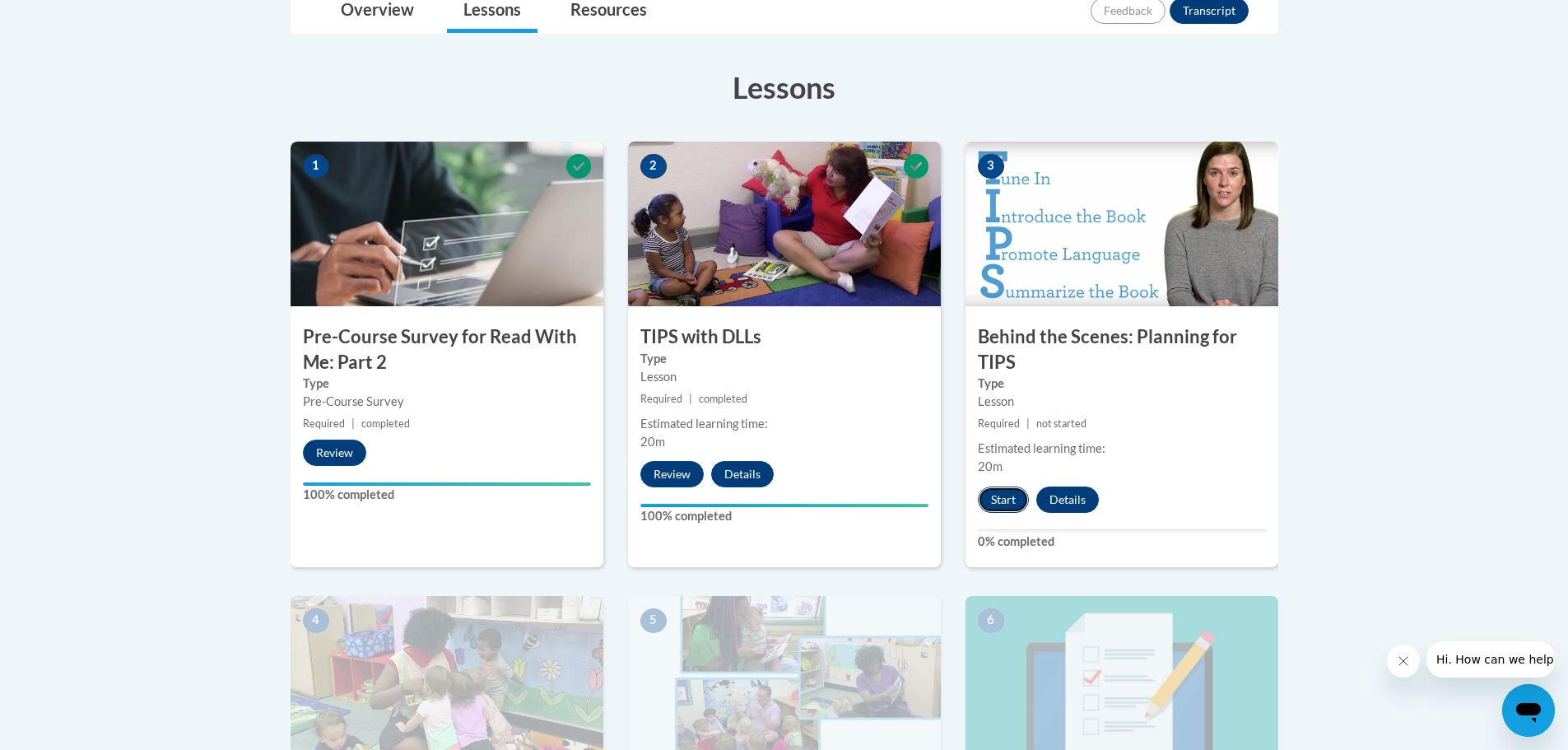
click at [999, 503] on button "Start" at bounding box center [1003, 499] width 51 height 26
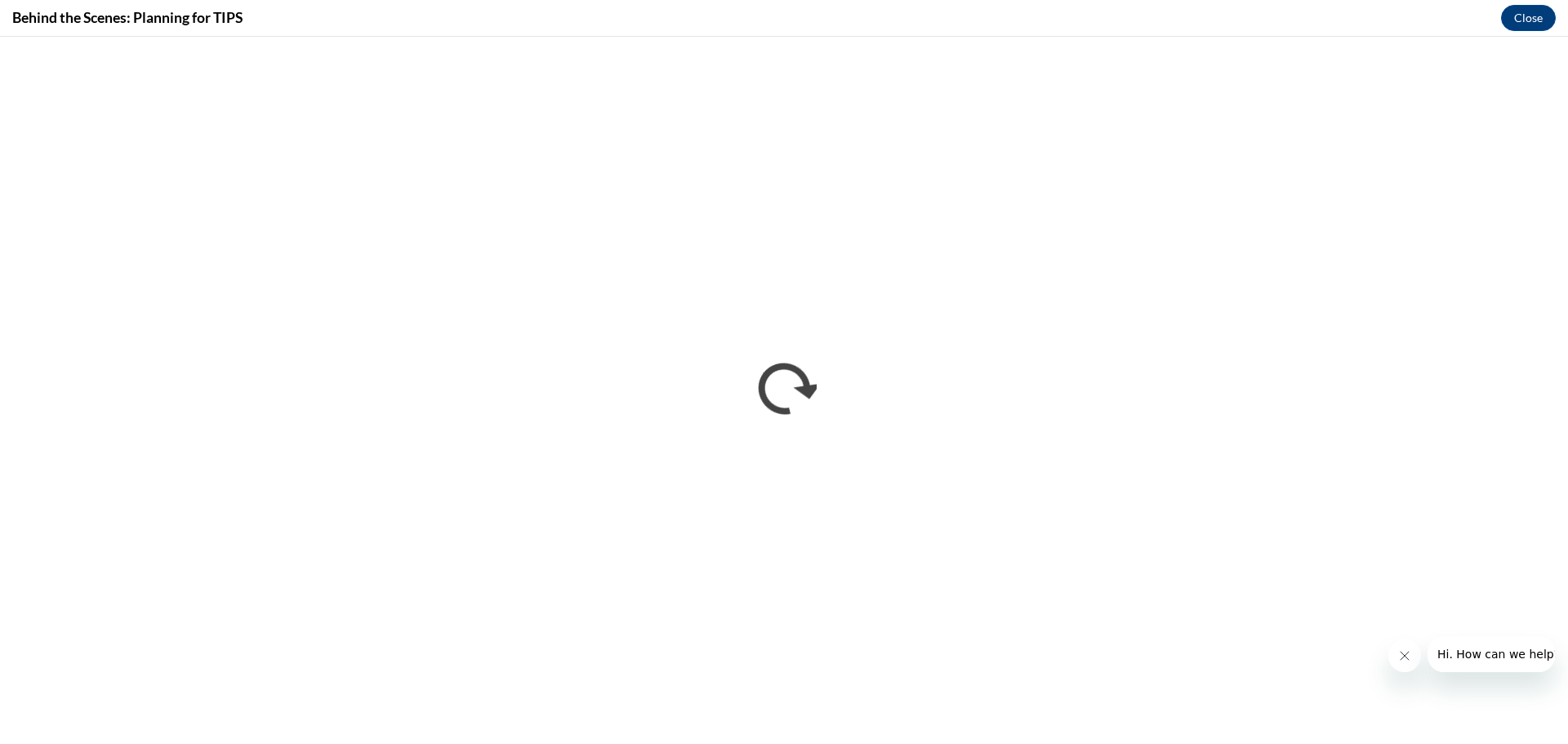
scroll to position [0, 0]
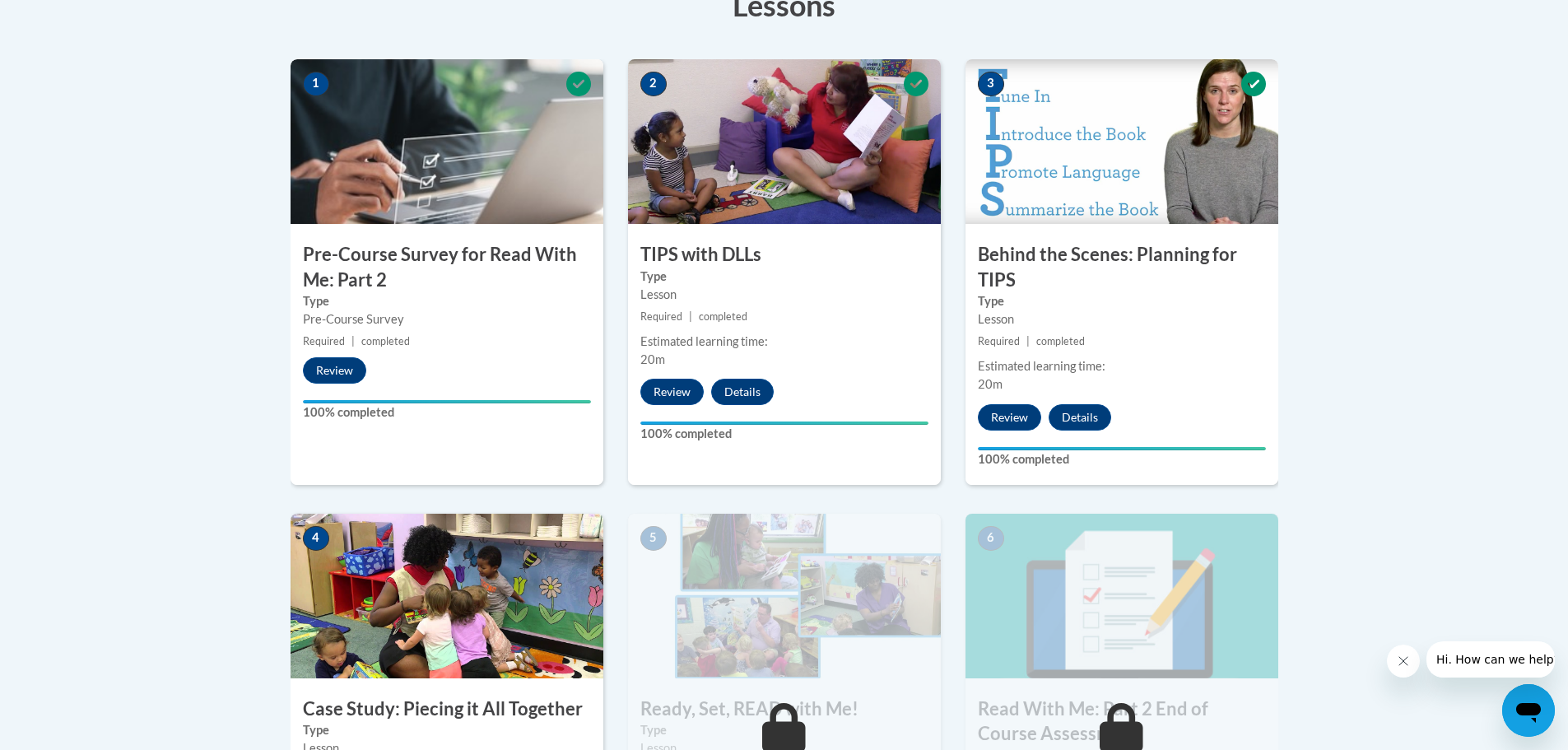
scroll to position [576, 0]
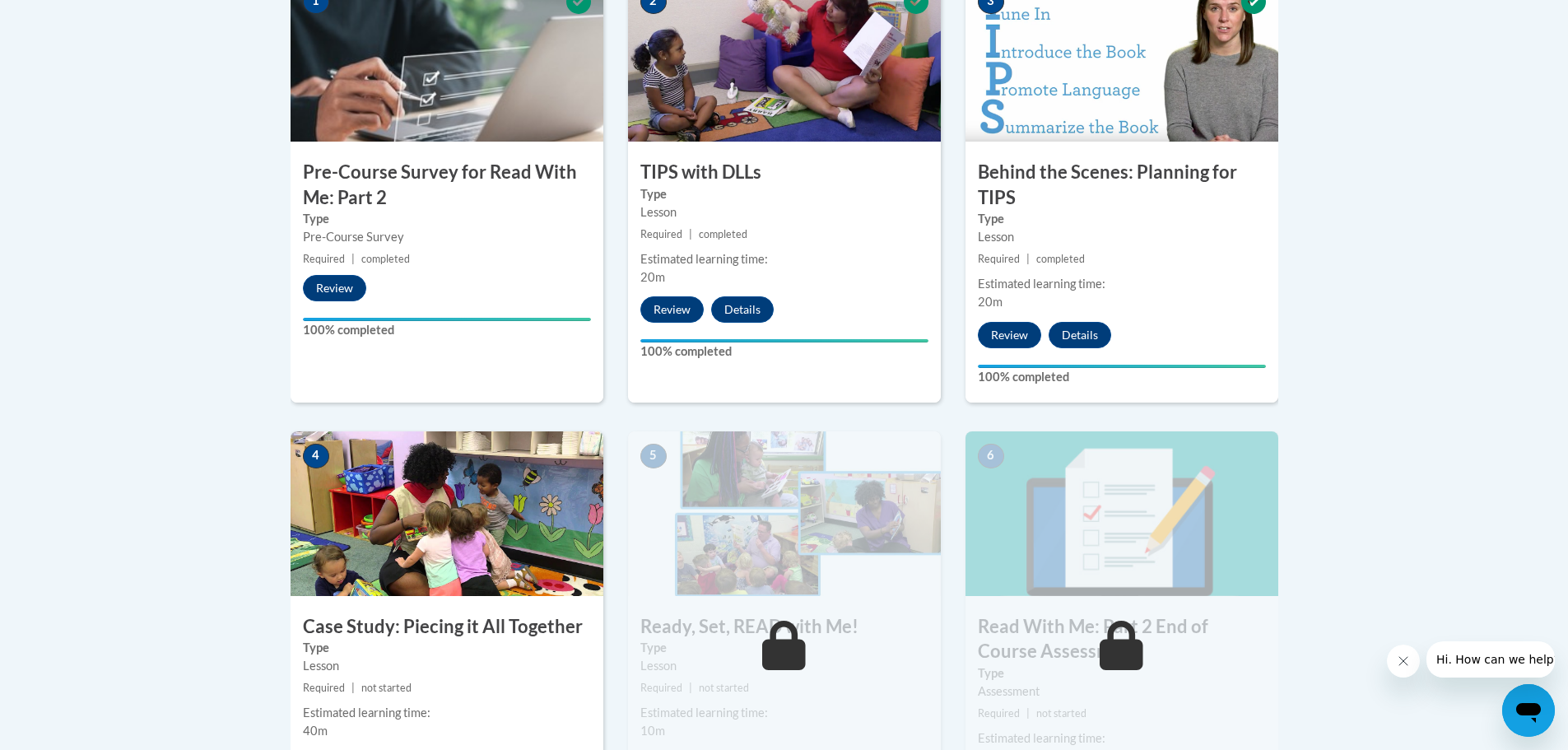
click at [446, 593] on img at bounding box center [447, 514] width 313 height 164
click at [446, 631] on h3 "Case Study: Piecing it All Together" at bounding box center [447, 626] width 313 height 25
click at [411, 524] on img at bounding box center [447, 514] width 313 height 164
click at [402, 505] on img at bounding box center [447, 514] width 313 height 164
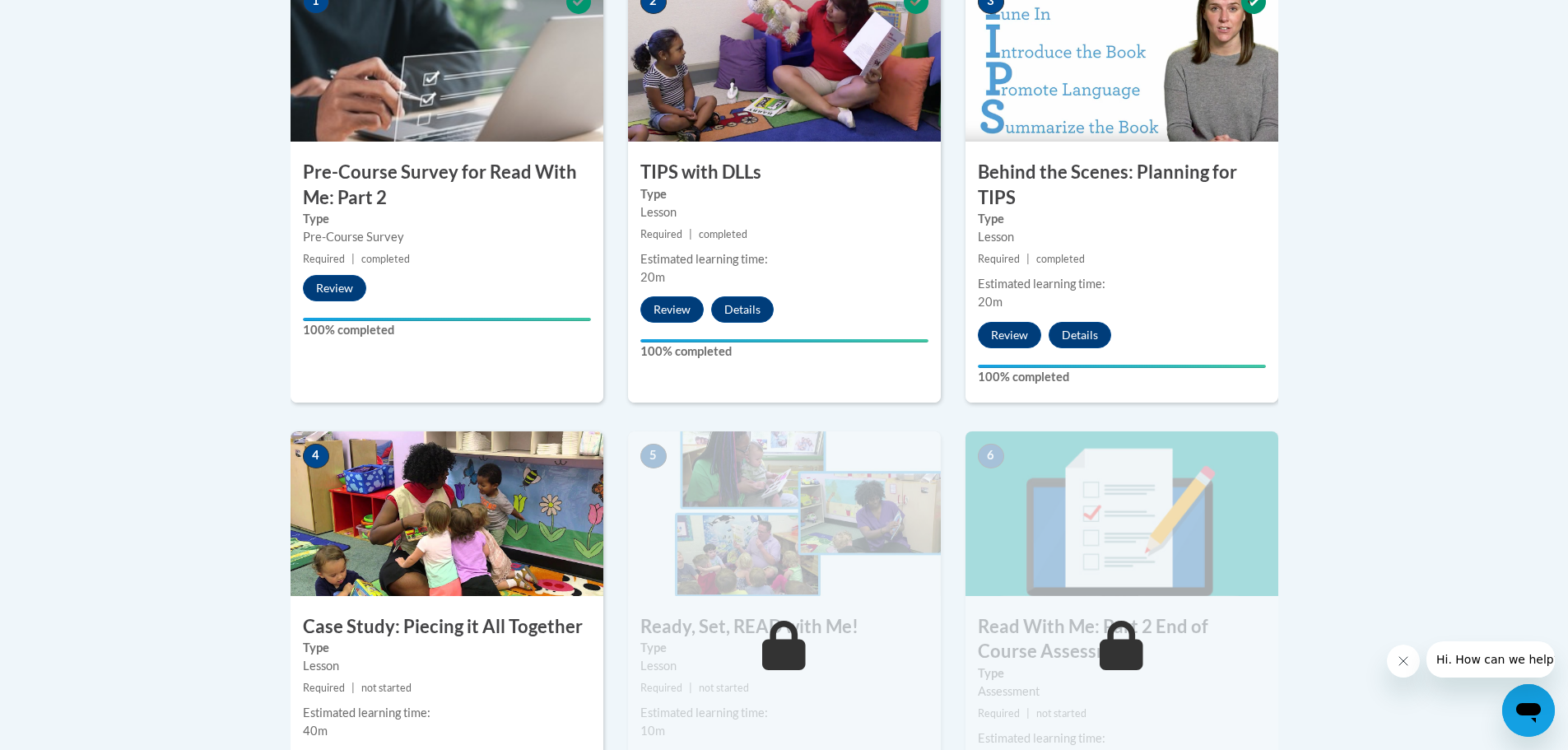
click at [402, 505] on img at bounding box center [447, 514] width 313 height 164
click at [320, 455] on span "4" at bounding box center [316, 456] width 26 height 25
click at [394, 626] on h3 "Case Study: Piecing it All Together" at bounding box center [447, 626] width 313 height 25
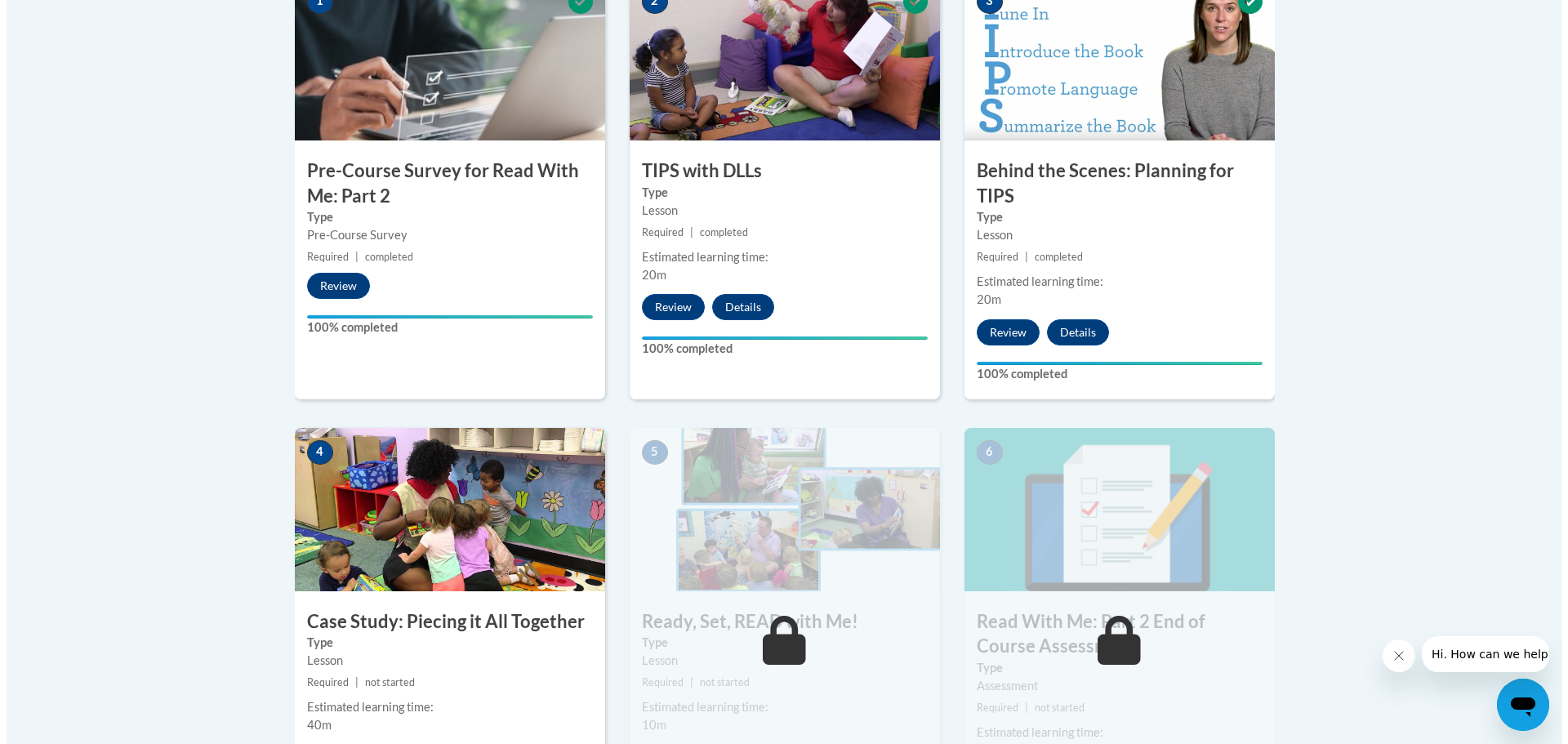
scroll to position [735, 0]
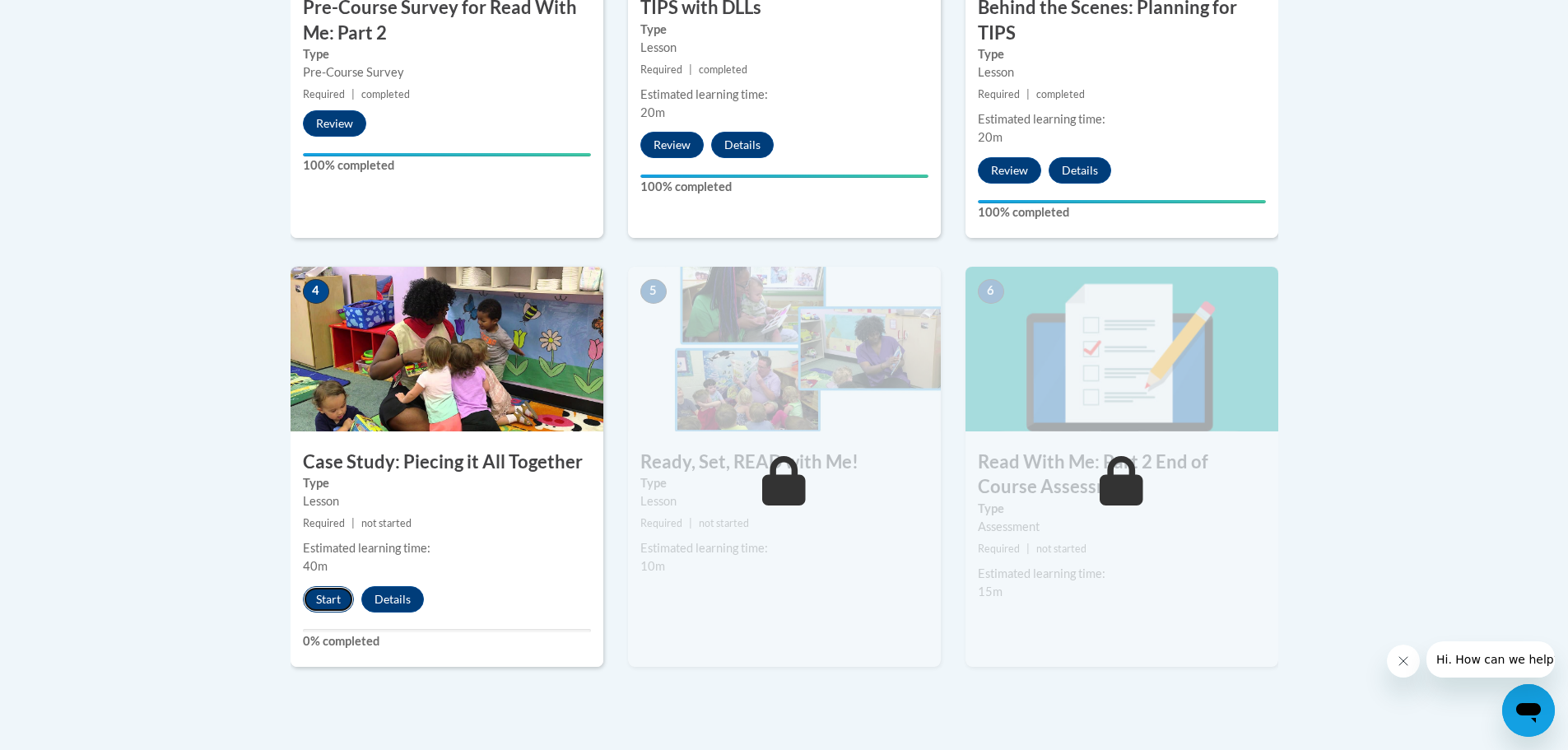
click at [323, 600] on button "Start" at bounding box center [328, 599] width 51 height 26
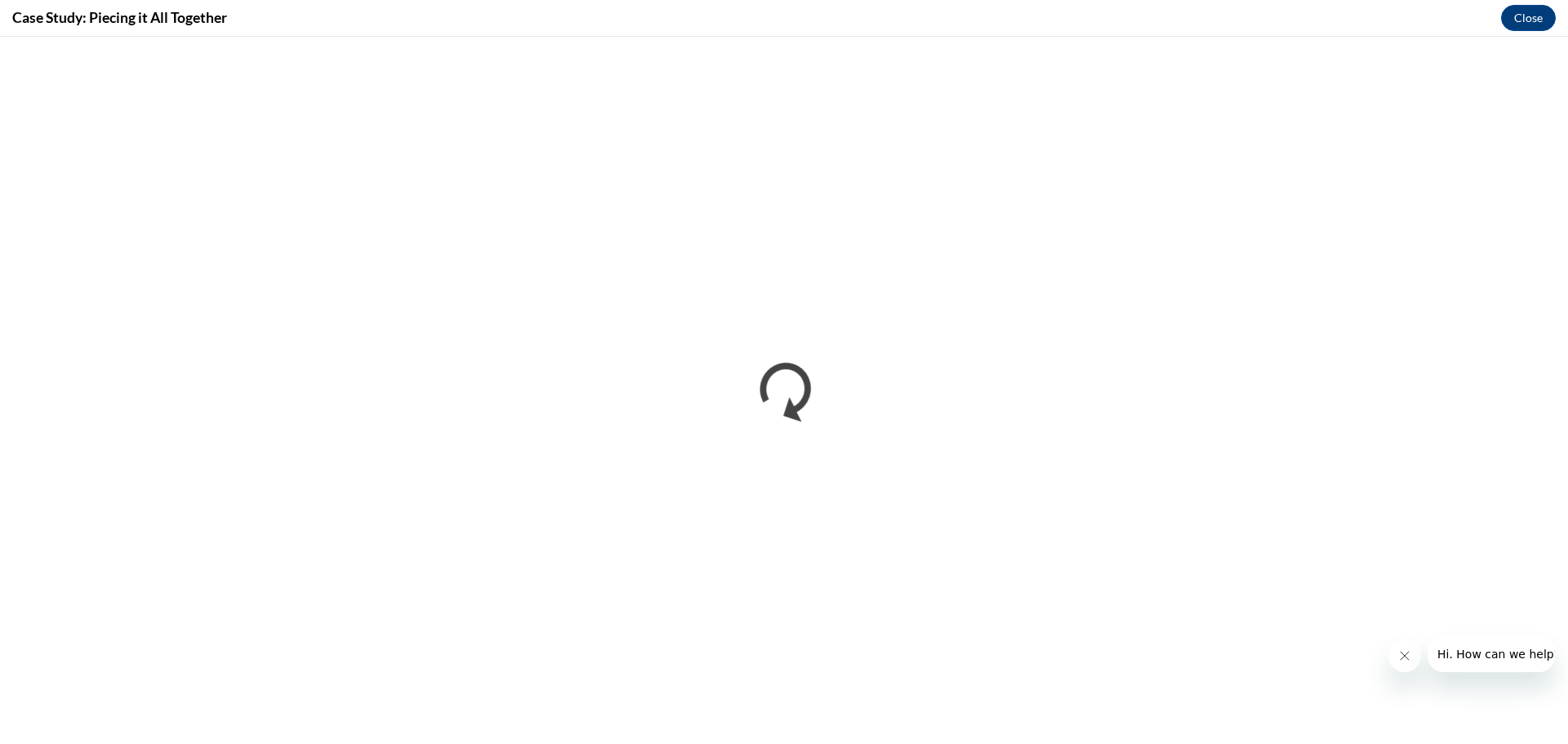
scroll to position [0, 0]
